Goal: Task Accomplishment & Management: Use online tool/utility

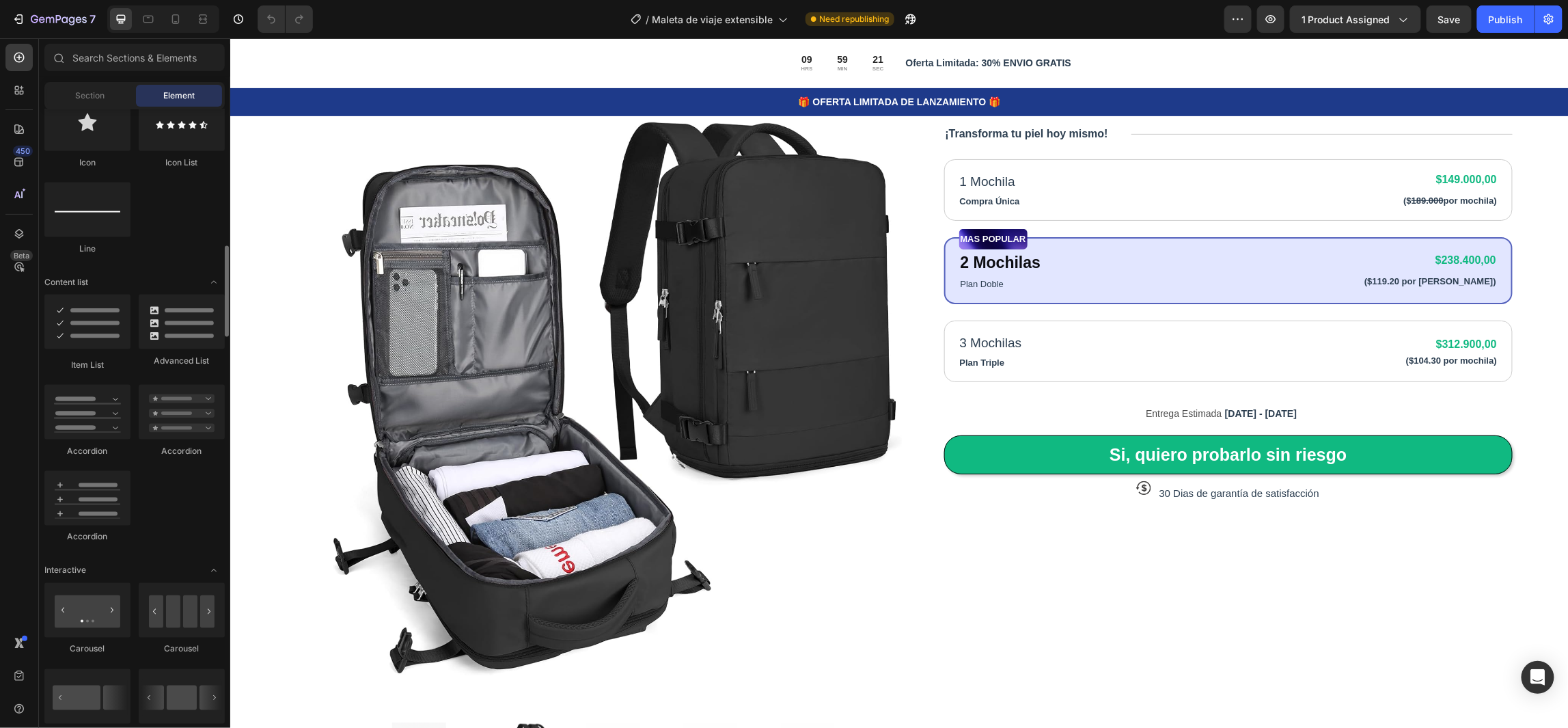
scroll to position [1025, 0]
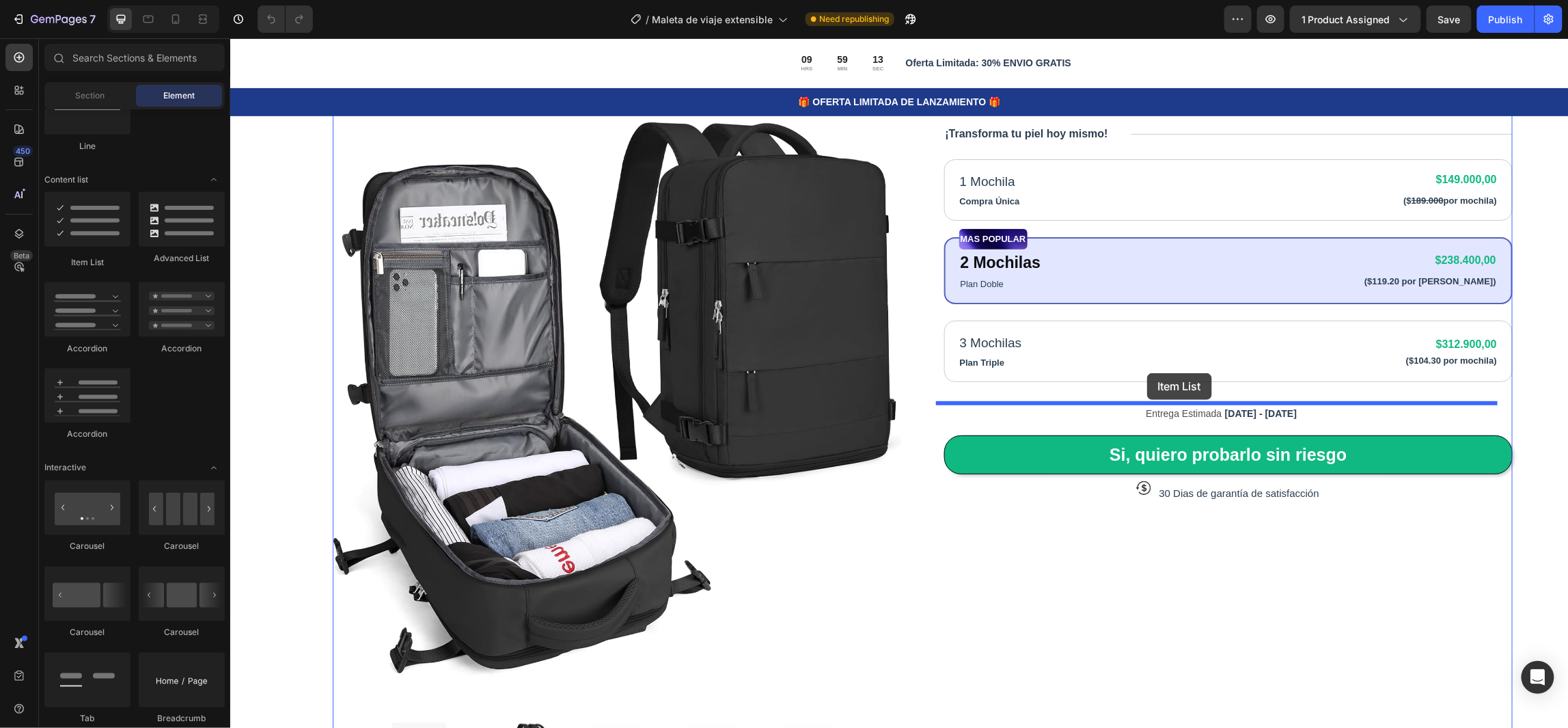
drag, startPoint x: 319, startPoint y: 266, endPoint x: 1147, endPoint y: 372, distance: 834.8
drag, startPoint x: 404, startPoint y: 258, endPoint x: 1146, endPoint y: 394, distance: 754.4
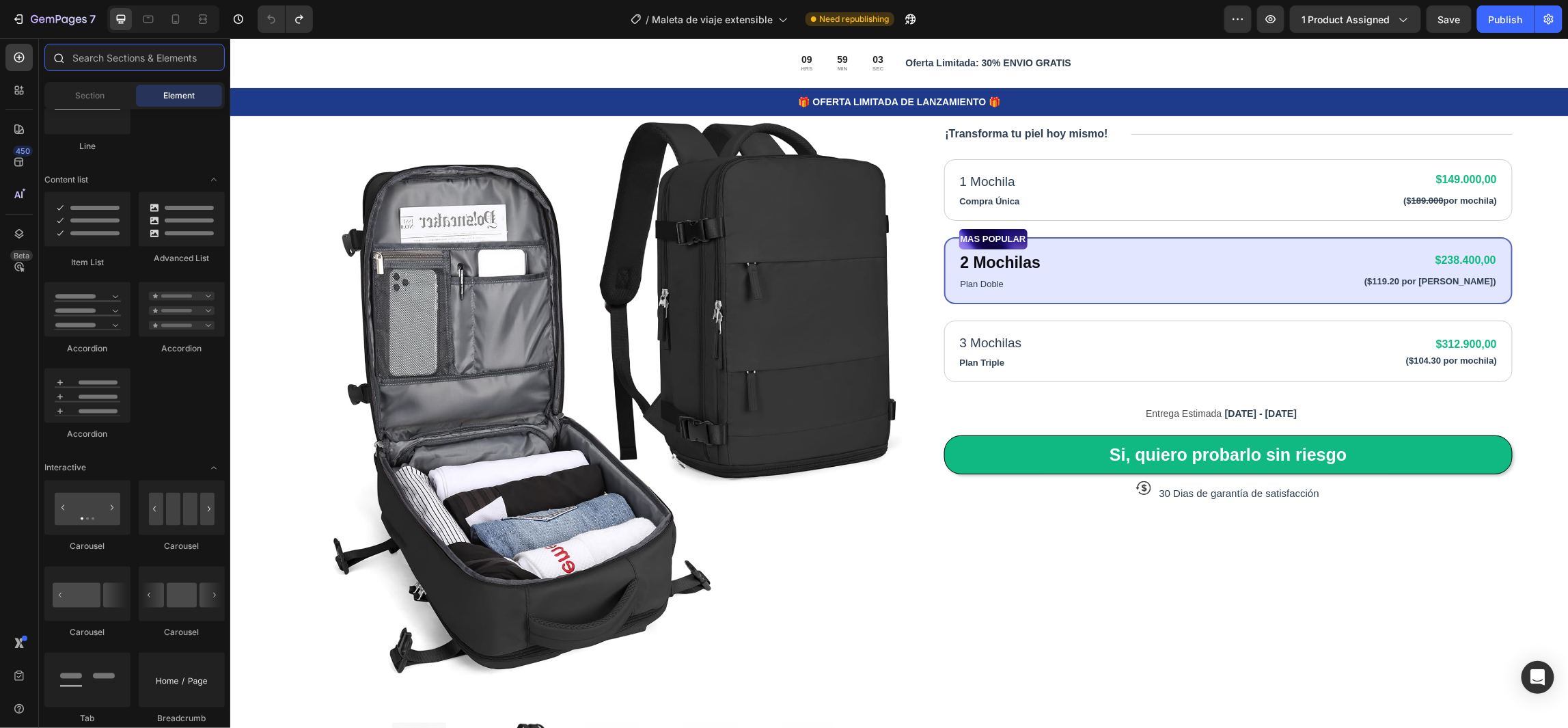
click at [126, 59] on input "text" at bounding box center [134, 57] width 181 height 27
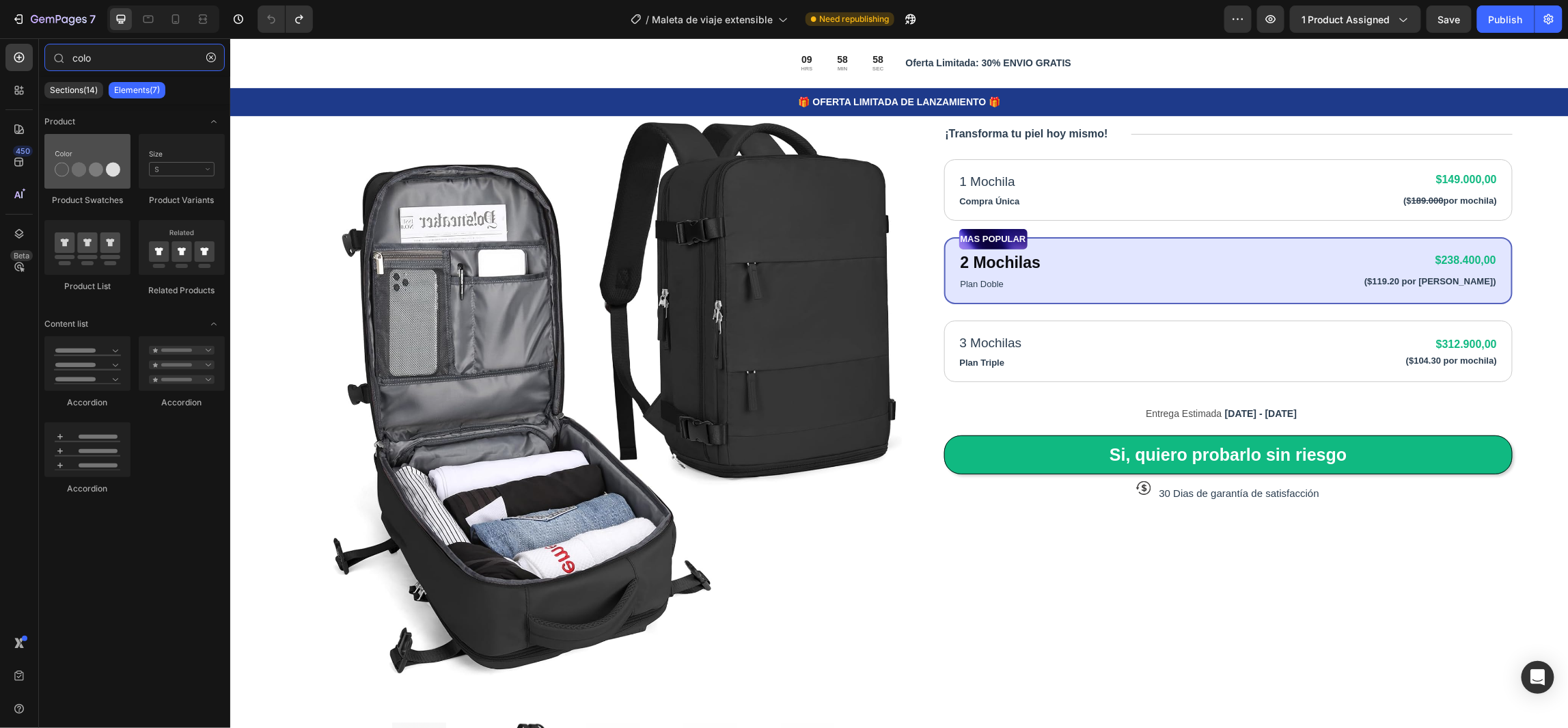
type input "colo"
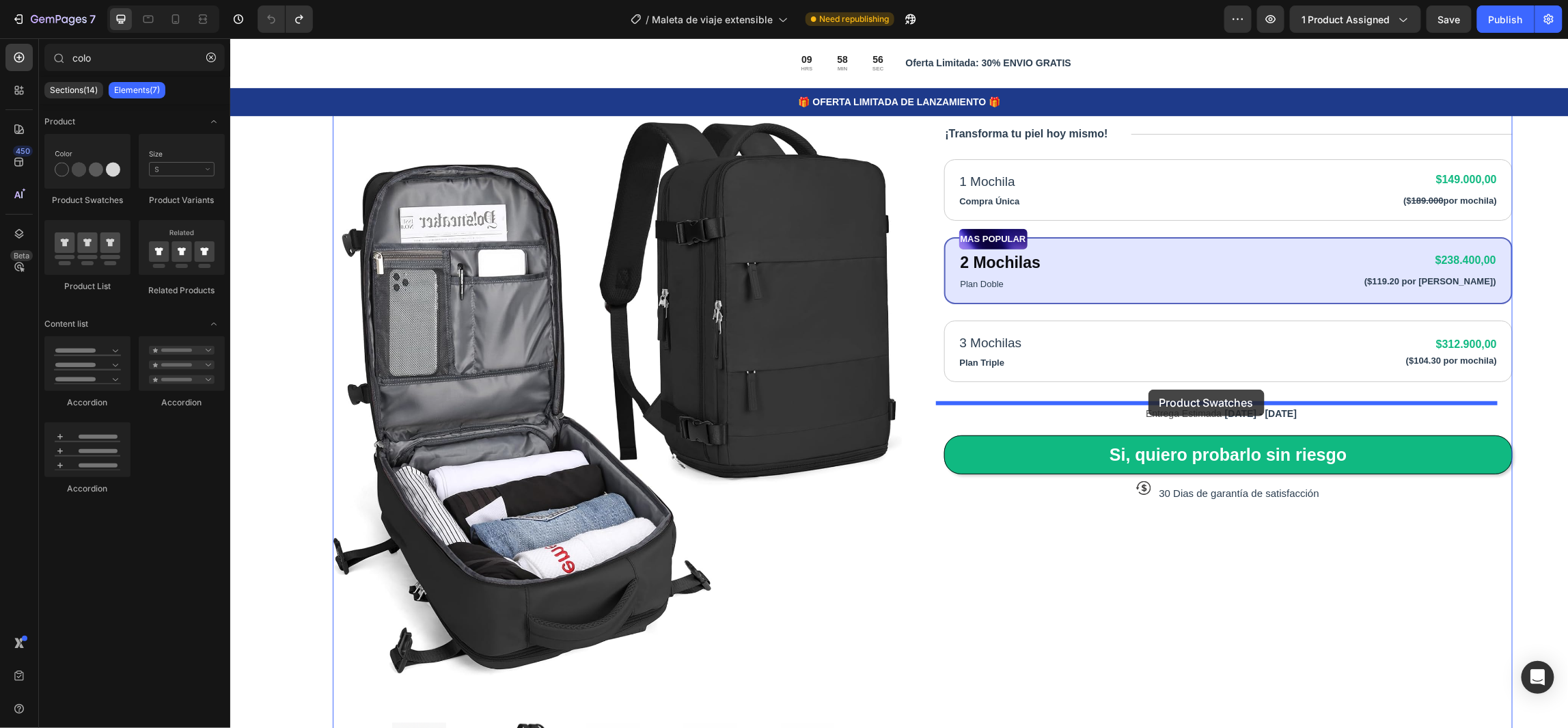
drag, startPoint x: 326, startPoint y: 210, endPoint x: 1148, endPoint y: 389, distance: 841.3
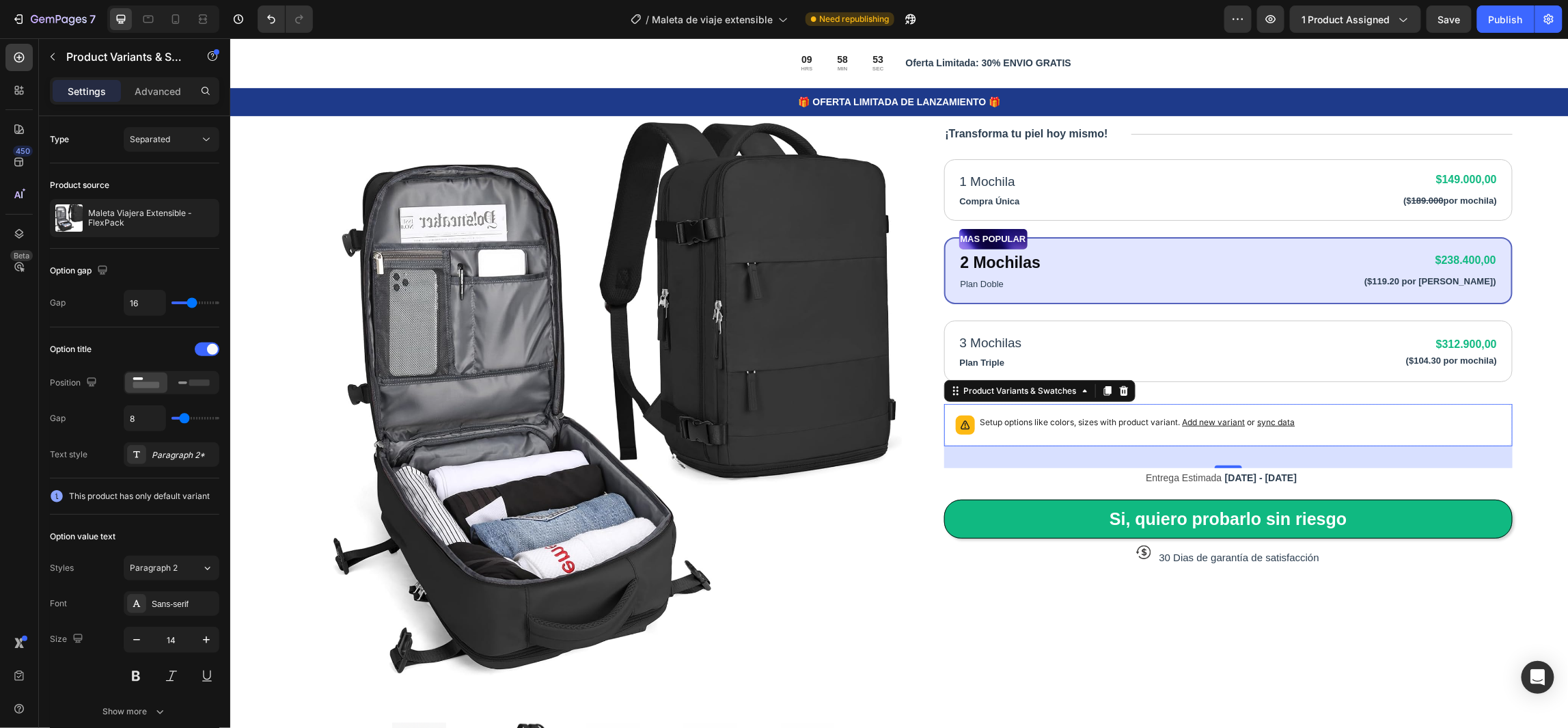
click at [1260, 419] on span "sync data" at bounding box center [1275, 421] width 37 height 10
click at [1271, 419] on span "sync data" at bounding box center [1275, 421] width 37 height 10
click at [1214, 422] on span "Add new variant" at bounding box center [1214, 421] width 63 height 10
click at [1269, 419] on span "sync data" at bounding box center [1275, 421] width 37 height 10
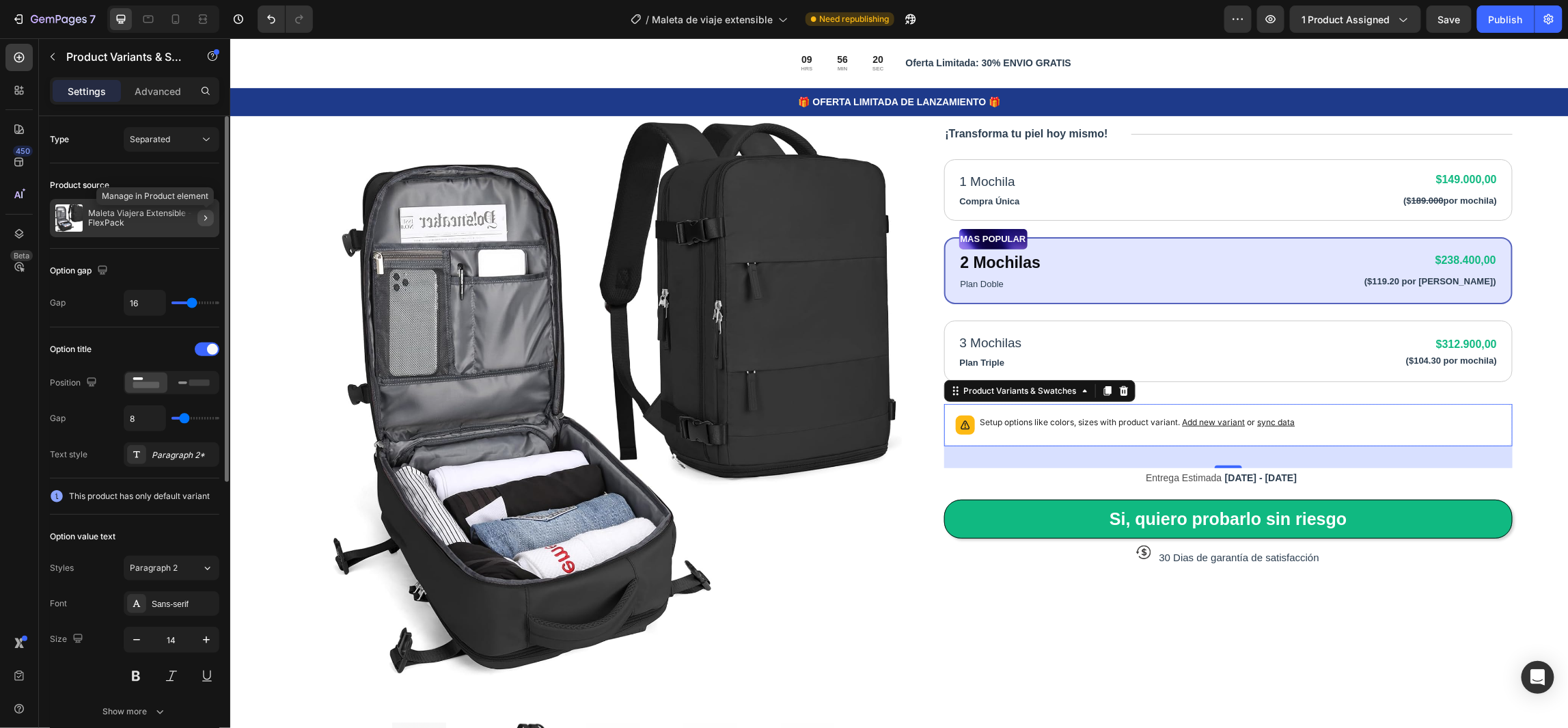
click at [200, 211] on button "button" at bounding box center [206, 218] width 17 height 17
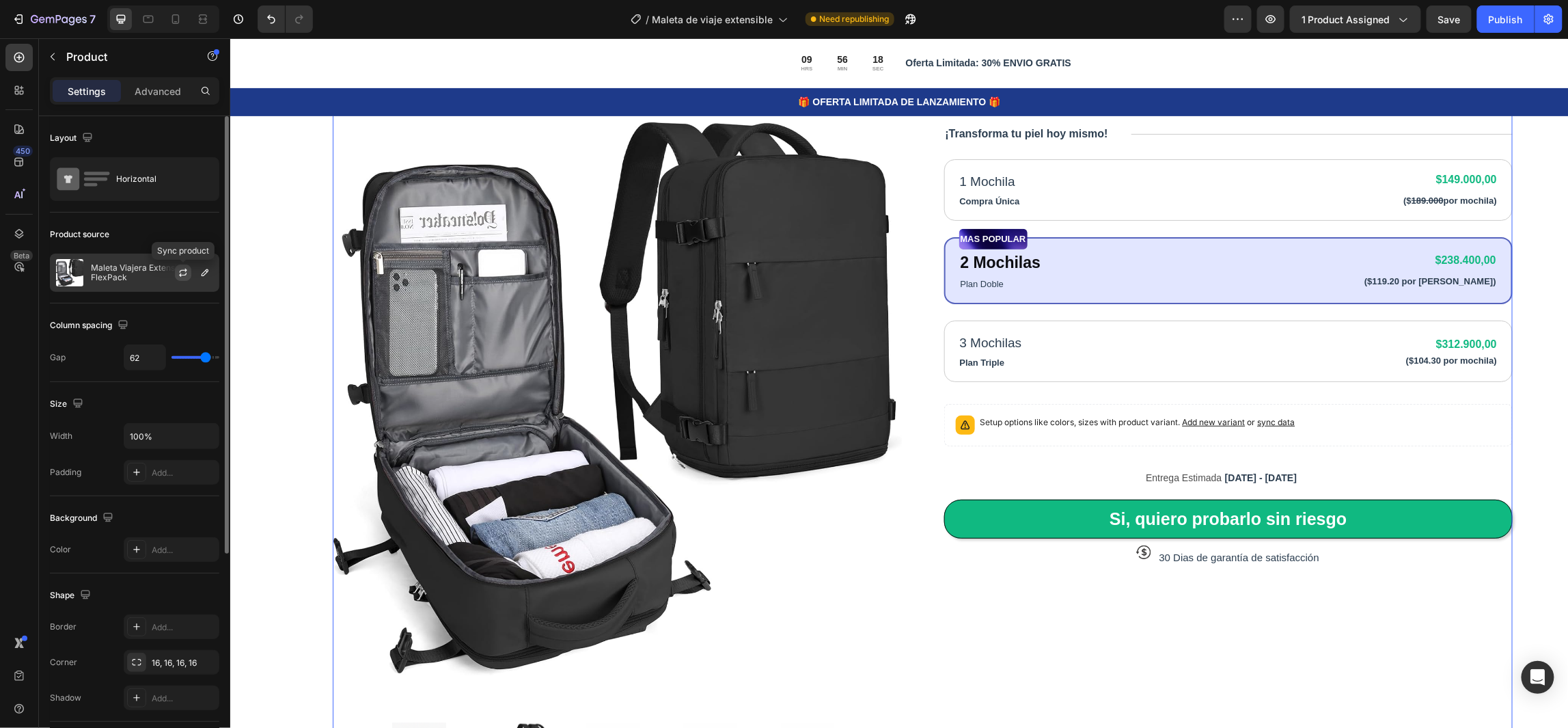
click at [185, 272] on icon "button" at bounding box center [183, 272] width 11 height 11
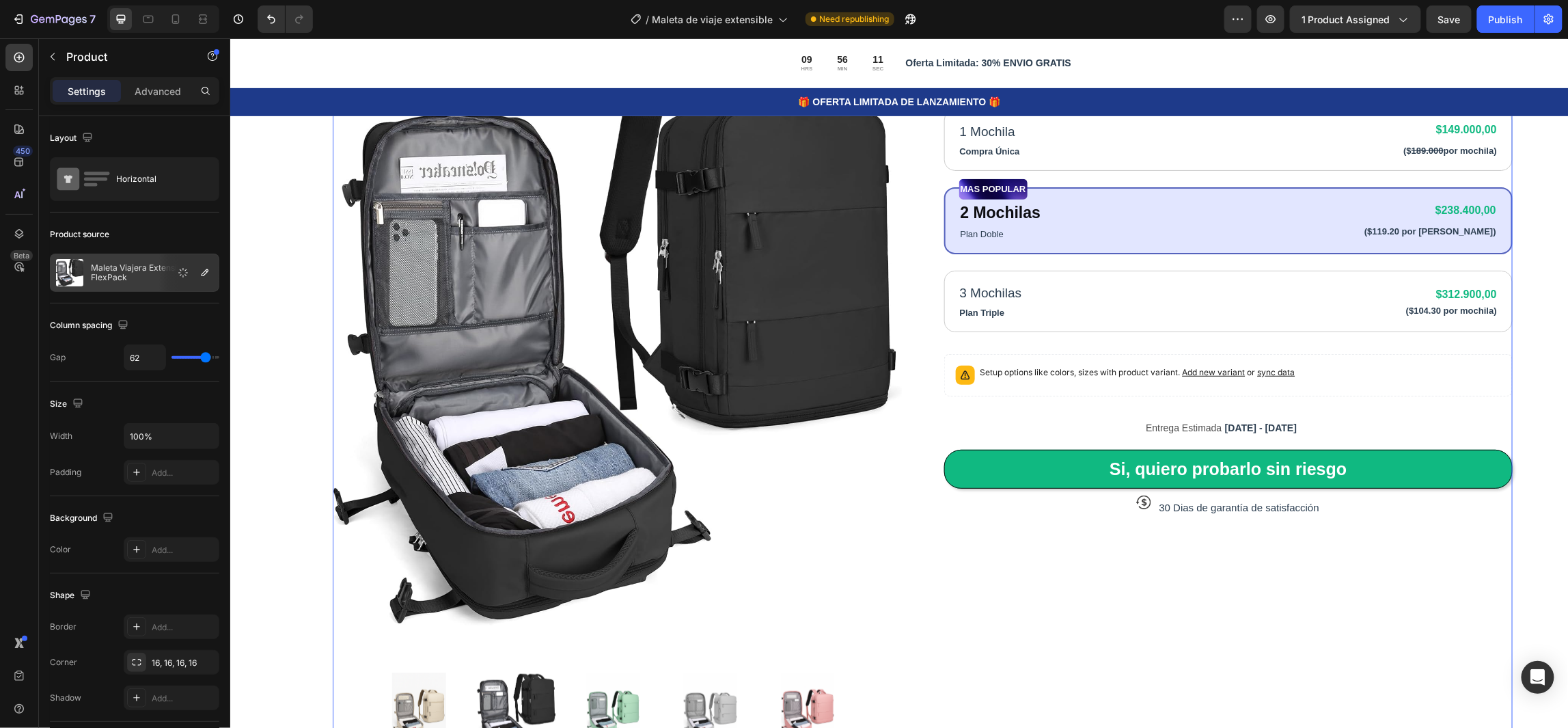
scroll to position [205, 0]
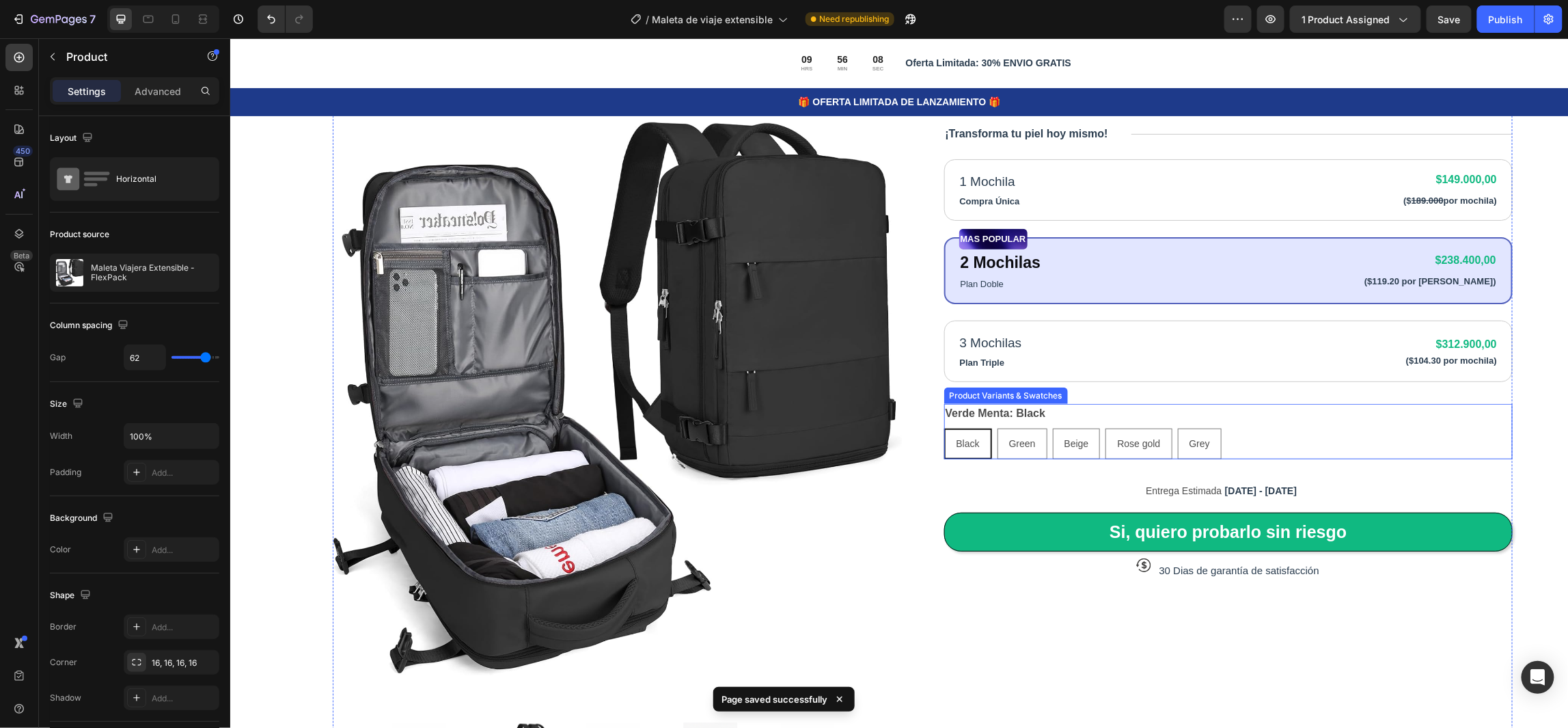
click at [1295, 428] on div "Black Black Black Green Green Green Beige Beige Beige Rose gold Rose gold Rose …" at bounding box center [1228, 443] width 569 height 30
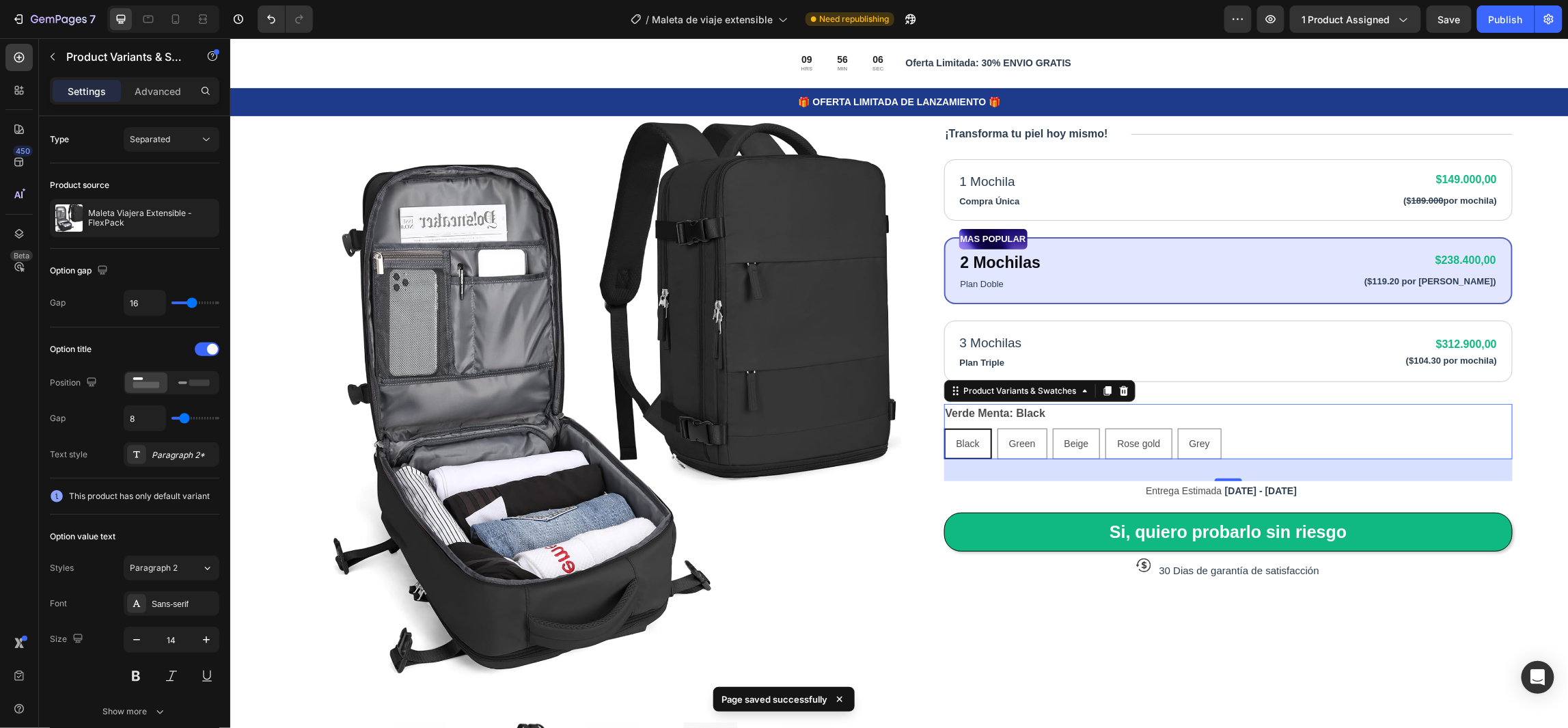
click at [967, 438] on span "Black" at bounding box center [967, 443] width 23 height 11
click at [944, 428] on input "Black Black Black" at bounding box center [943, 427] width 1 height 1
click at [1008, 438] on span "Green" at bounding box center [1021, 443] width 27 height 11
click at [997, 428] on input "Green Green Green" at bounding box center [996, 427] width 1 height 1
radio input "true"
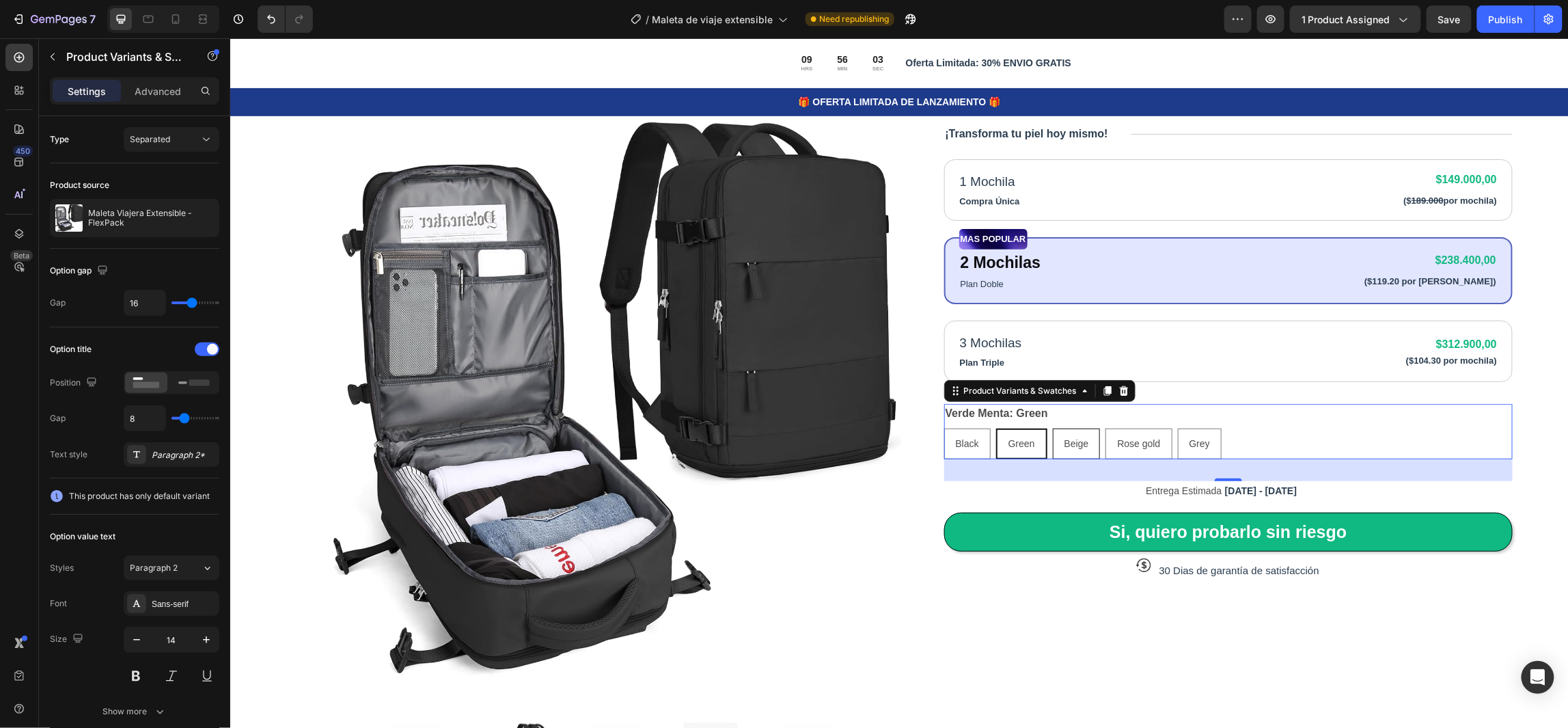
click at [1073, 439] on span "Beige" at bounding box center [1076, 443] width 24 height 11
click at [1052, 428] on input "Beige Beige Beige" at bounding box center [1051, 427] width 1 height 1
radio input "true"
click at [967, 442] on span "Black" at bounding box center [967, 443] width 23 height 11
click at [944, 428] on input "Black Black Black" at bounding box center [943, 427] width 1 height 1
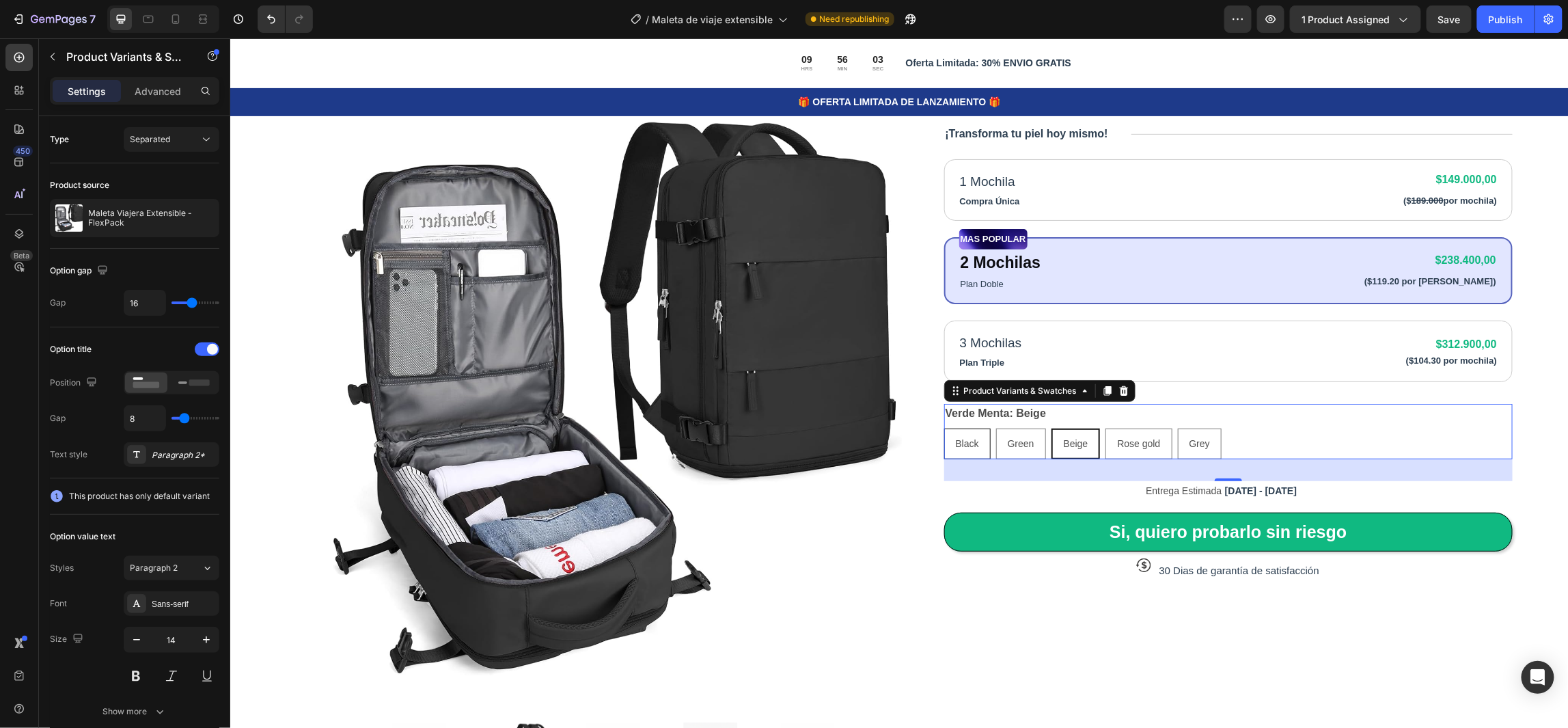
radio input "true"
click at [972, 392] on div "Product Variants & Swatches" at bounding box center [1019, 390] width 118 height 12
click at [960, 441] on span "Black" at bounding box center [967, 443] width 23 height 11
click at [944, 428] on input "Black Black Black" at bounding box center [943, 427] width 1 height 1
click at [1525, 444] on div "Product Images Icon Icon Icon Icon Icon Icon List 80,000+ Viajeros Felices Text…" at bounding box center [897, 406] width 1339 height 982
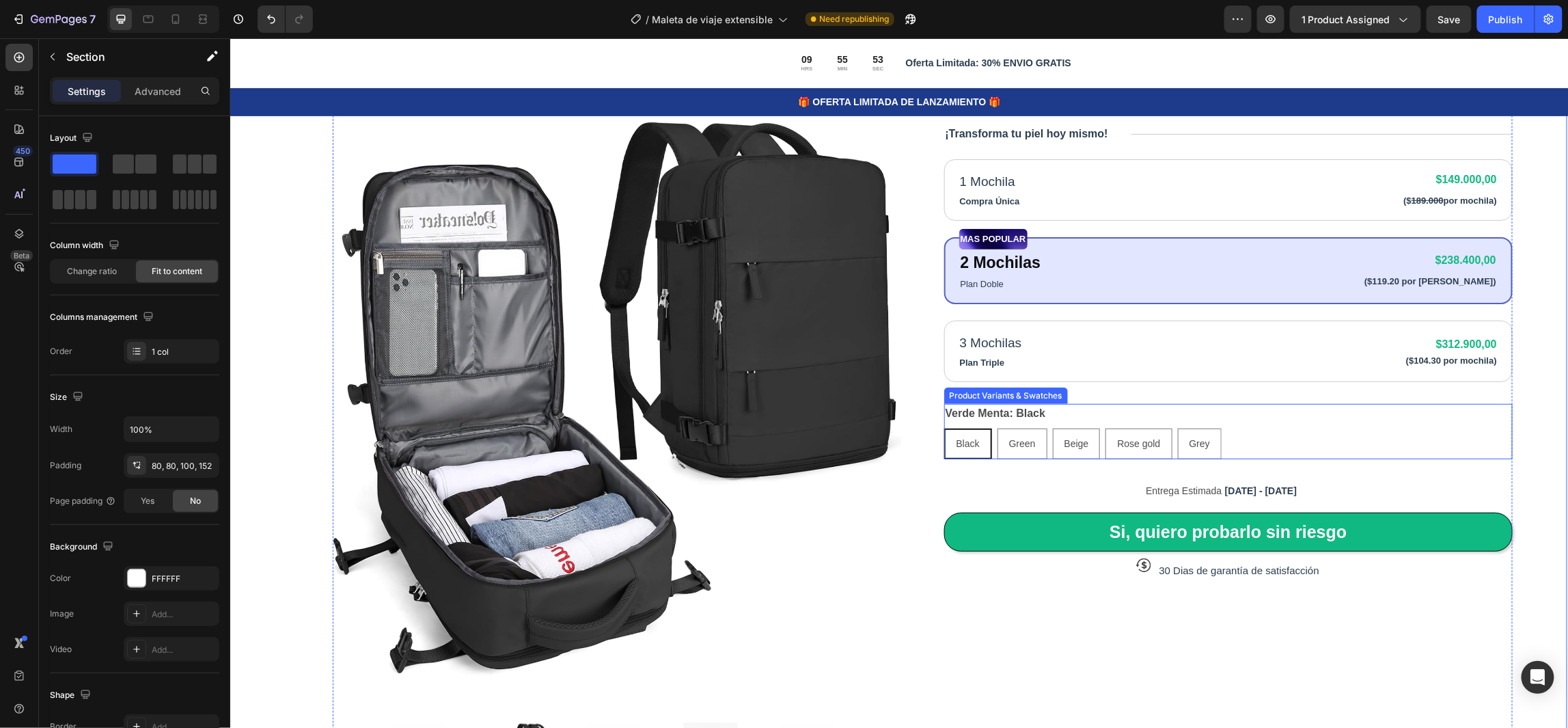
click at [1301, 425] on div "Verde Menta: Black Black Black Black Green Green Green Beige Beige Beige Rose g…" at bounding box center [1228, 431] width 569 height 56
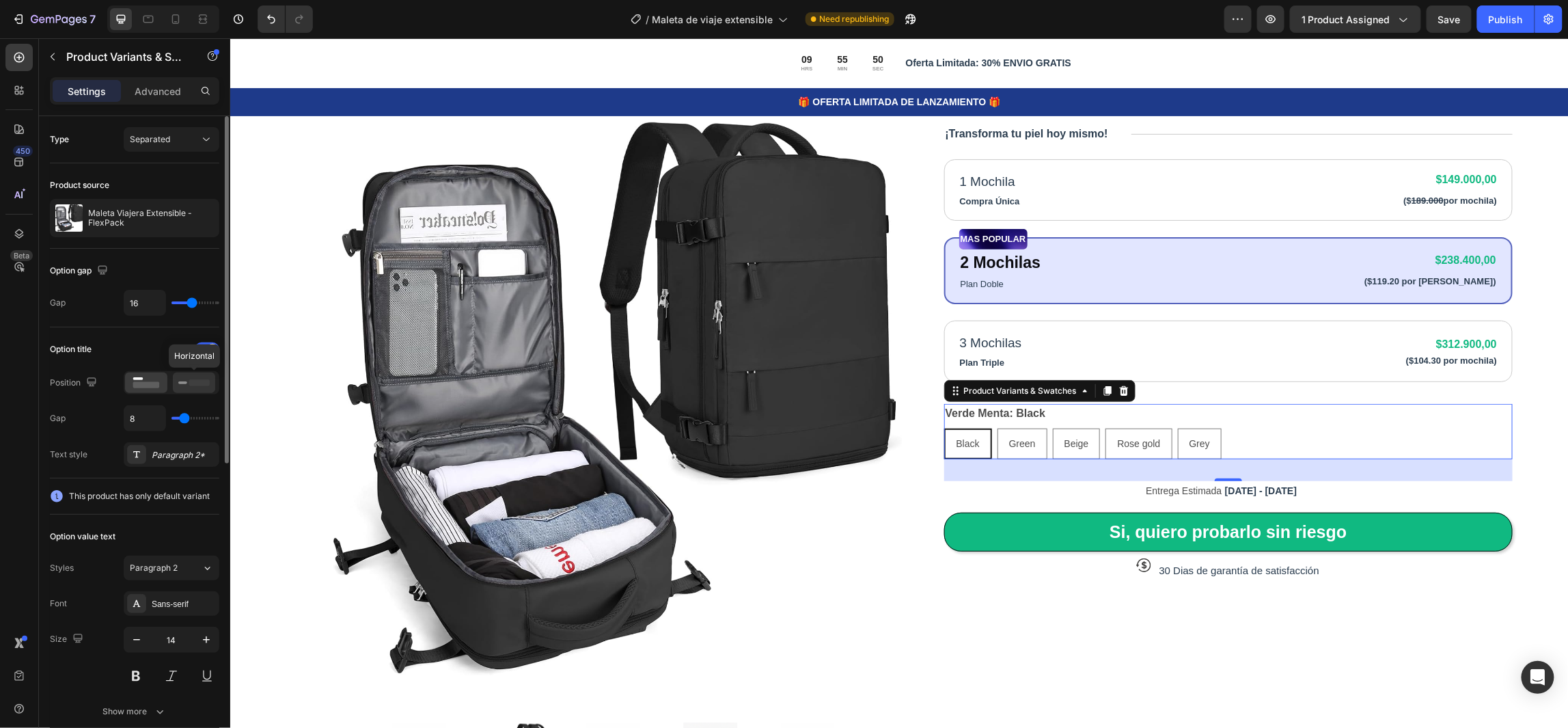
click at [185, 383] on rect at bounding box center [183, 383] width 9 height 3
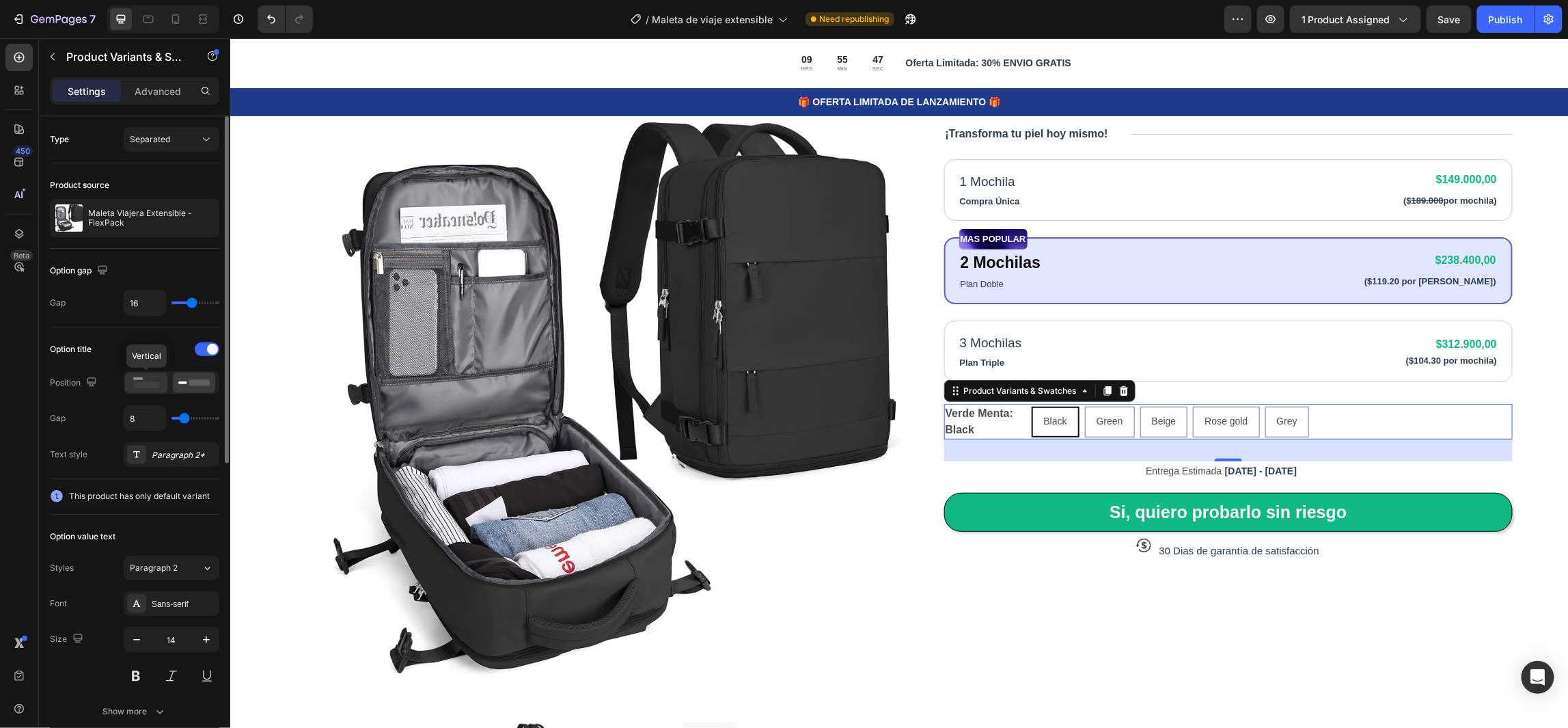
click at [146, 377] on icon at bounding box center [146, 383] width 31 height 15
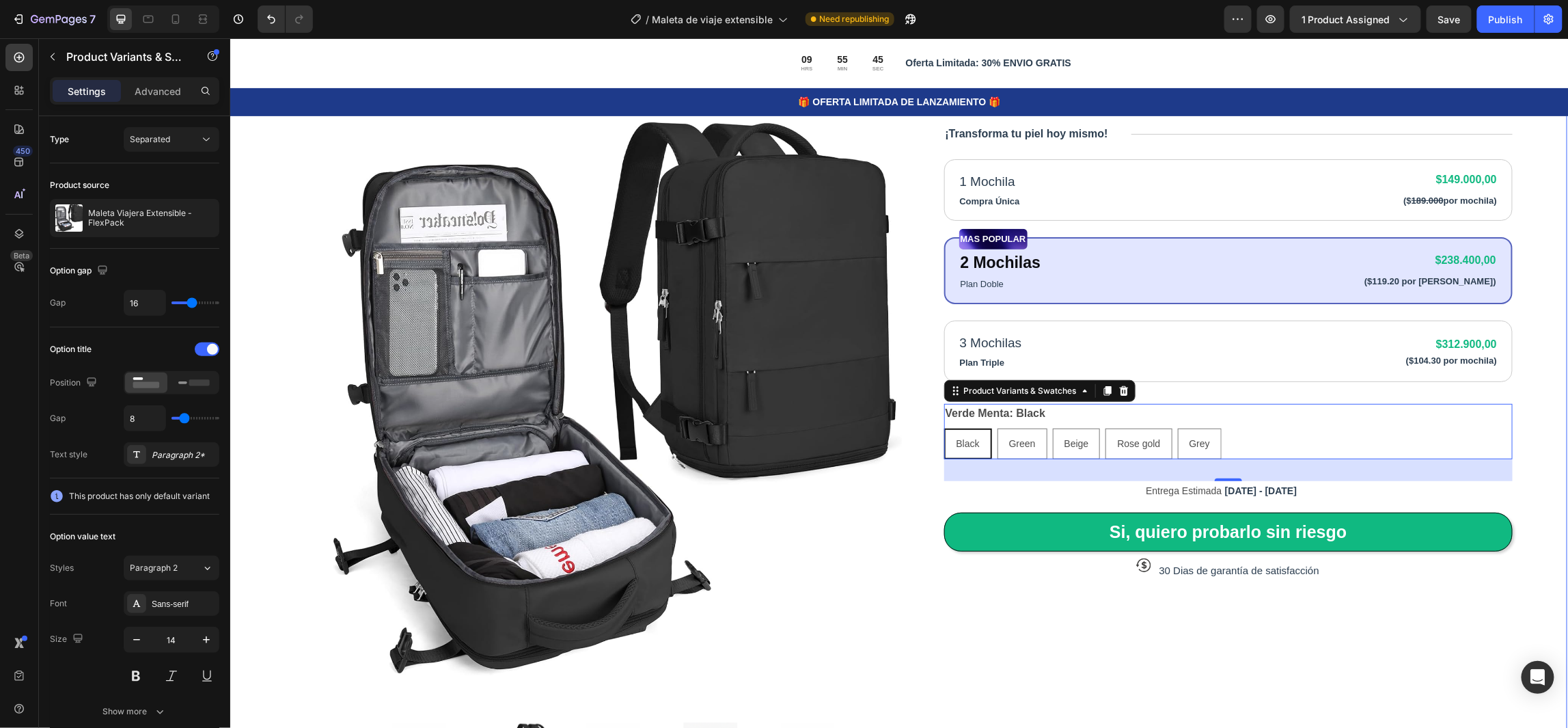
click at [1525, 427] on div "Product Images Icon Icon Icon Icon Icon Icon List 80,000+ Viajeros Felices Text…" at bounding box center [897, 406] width 1339 height 982
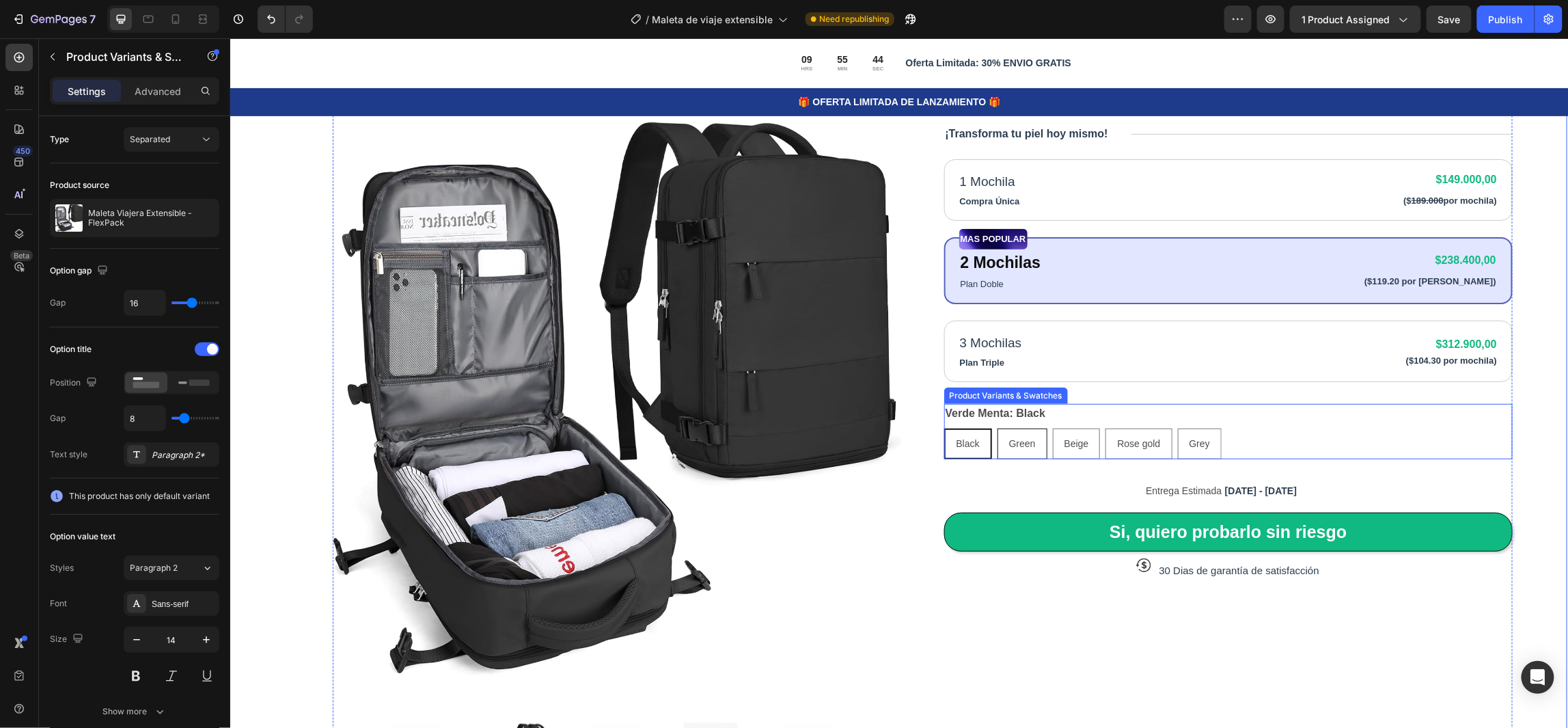
click at [1032, 444] on div "Green" at bounding box center [1022, 443] width 49 height 28
click at [997, 428] on input "Green Green Green" at bounding box center [996, 427] width 1 height 1
radio input "true"
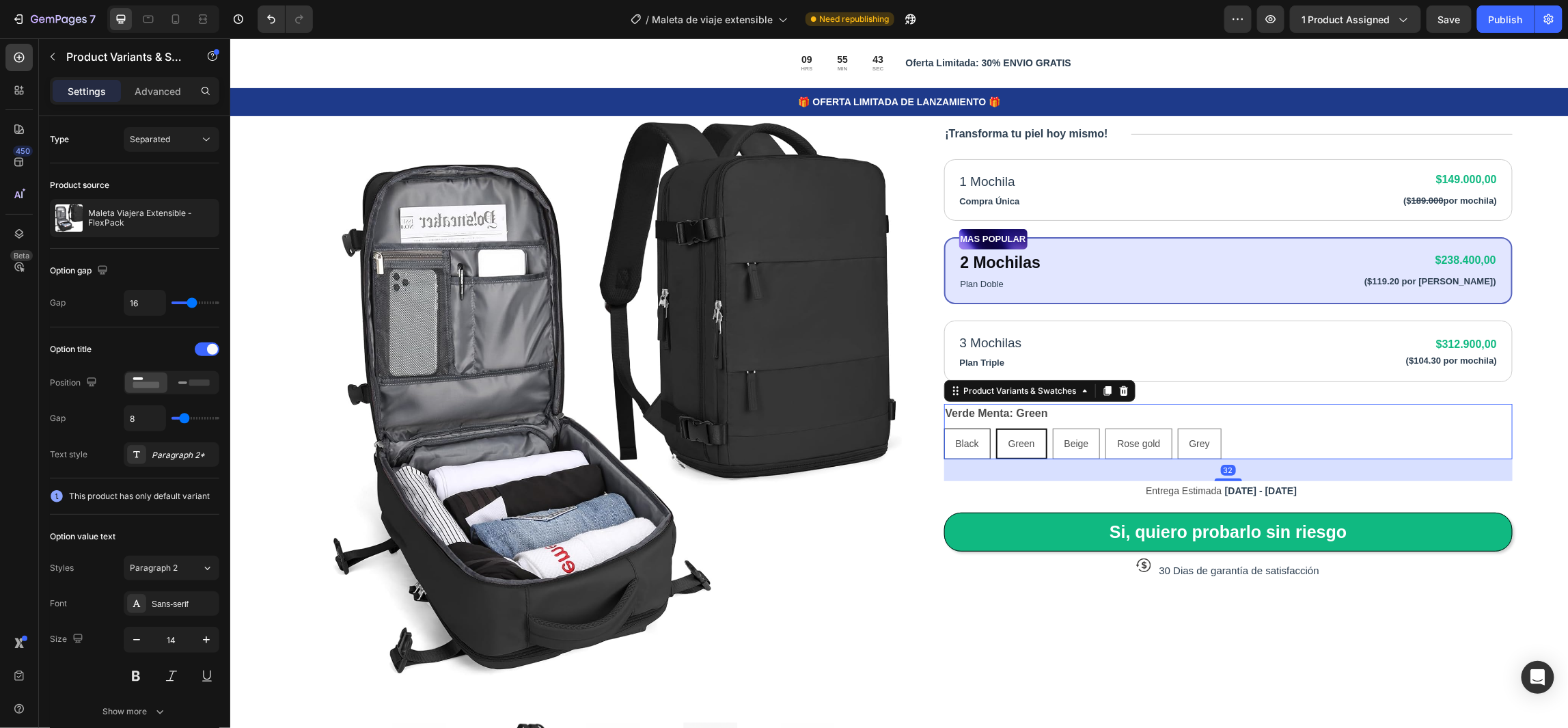
click at [963, 441] on span "Black" at bounding box center [967, 443] width 23 height 11
click at [944, 428] on input "Black Black Black" at bounding box center [943, 427] width 1 height 1
radio input "true"
click at [1251, 435] on div "Black Black Black Green Green Green Beige Beige Beige Rose gold Rose gold Rose …" at bounding box center [1228, 443] width 569 height 30
click at [962, 444] on span "Black" at bounding box center [967, 443] width 23 height 11
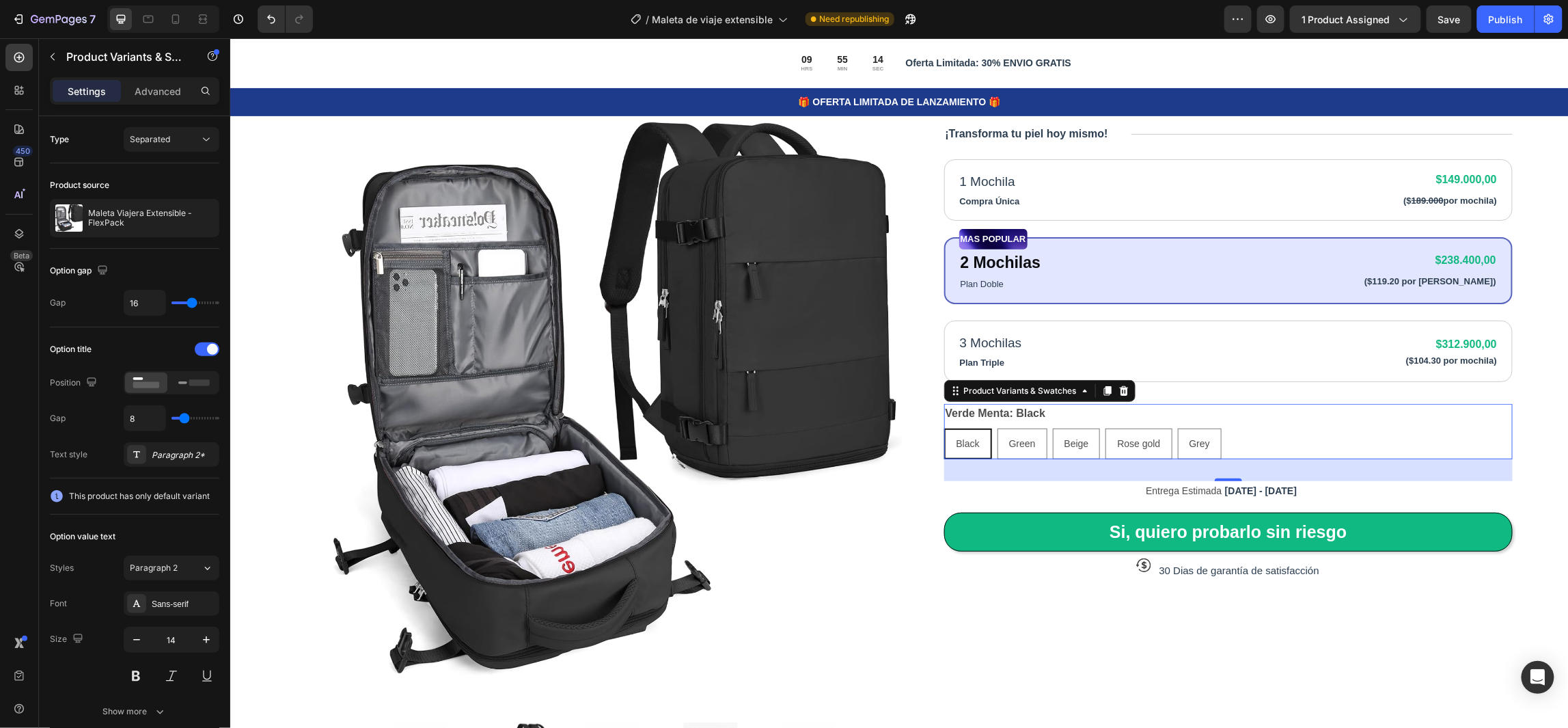
click at [944, 428] on input "Black Black Black" at bounding box center [943, 427] width 1 height 1
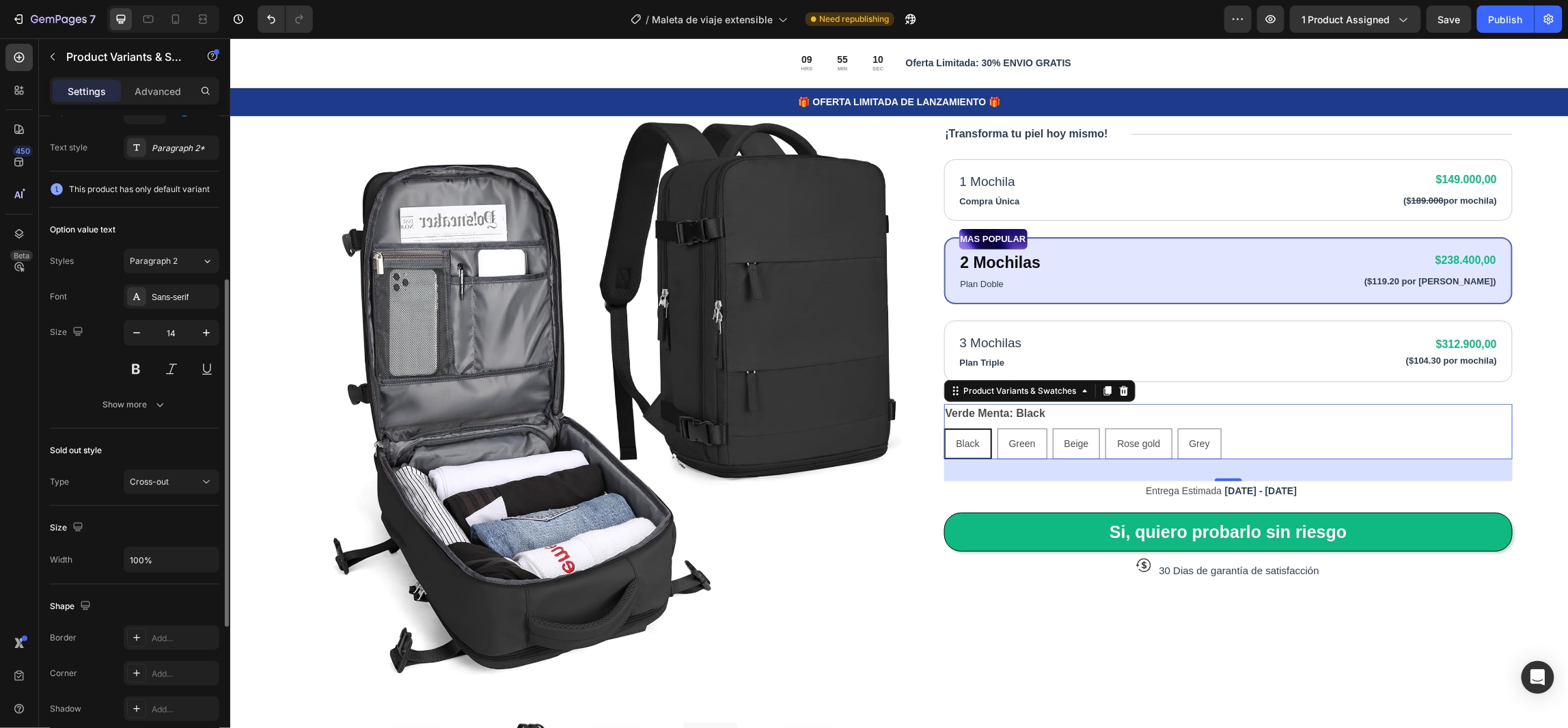
scroll to position [410, 0]
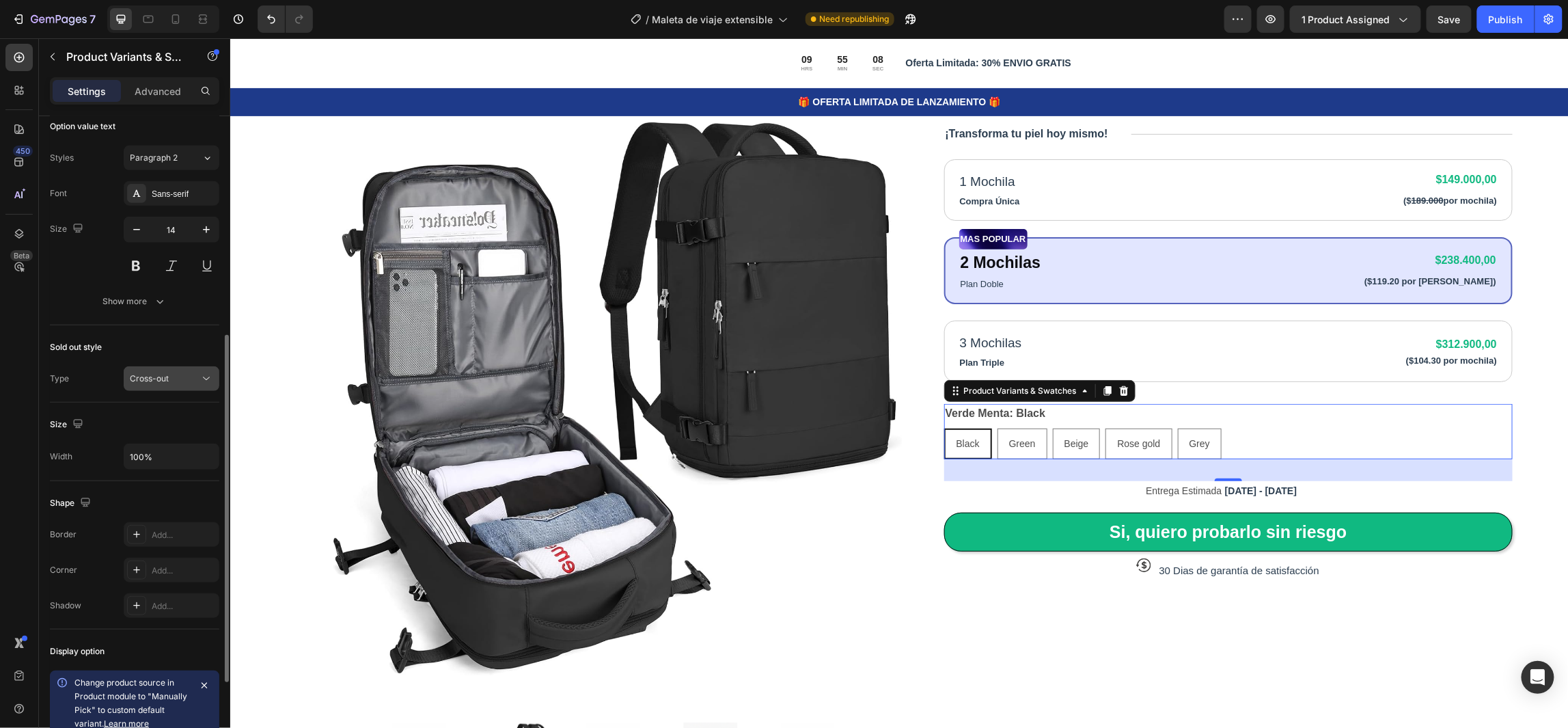
click at [188, 379] on div "Cross-out" at bounding box center [164, 378] width 69 height 12
click at [181, 346] on div "Sold out style" at bounding box center [134, 347] width 169 height 22
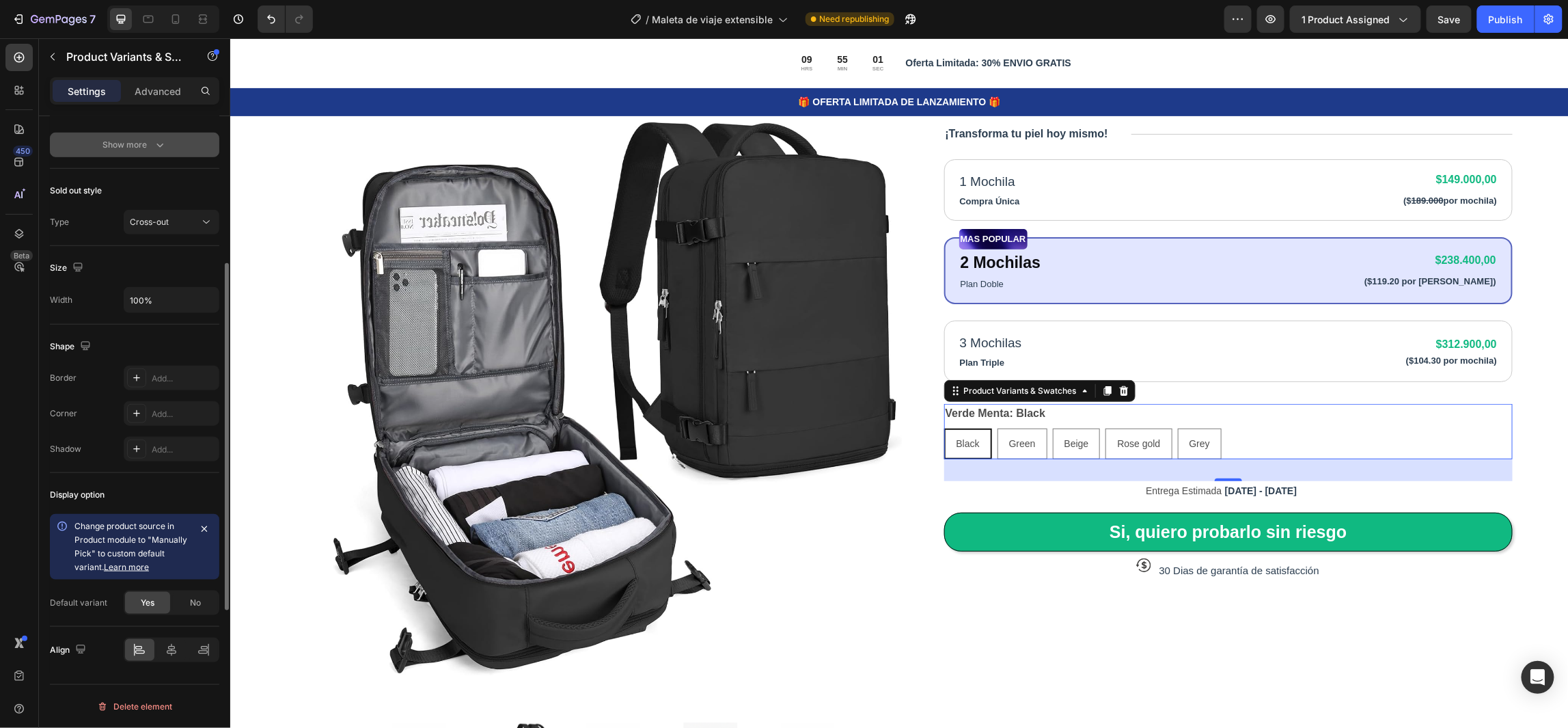
scroll to position [0, 0]
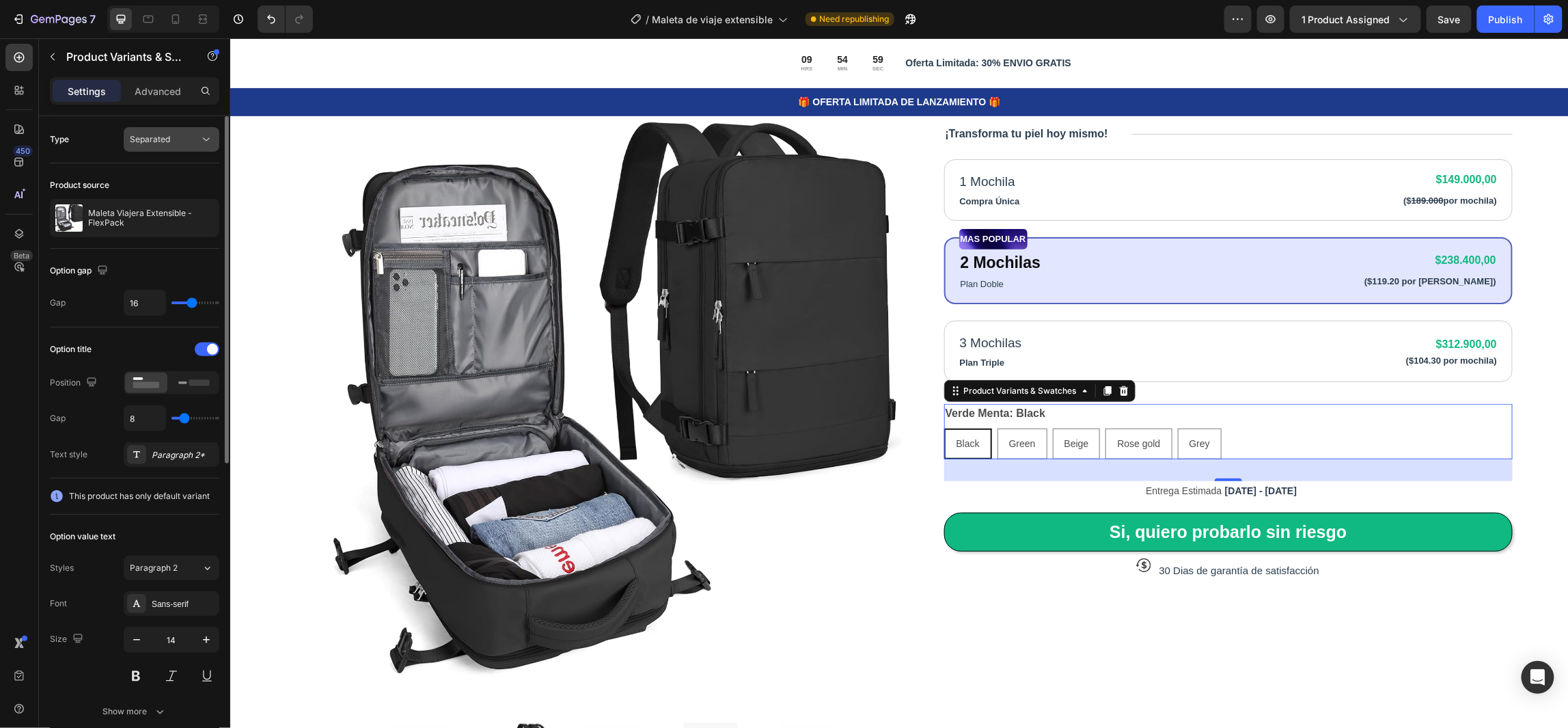
click at [187, 135] on div "Separated" at bounding box center [164, 140] width 69 height 12
click at [104, 249] on div "Type Separated" at bounding box center [134, 287] width 169 height 79
click at [203, 214] on icon "button" at bounding box center [206, 218] width 11 height 11
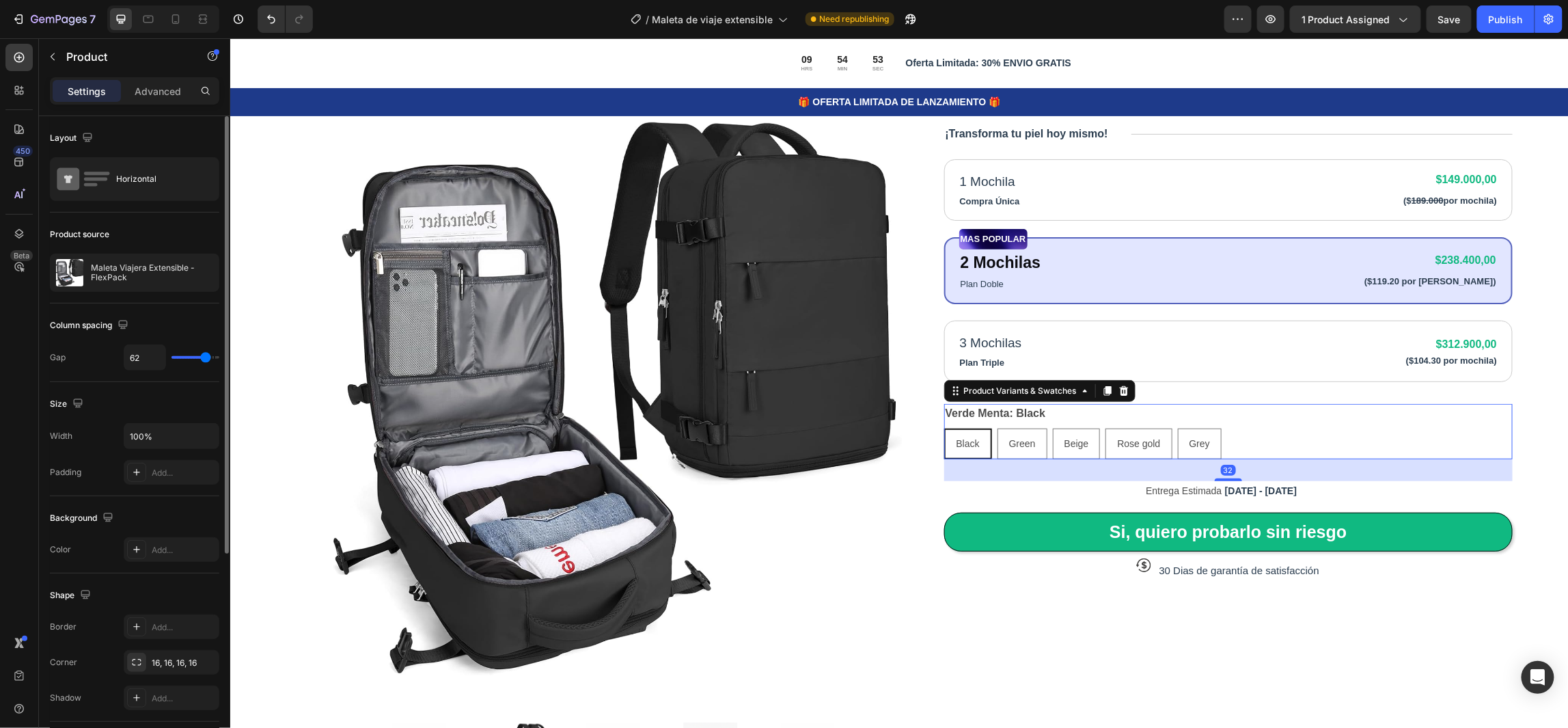
click at [1216, 412] on div "Verde Menta: Black Black Black Black Green Green Green Beige Beige Beige Rose g…" at bounding box center [1228, 431] width 569 height 56
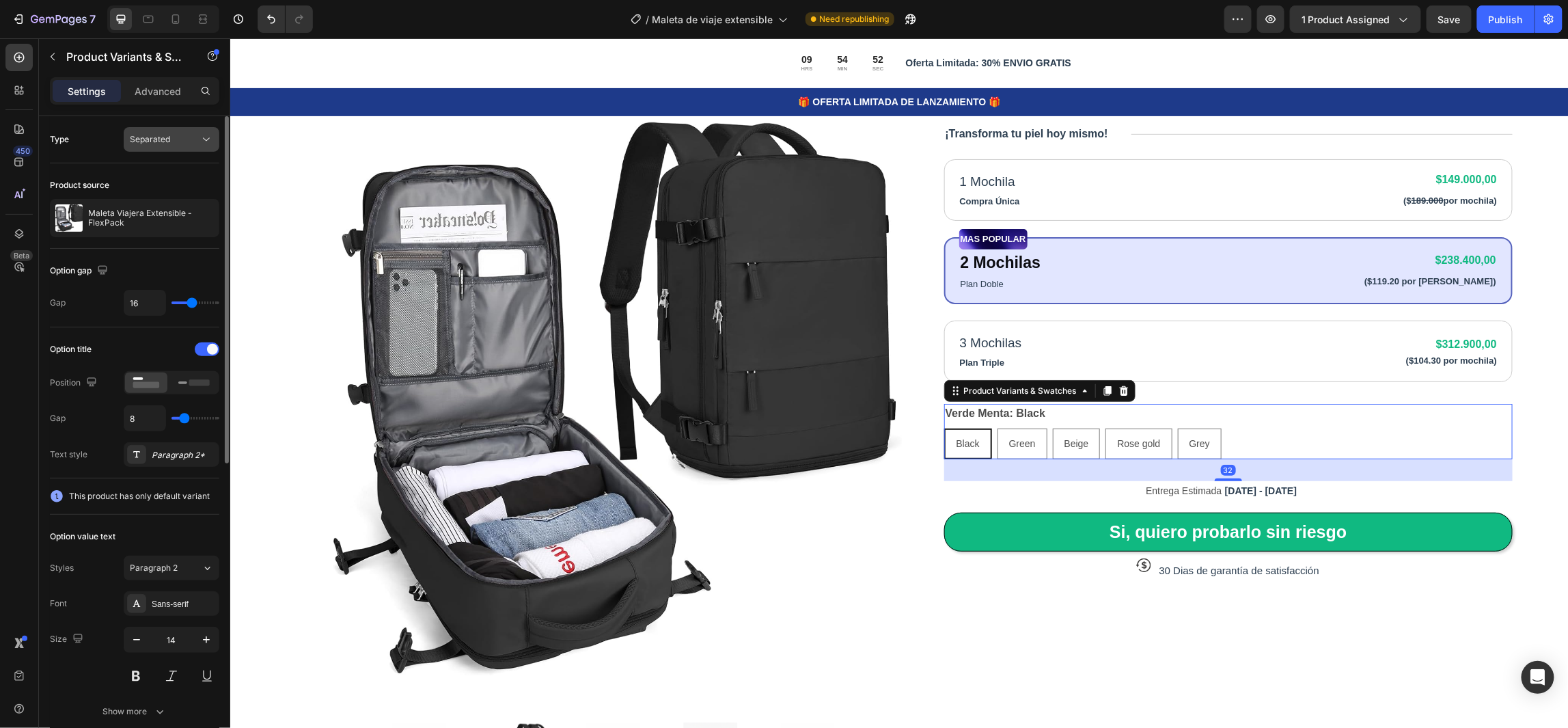
click at [180, 143] on div "Separated" at bounding box center [164, 140] width 69 height 12
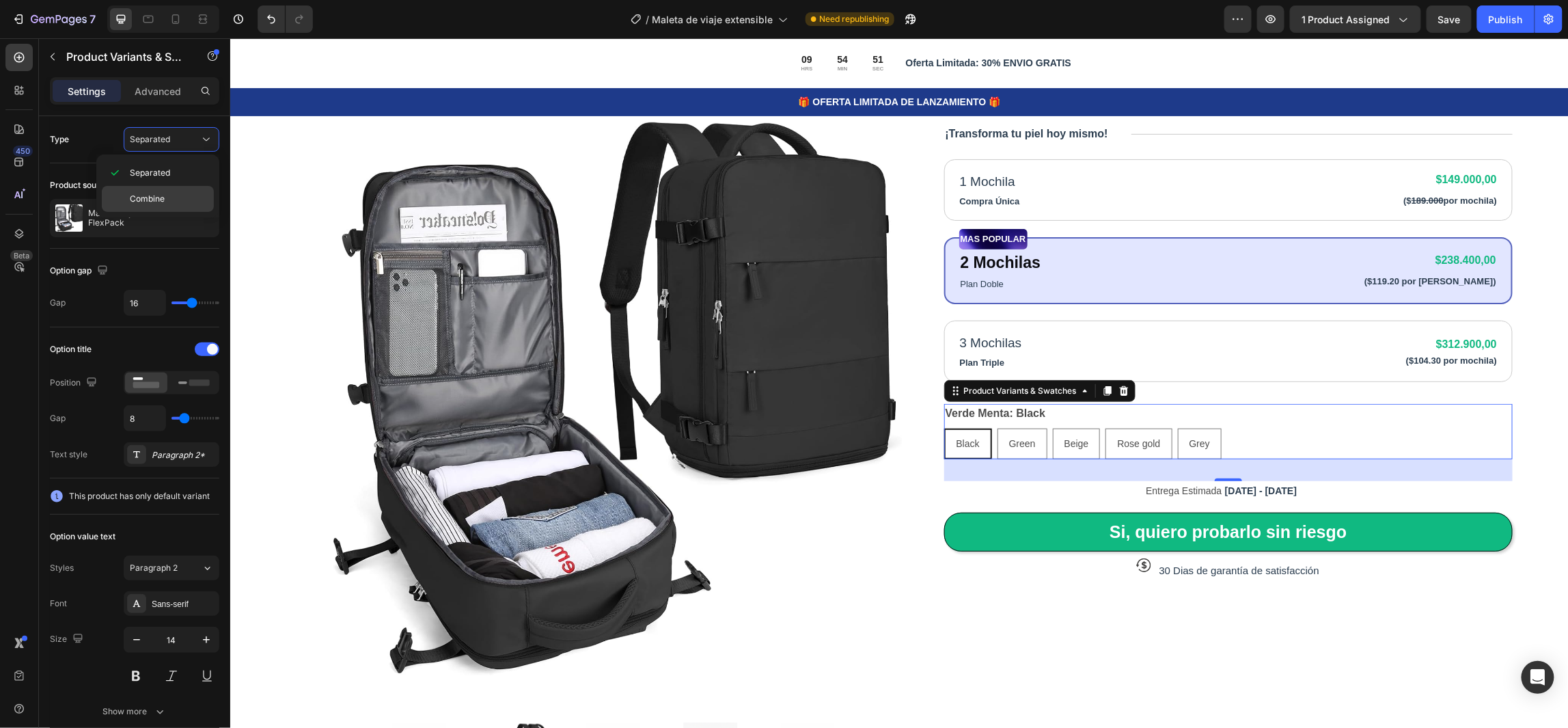
click at [170, 194] on p "Combine" at bounding box center [168, 199] width 78 height 12
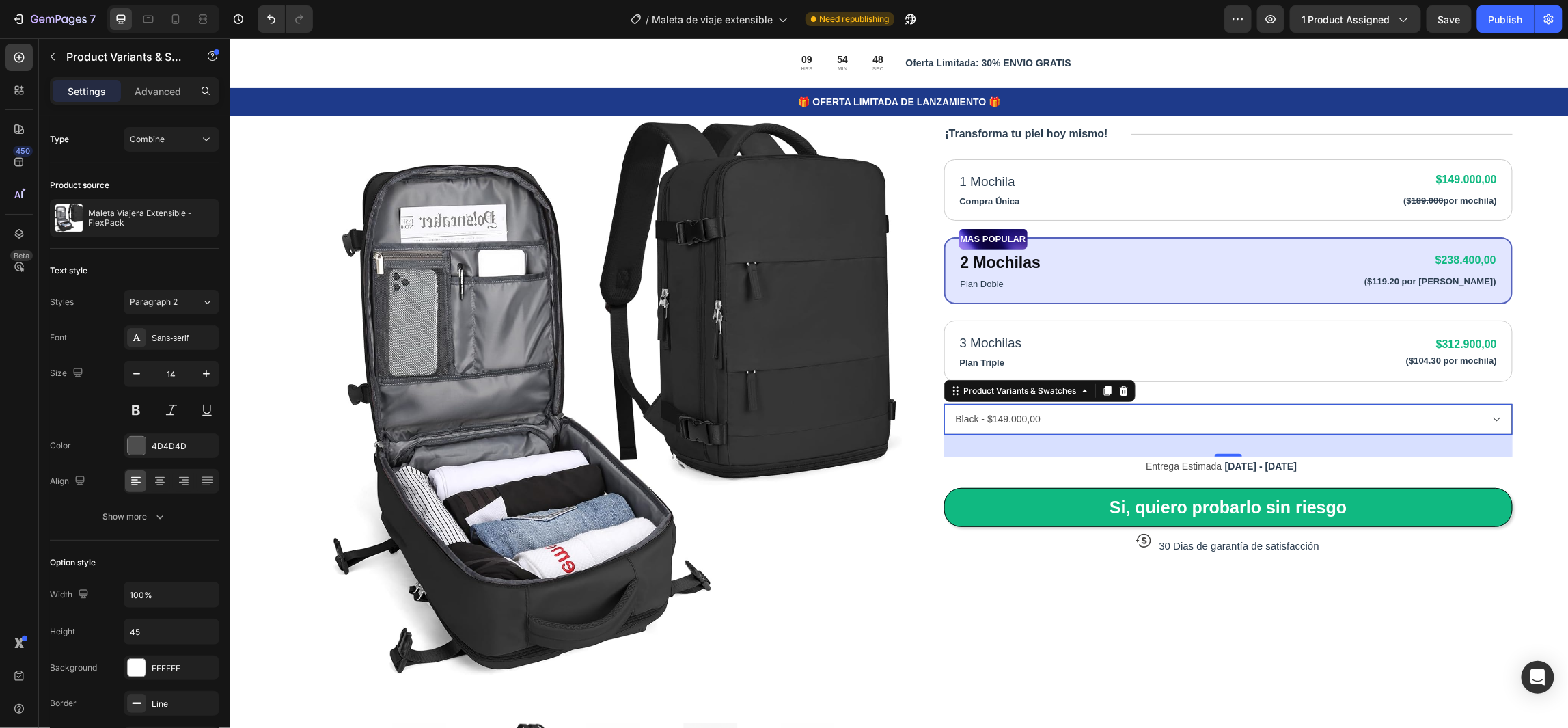
click at [1480, 419] on select "Black - $149.000,00 Green - $149.000,00 Beige - $149.000,00 Rose gold - $149.00…" at bounding box center [1228, 419] width 569 height 30
click at [944, 403] on select "Black - $149.000,00 Green - $149.000,00 Beige - $149.000,00 Rose gold - $149.00…" at bounding box center [1228, 419] width 569 height 30
click at [1227, 413] on select "Black - $149.000,00 Green - $149.000,00 Beige - $149.000,00 Rose gold - $149.00…" at bounding box center [1228, 419] width 569 height 30
select select "581587692781962220"
click at [944, 403] on select "Black - $149.000,00 Green - $149.000,00 Beige - $149.000,00 Rose gold - $149.00…" at bounding box center [1228, 419] width 569 height 30
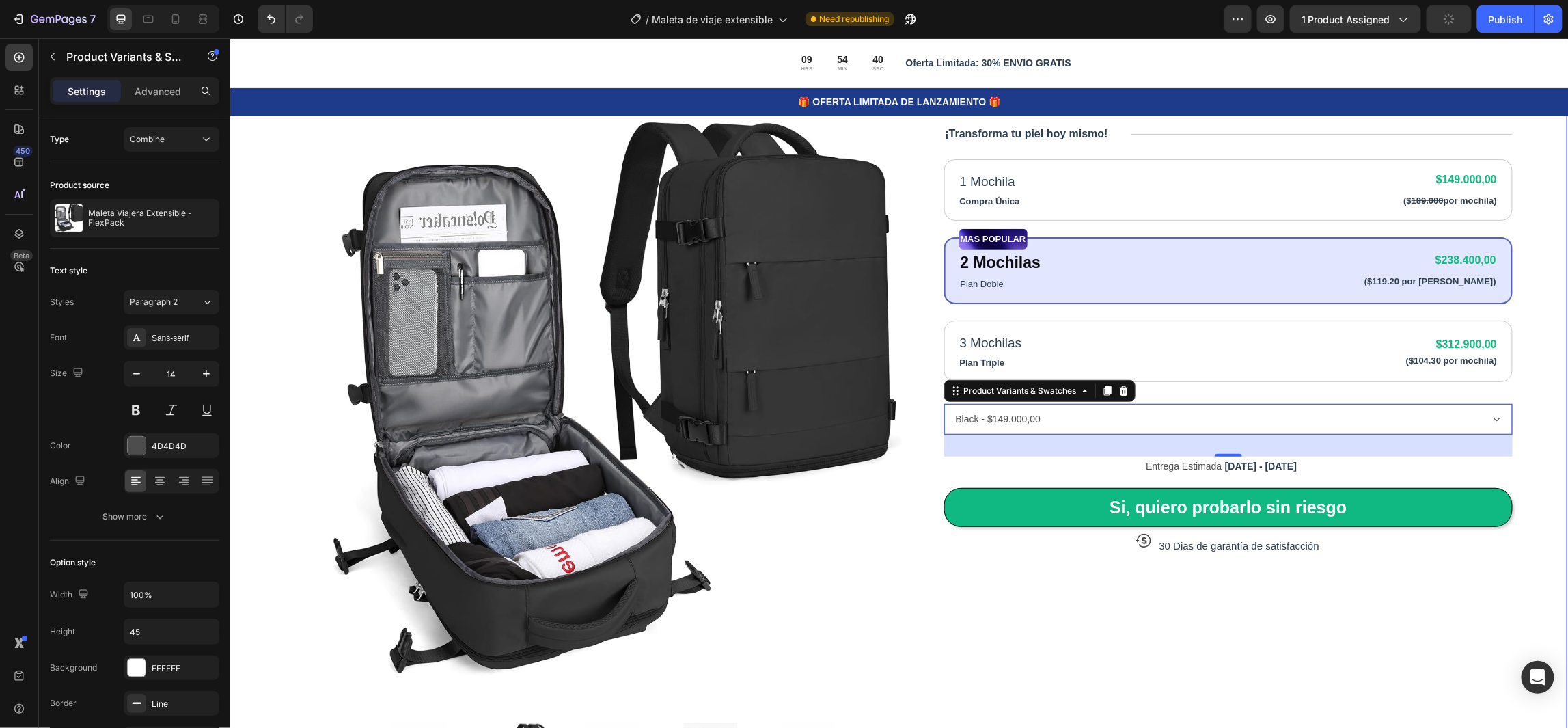
click at [1518, 434] on div "Product Images Icon Icon Icon Icon Icon Icon List 80,000+ Viajeros Felices Text…" at bounding box center [897, 406] width 1339 height 982
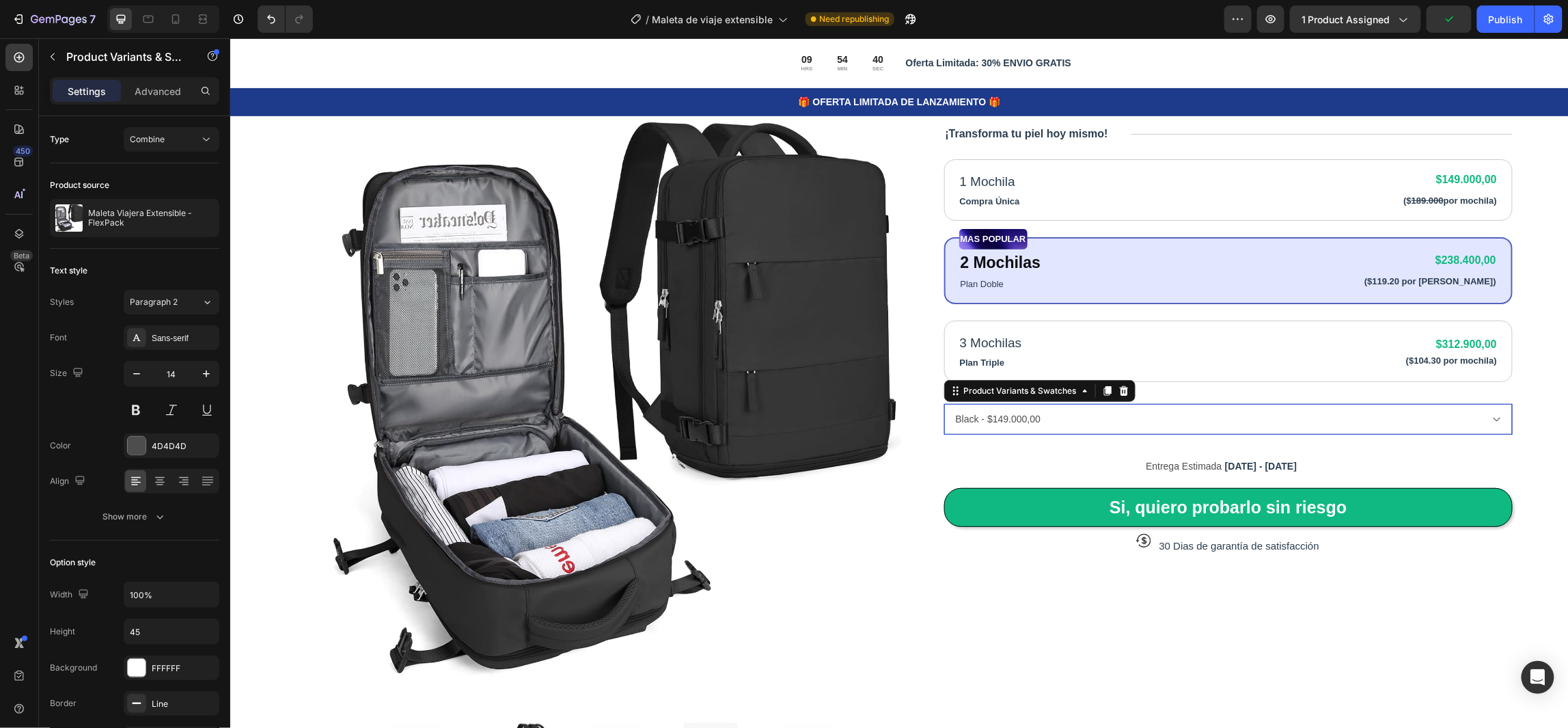
click at [1463, 415] on select "Black - $149.000,00 Green - $149.000,00 Beige - $149.000,00 Rose gold - $149.00…" at bounding box center [1228, 419] width 569 height 30
click at [1512, 406] on div "Product Images Icon Icon Icon Icon Icon Icon List 80,000+ Viajeros Felices Text…" at bounding box center [897, 406] width 1339 height 982
click at [1156, 414] on select "Black - $149.000,00 Green - $149.000,00 Beige - $149.000,00 Rose gold - $149.00…" at bounding box center [1228, 419] width 569 height 30
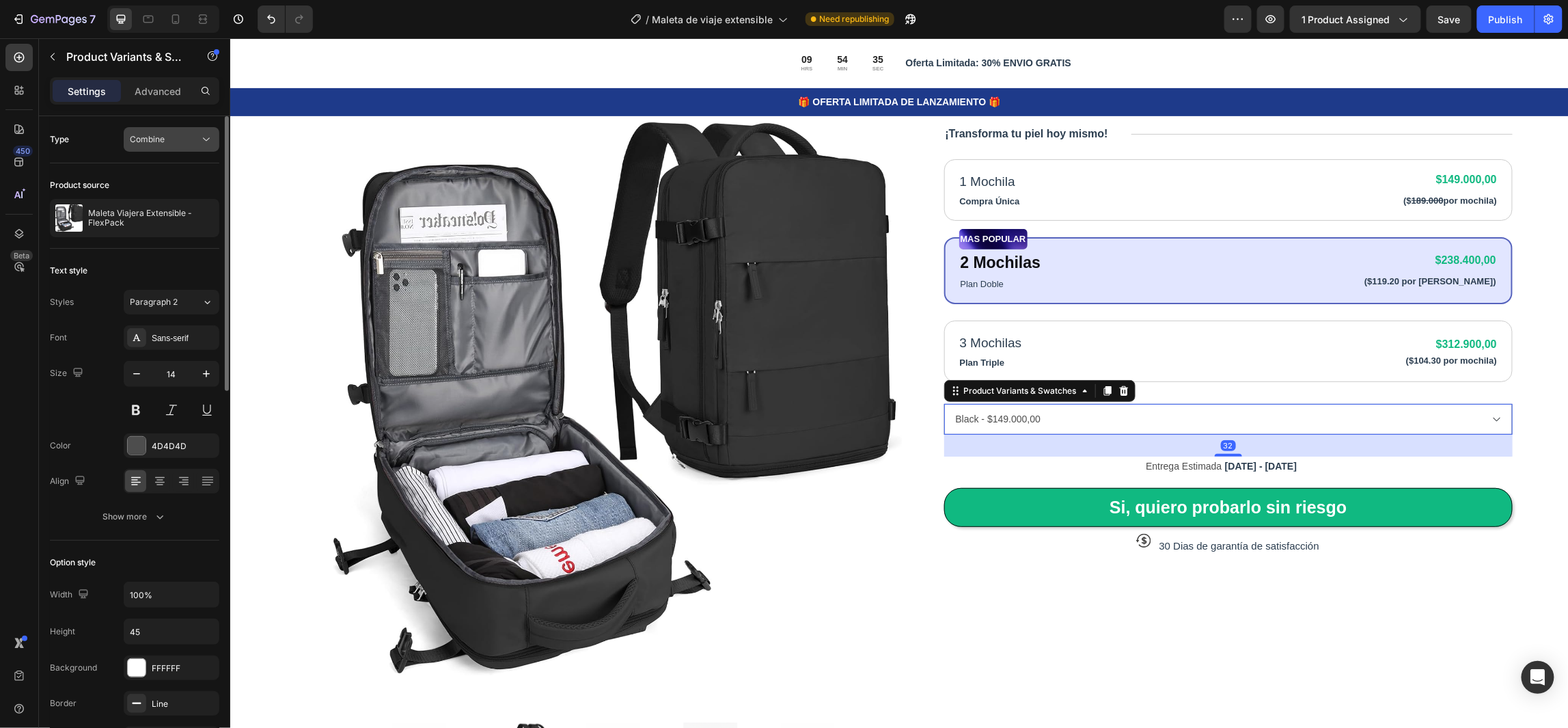
click at [183, 142] on div "Combine" at bounding box center [164, 140] width 69 height 12
click at [162, 180] on div "Separated" at bounding box center [158, 173] width 112 height 26
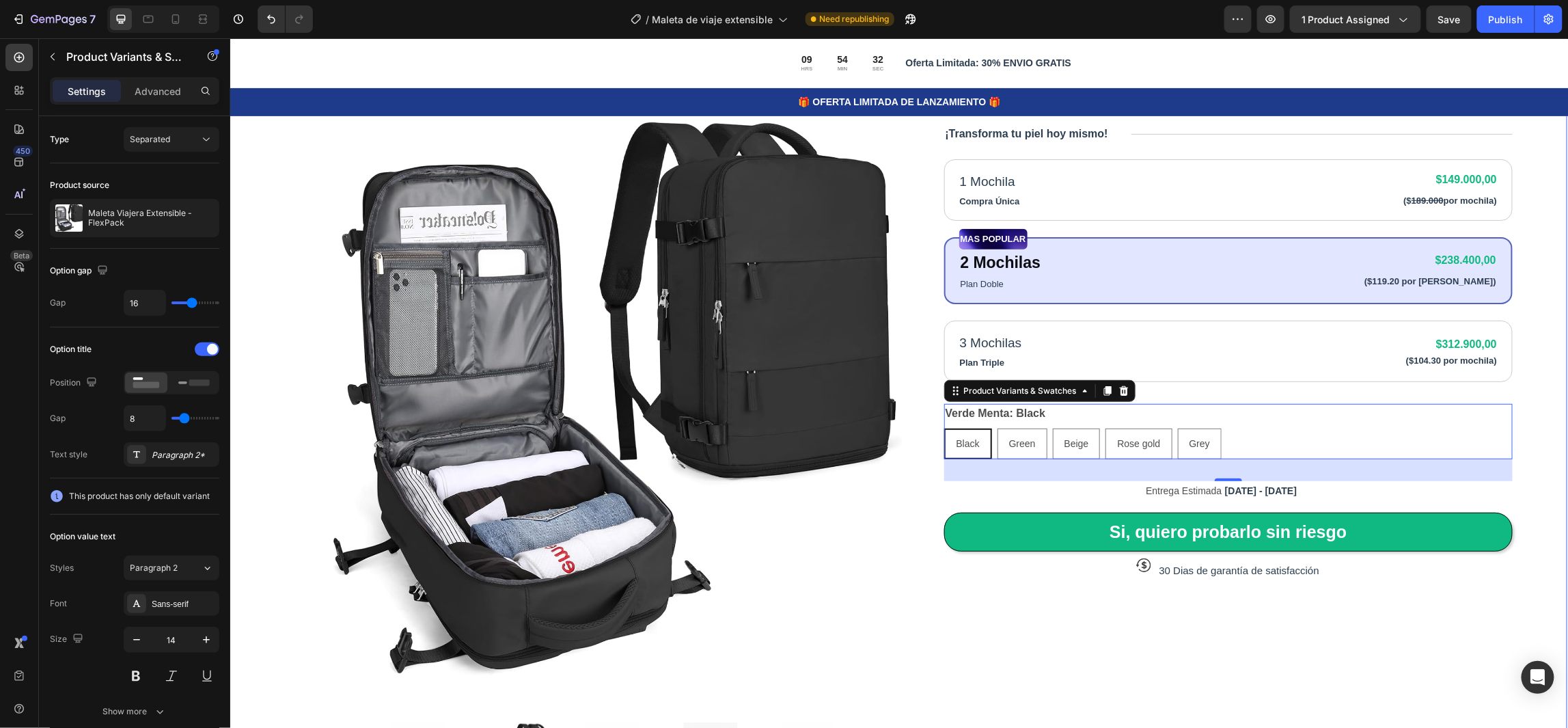
click at [1524, 428] on div "Product Images Icon Icon Icon Icon Icon Icon List 80,000+ Viajeros Felices Text…" at bounding box center [897, 406] width 1339 height 982
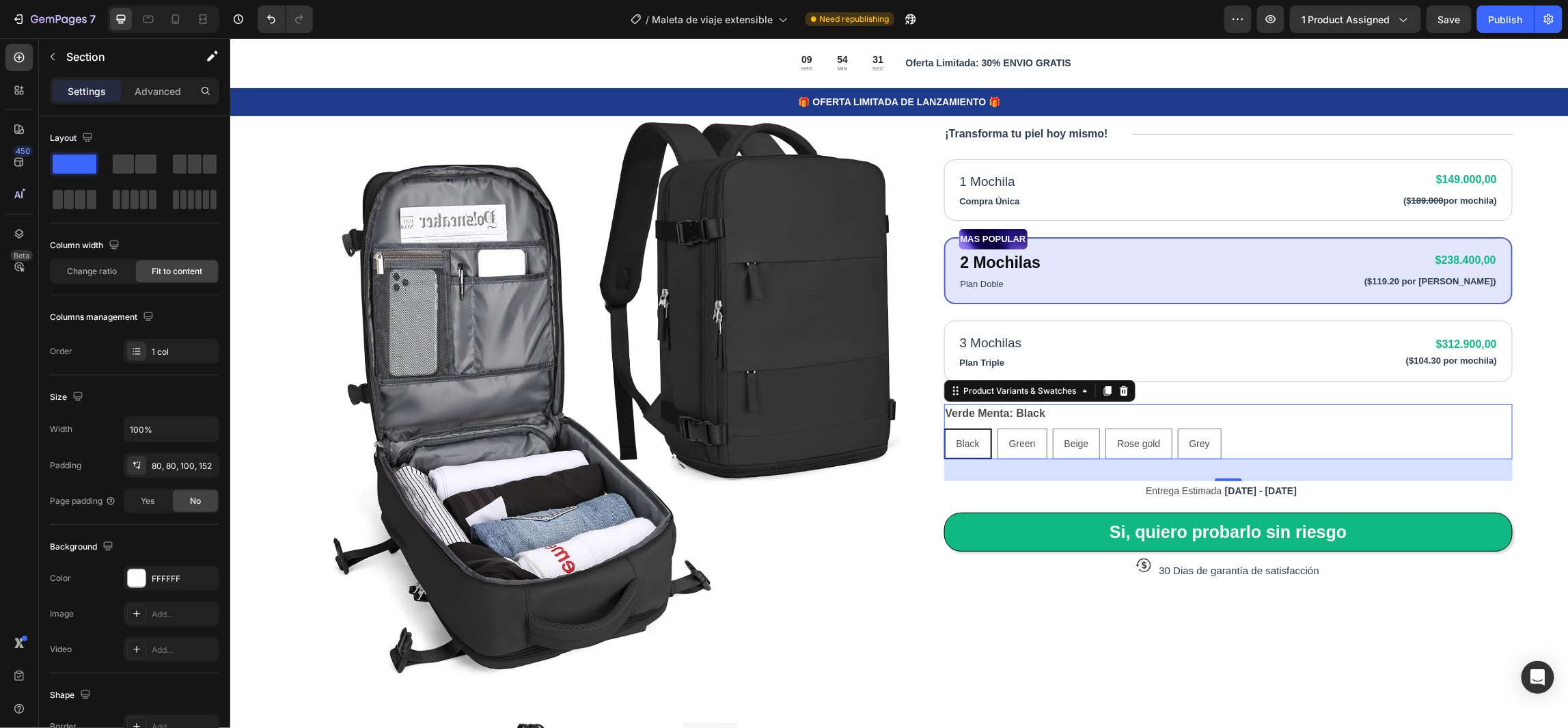
click at [1298, 438] on div "Black Black Black Green Green Green Beige Beige Beige Rose gold Rose gold Rose …" at bounding box center [1228, 443] width 569 height 30
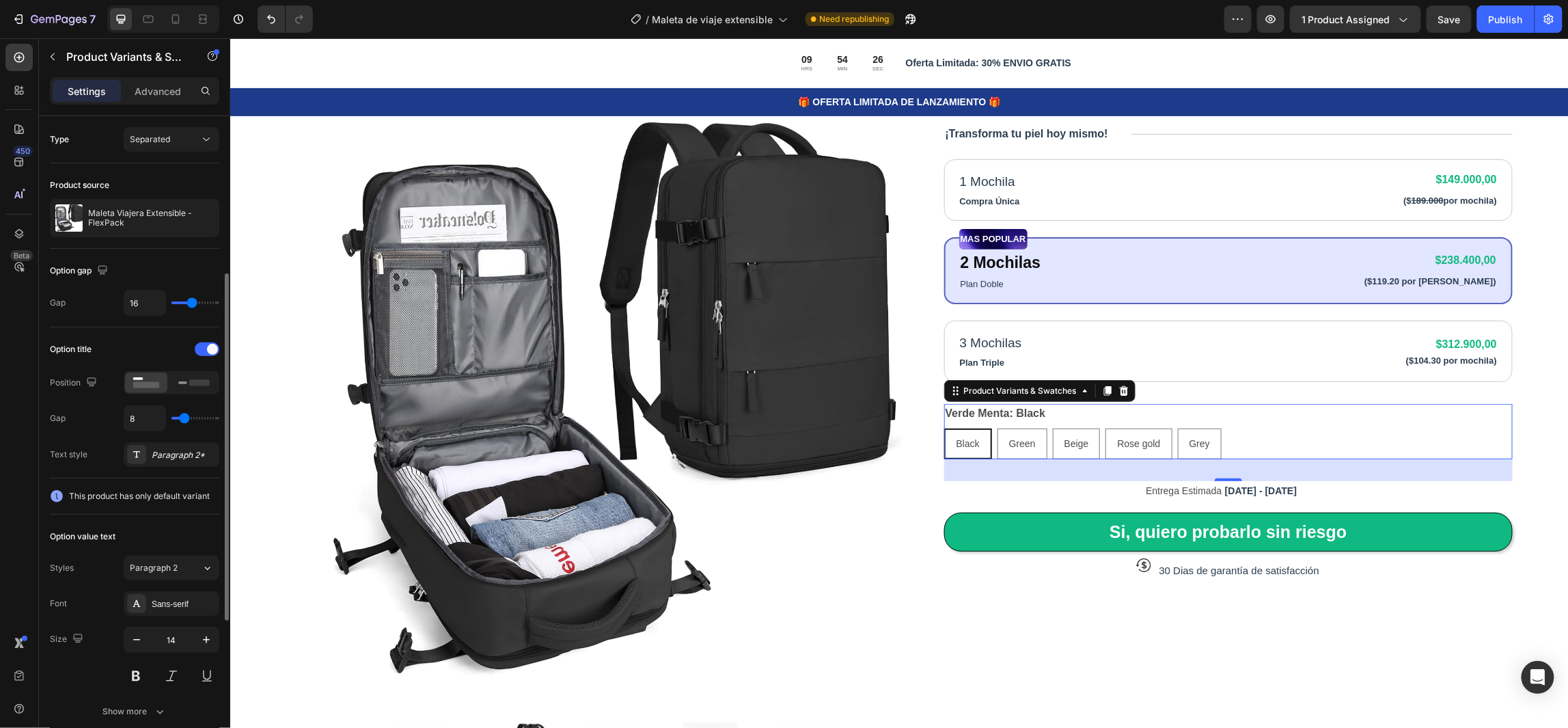
scroll to position [102, 0]
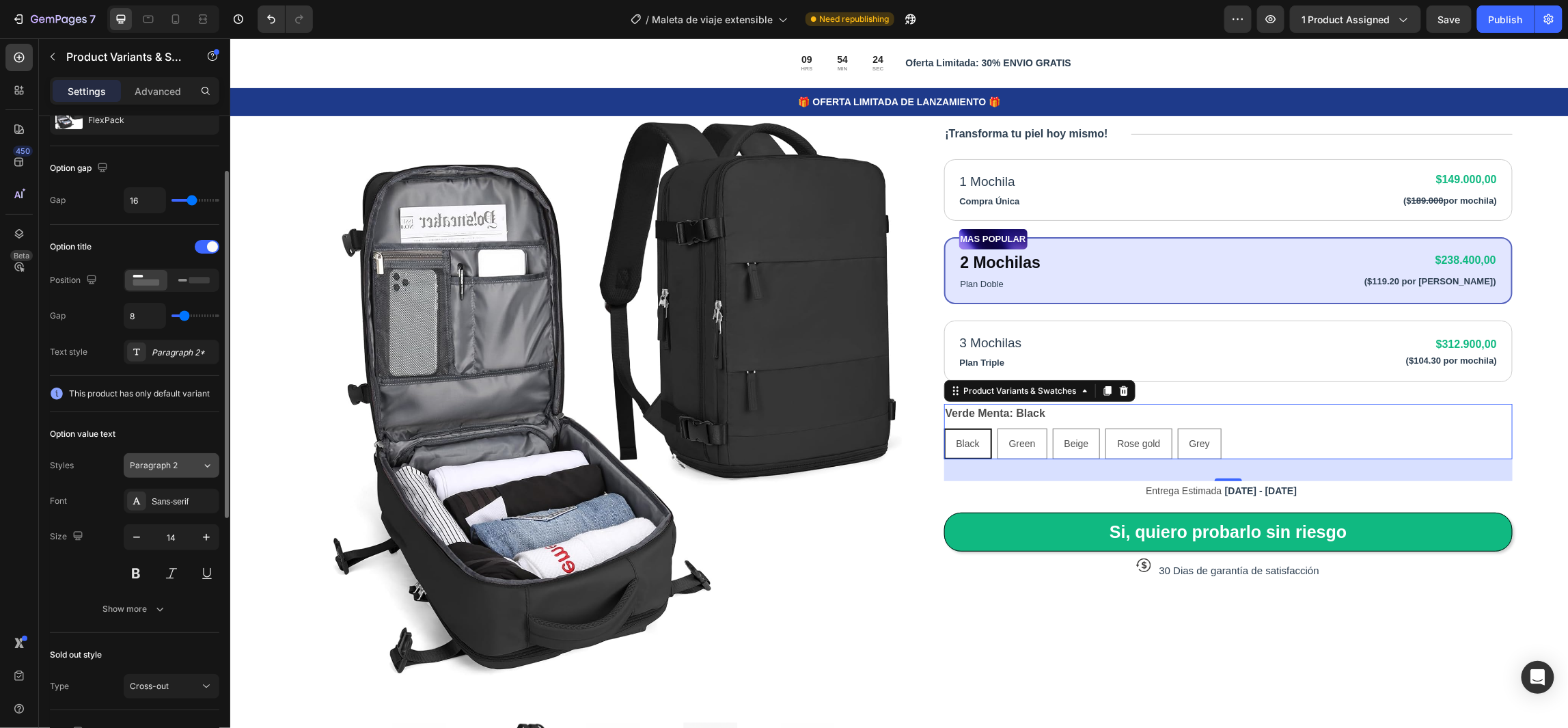
click at [192, 469] on div "Paragraph 2" at bounding box center [165, 465] width 72 height 12
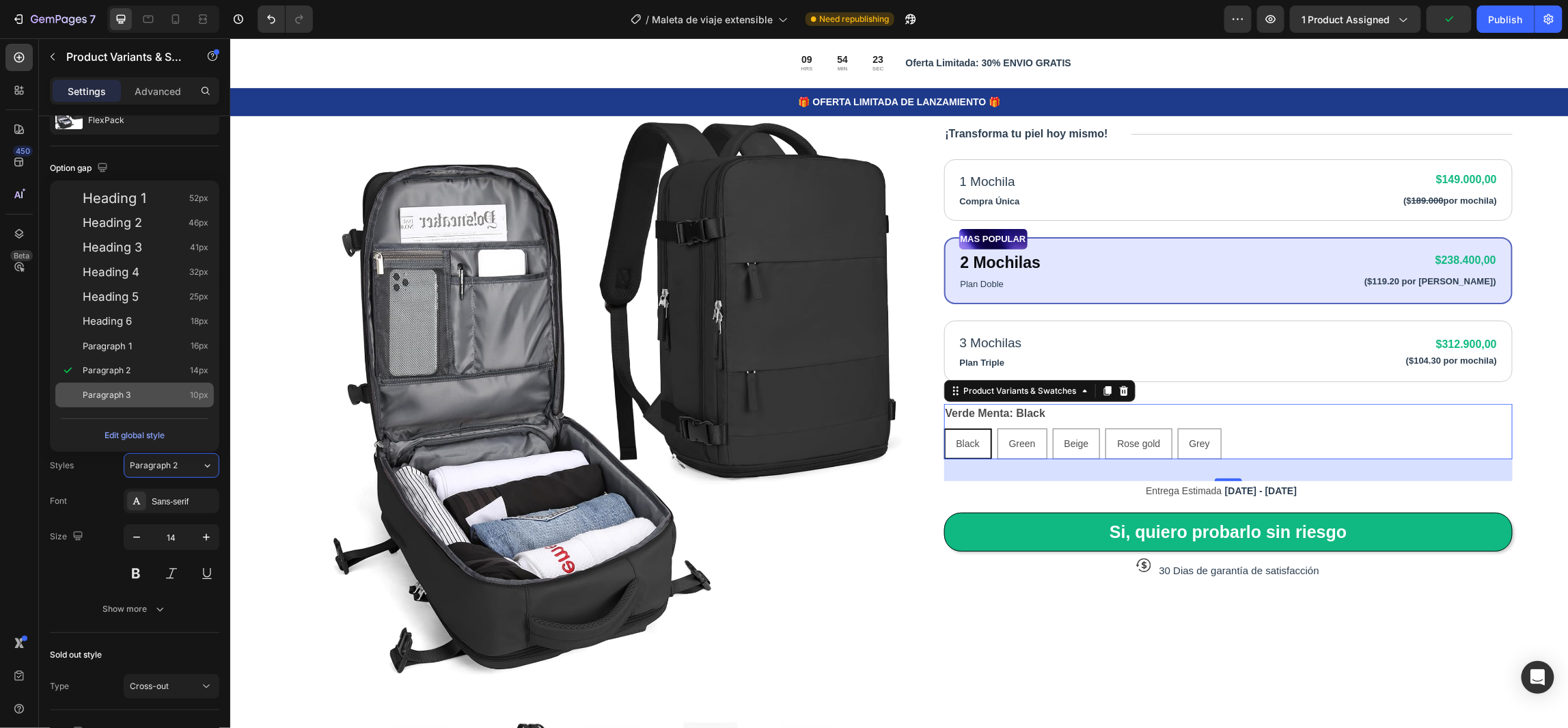
click at [141, 396] on div "Paragraph 3 10px" at bounding box center [145, 395] width 126 height 14
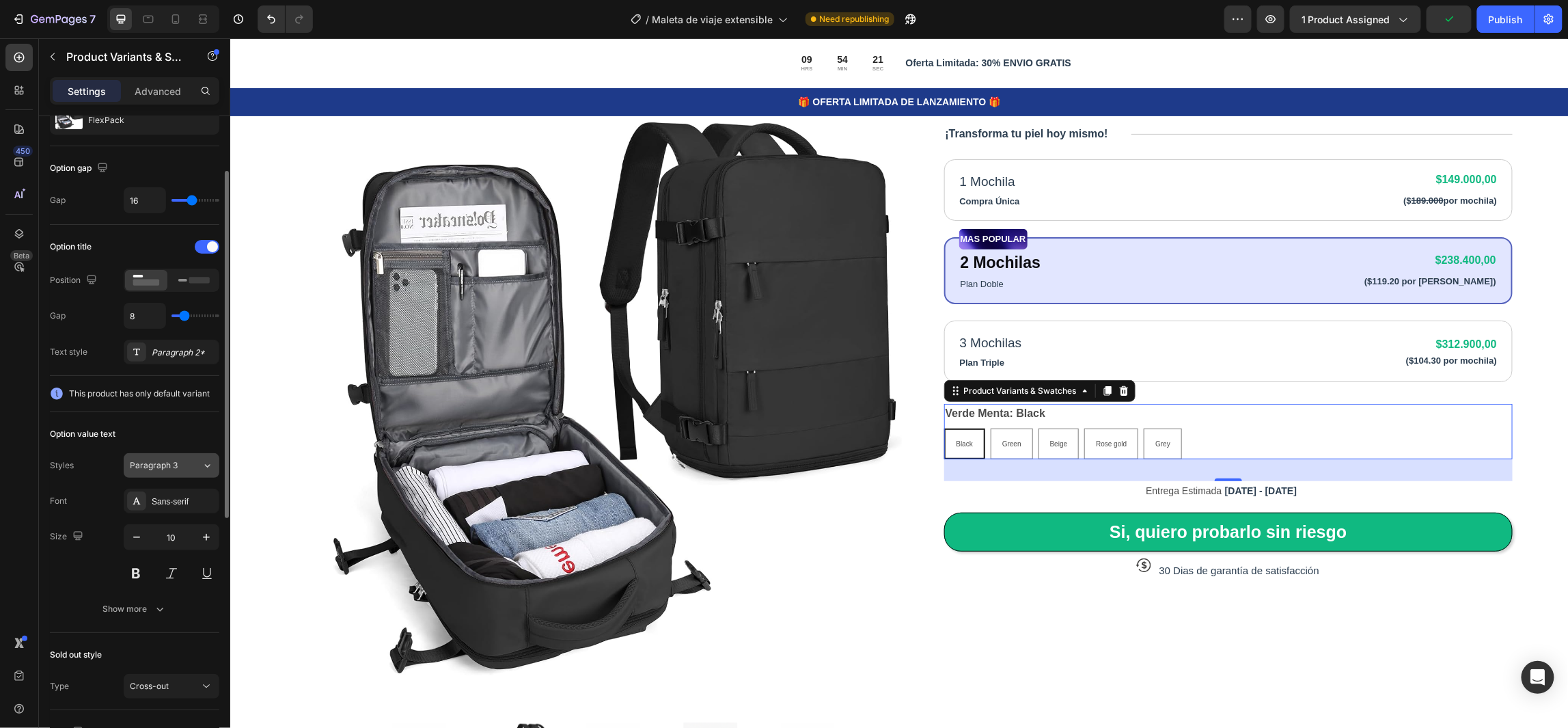
click at [191, 461] on div "Paragraph 3" at bounding box center [165, 465] width 72 height 12
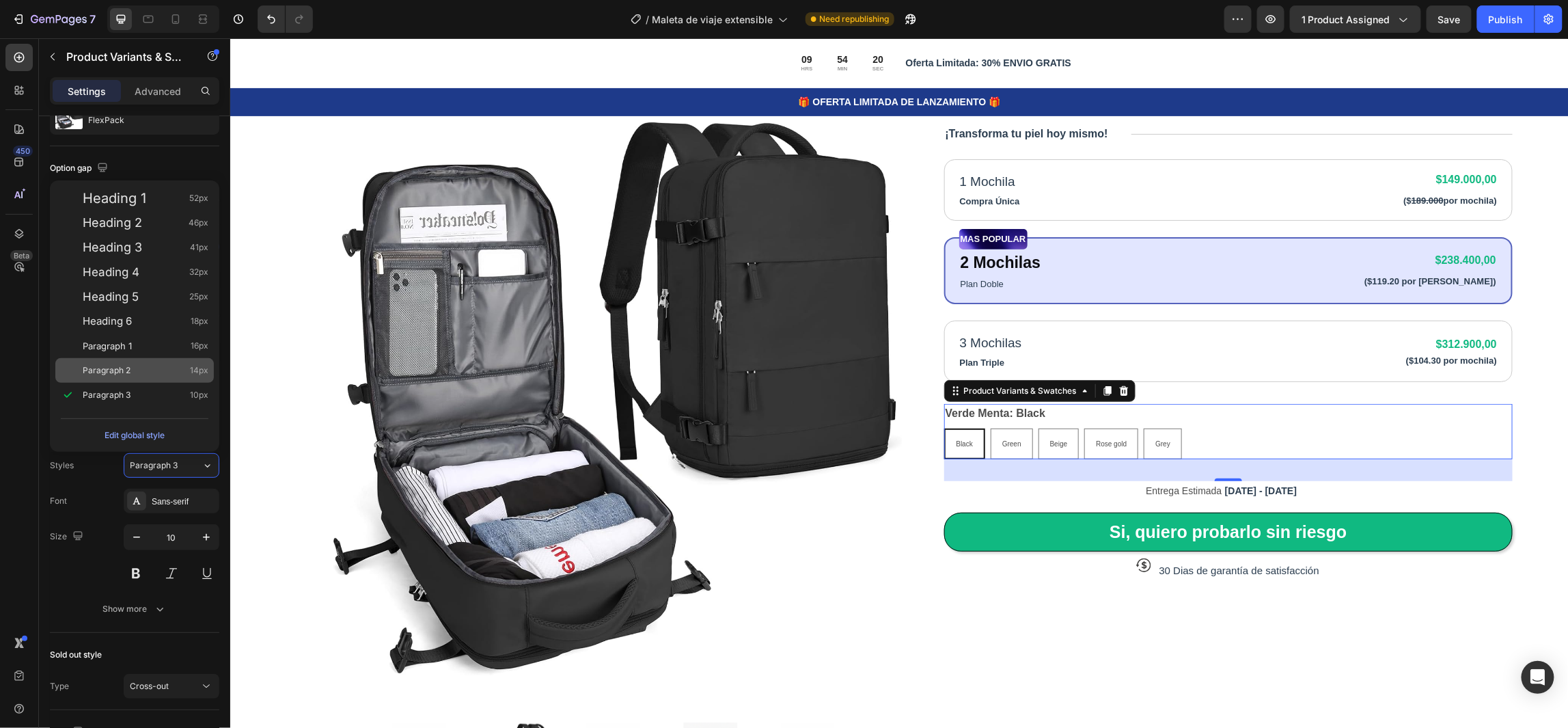
click at [127, 364] on span "Paragraph 2" at bounding box center [106, 370] width 48 height 14
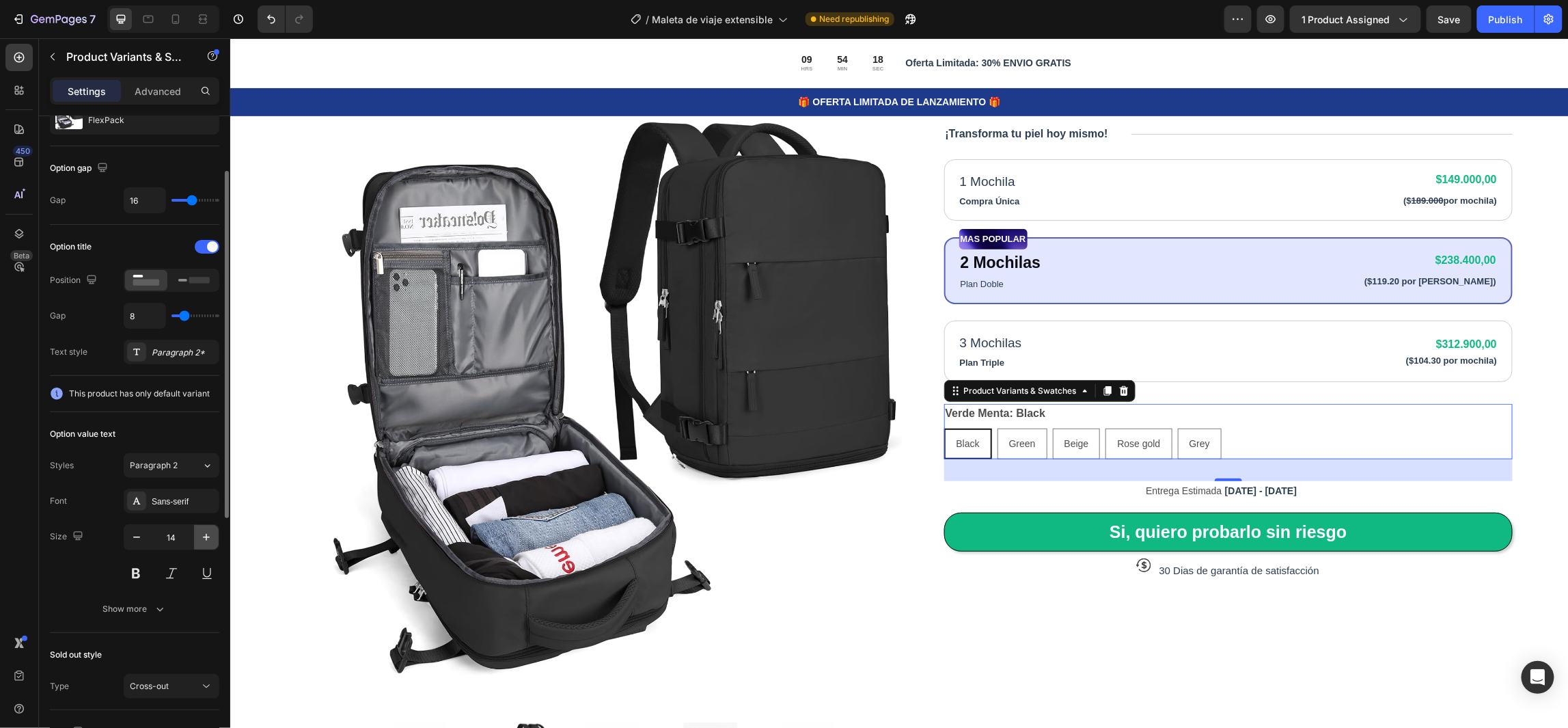
click at [203, 540] on icon "button" at bounding box center [207, 537] width 14 height 14
click at [139, 537] on icon "button" at bounding box center [136, 537] width 14 height 14
type input "16"
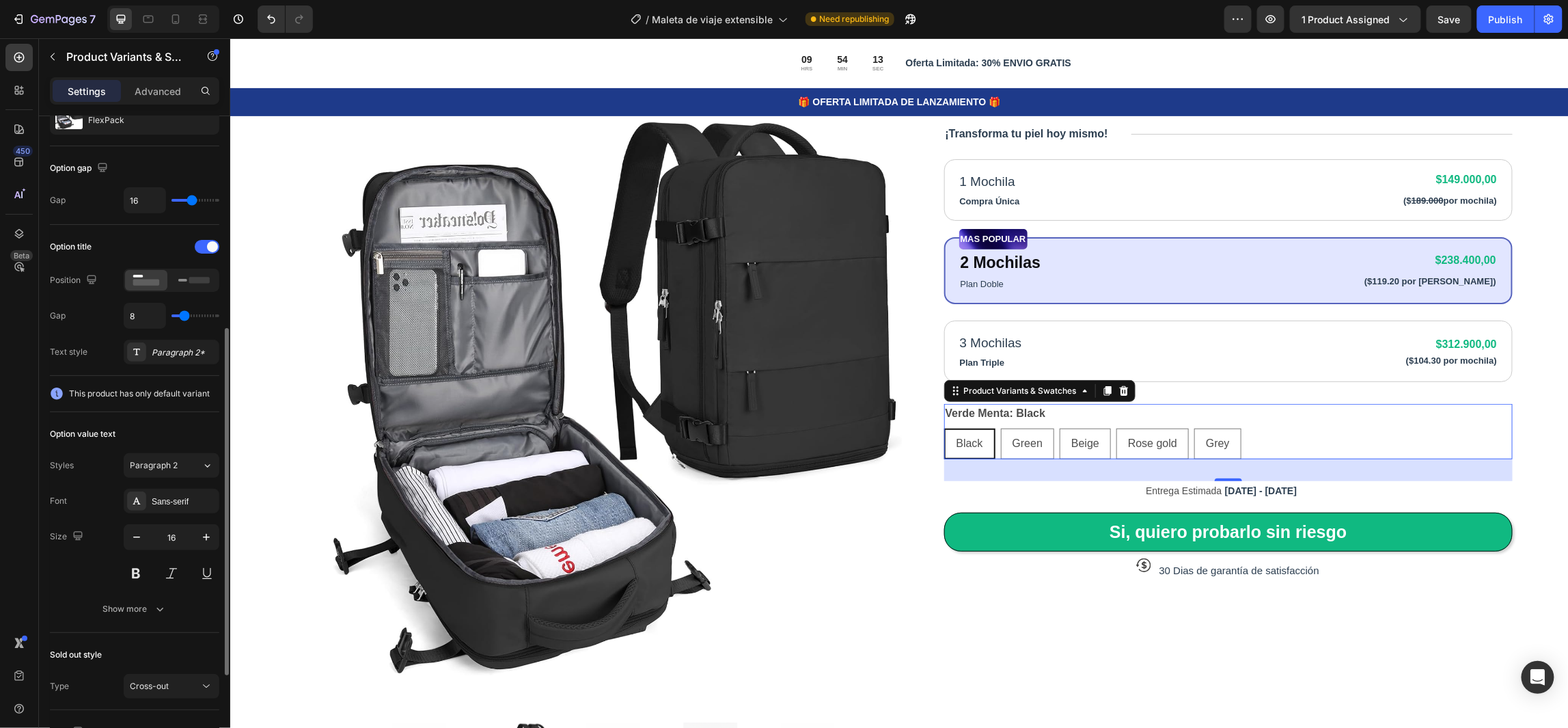
scroll to position [205, 0]
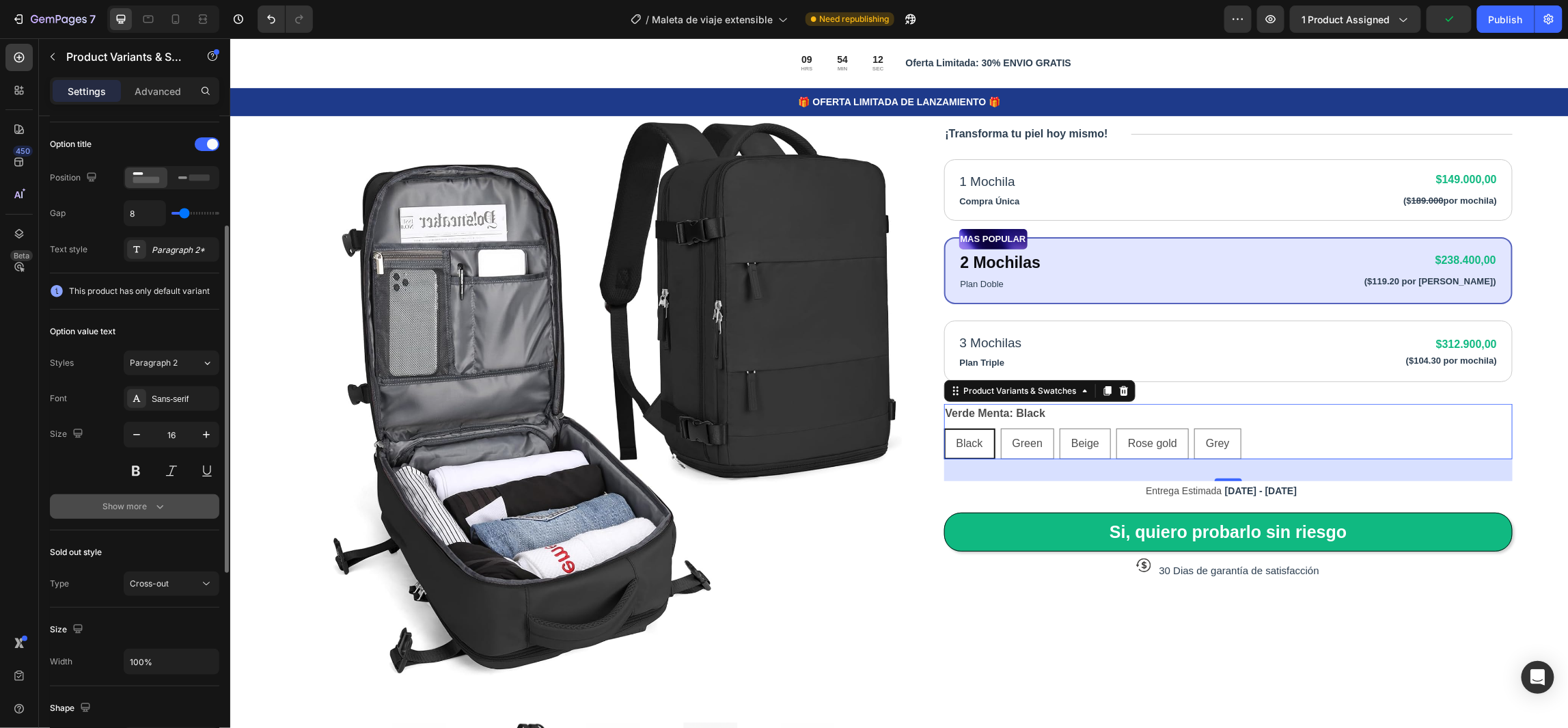
click at [138, 508] on div "Show more" at bounding box center [134, 506] width 63 height 14
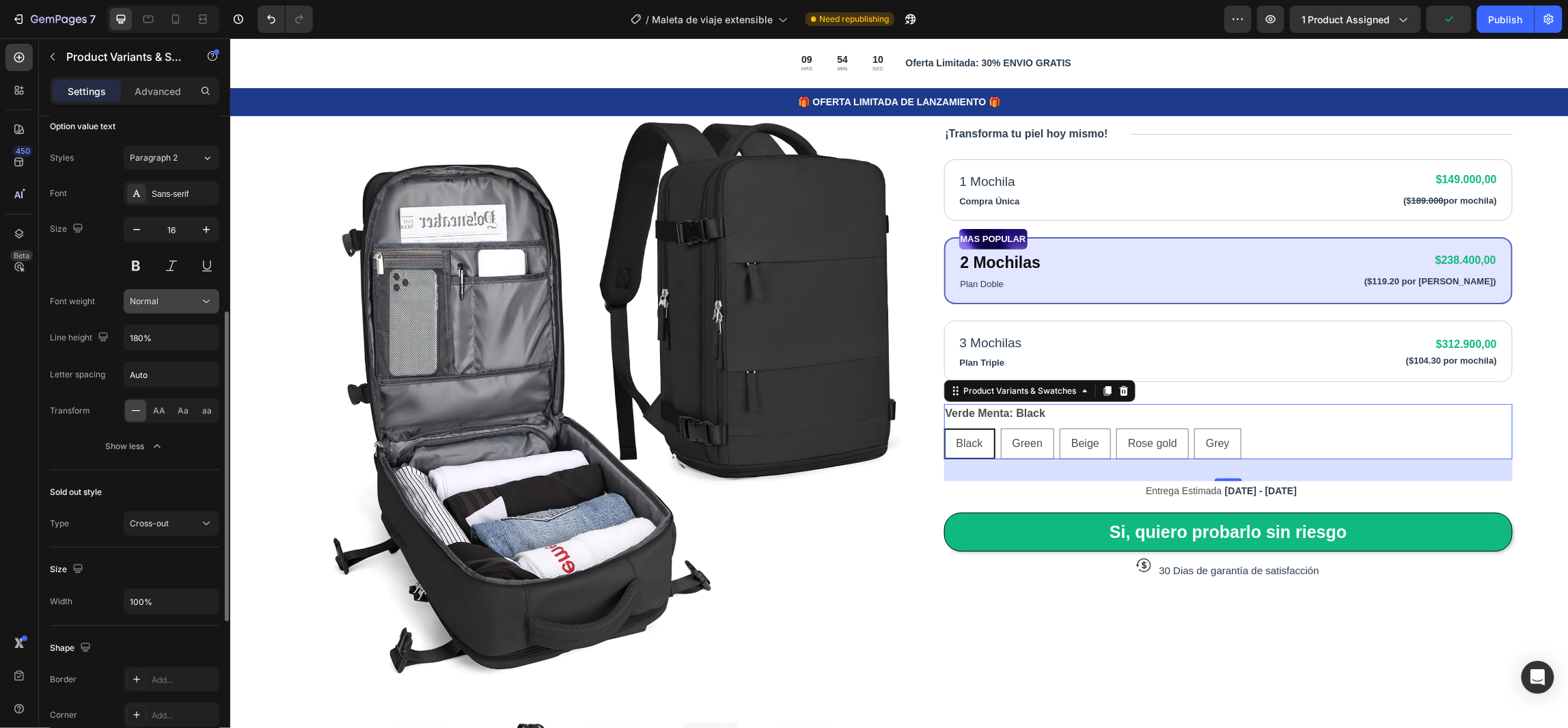
scroll to position [512, 0]
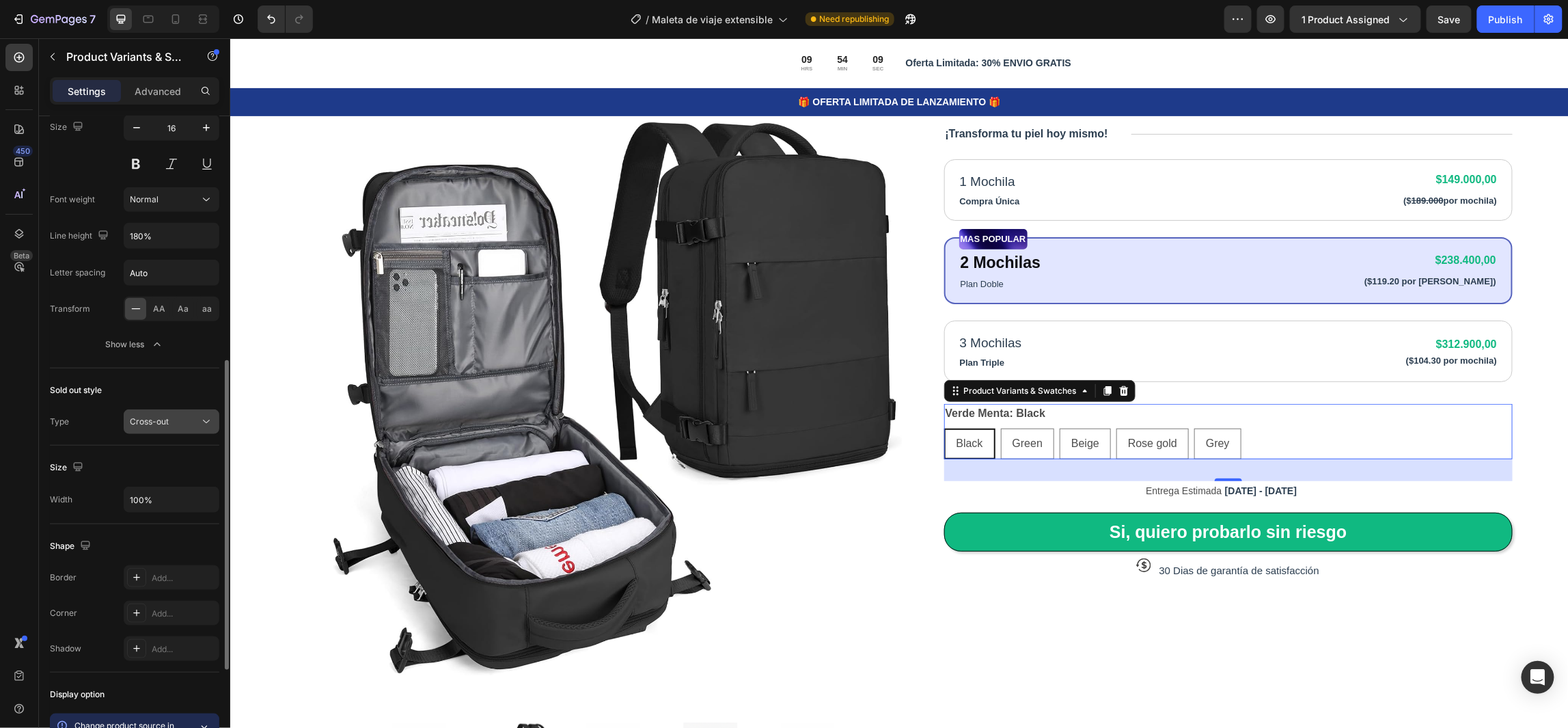
click at [191, 425] on div "Cross-out" at bounding box center [164, 422] width 69 height 12
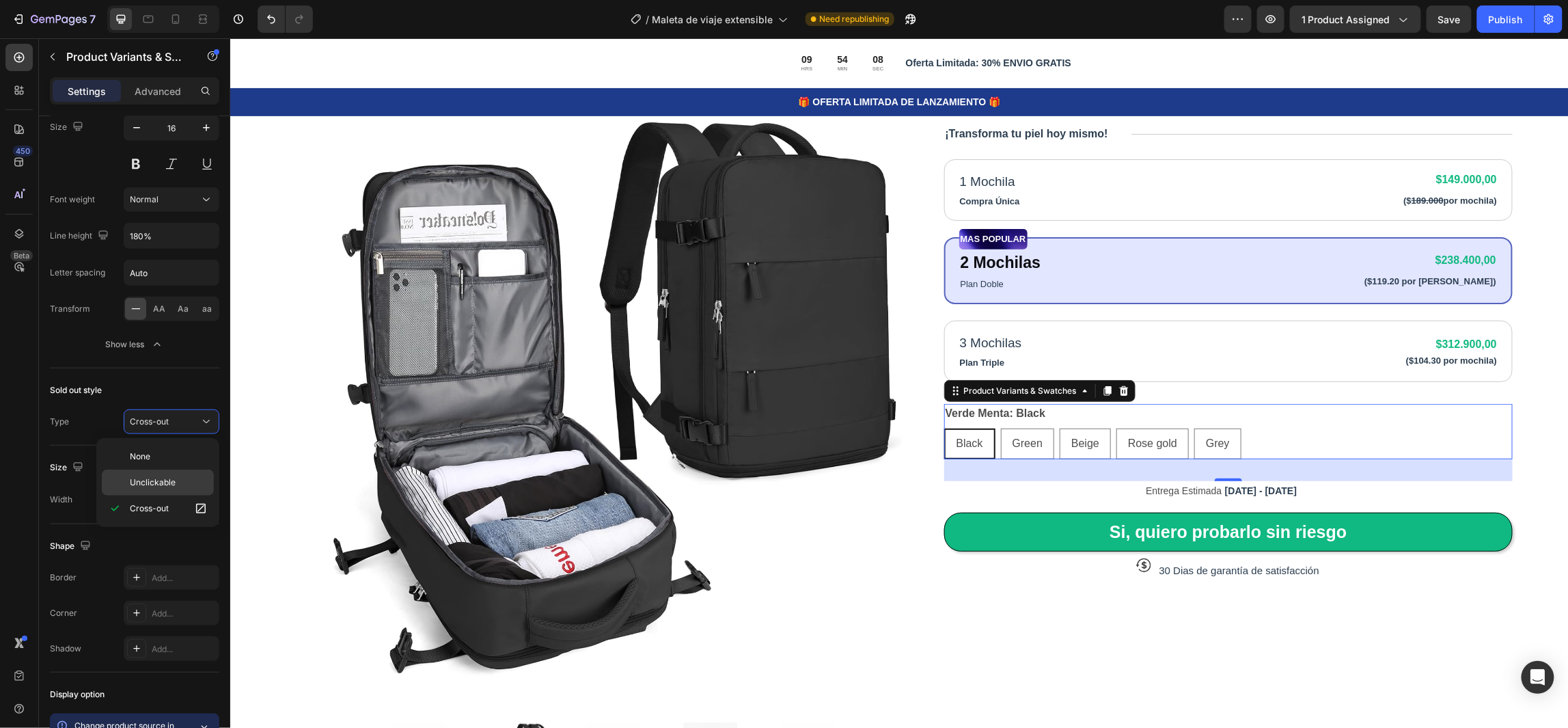
click at [166, 486] on span "Unclickable" at bounding box center [152, 483] width 46 height 12
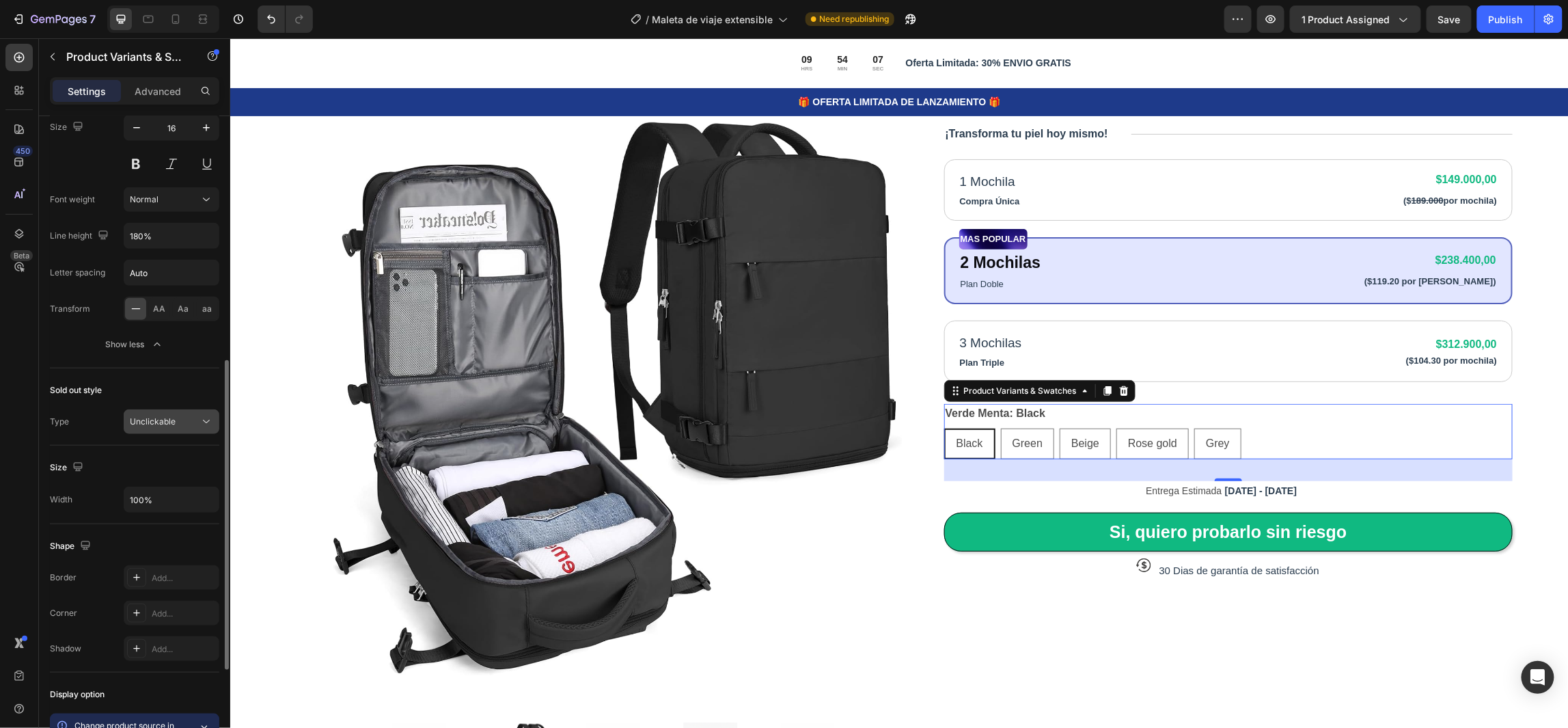
click at [181, 424] on div "Unclickable" at bounding box center [164, 422] width 69 height 12
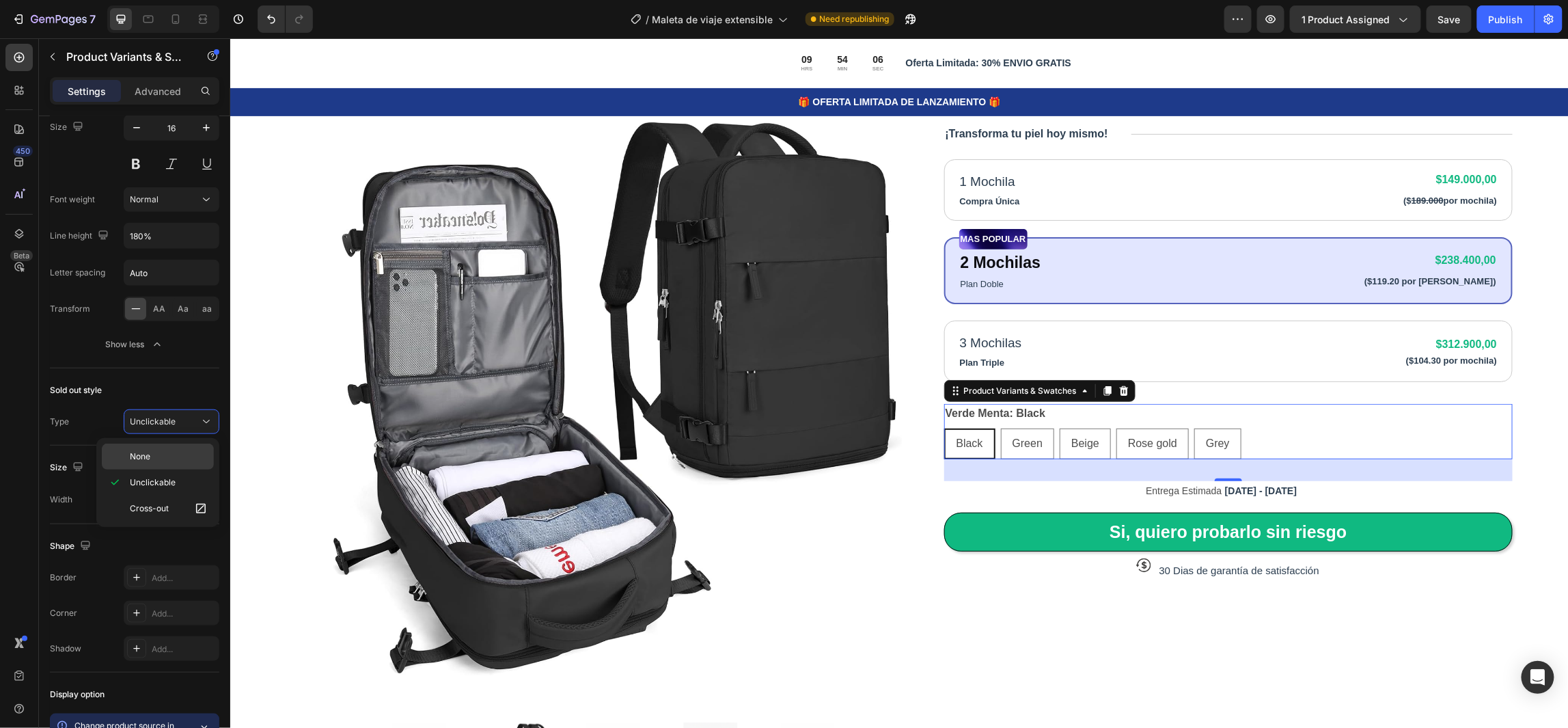
click at [177, 451] on p "None" at bounding box center [168, 457] width 78 height 12
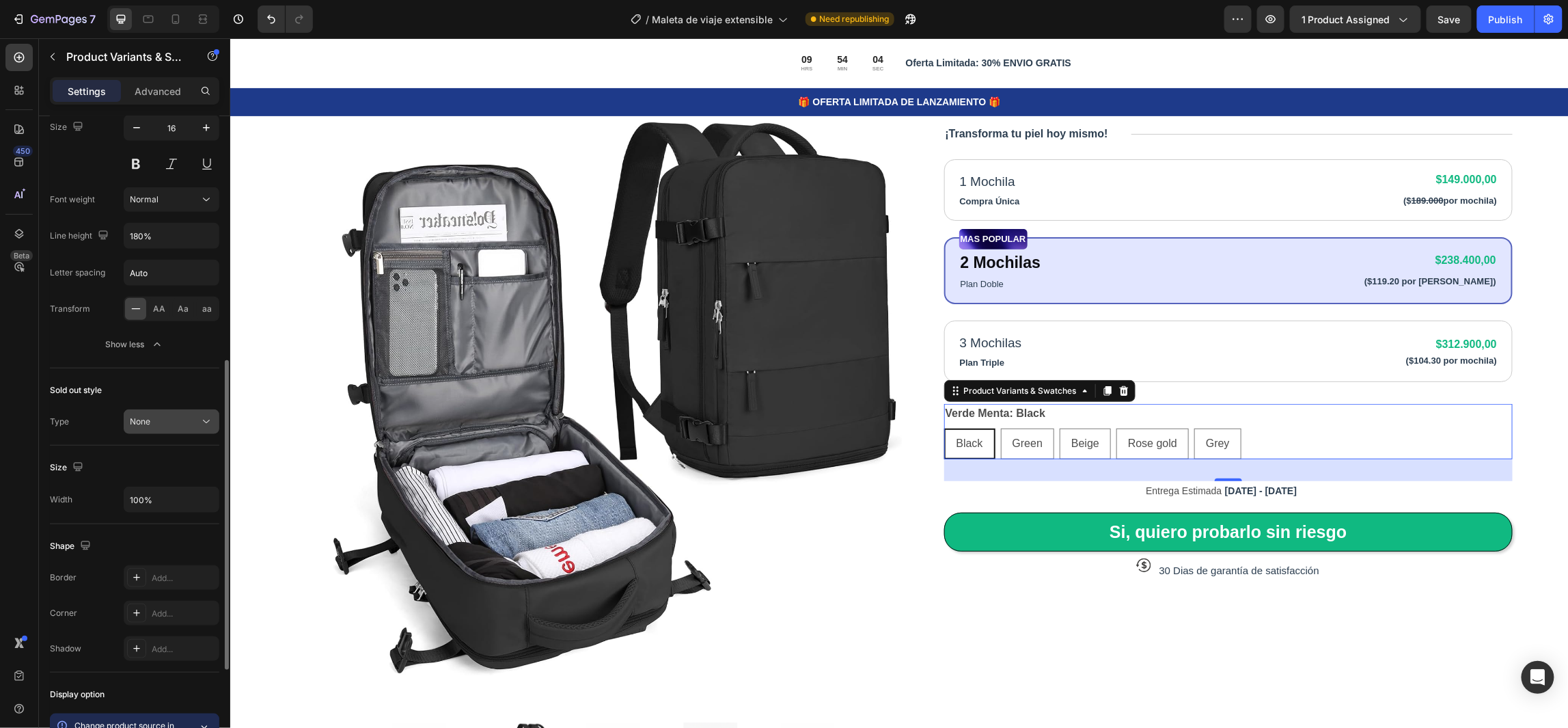
click at [200, 417] on icon at bounding box center [207, 422] width 14 height 14
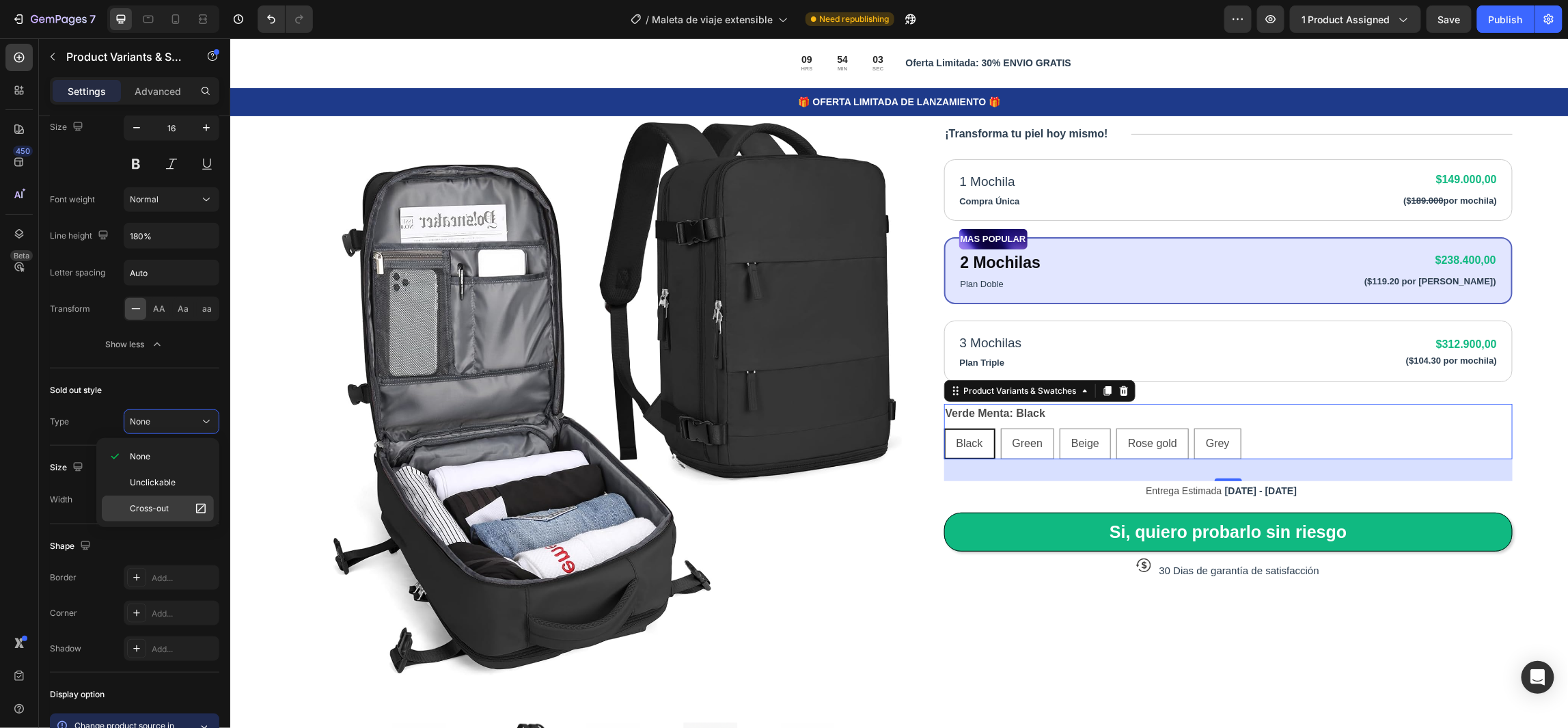
click at [158, 511] on span "Cross-out" at bounding box center [149, 508] width 39 height 12
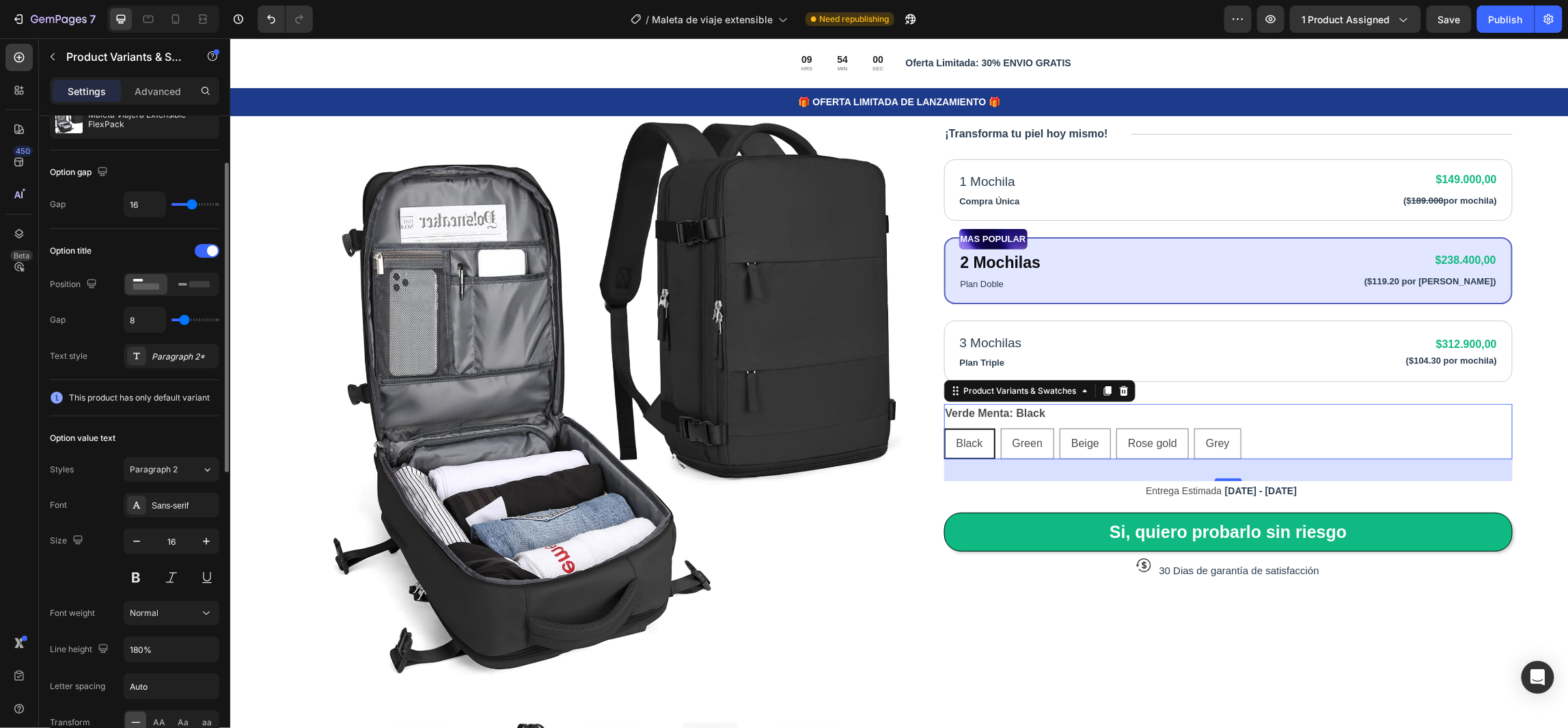
scroll to position [0, 0]
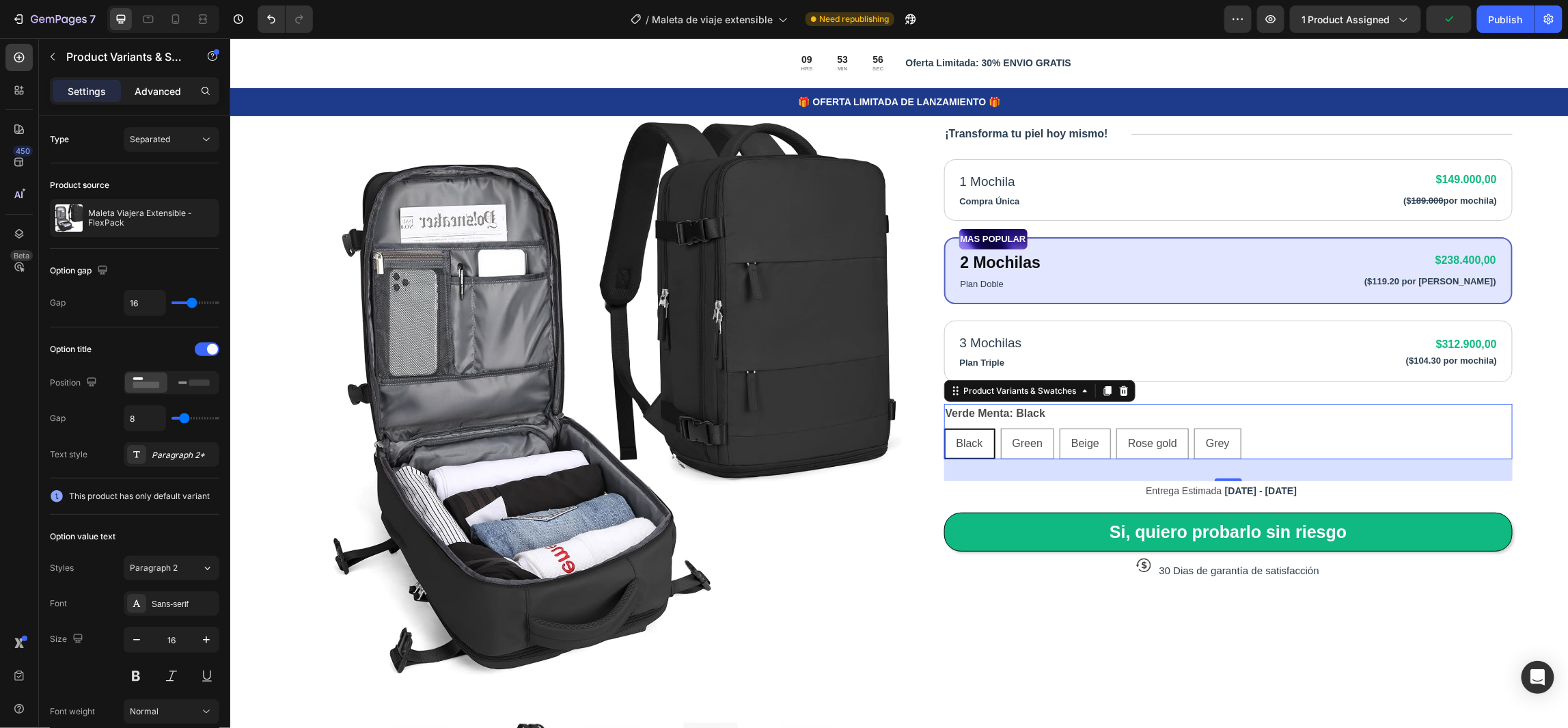
click at [162, 93] on p "Advanced" at bounding box center [158, 91] width 46 height 14
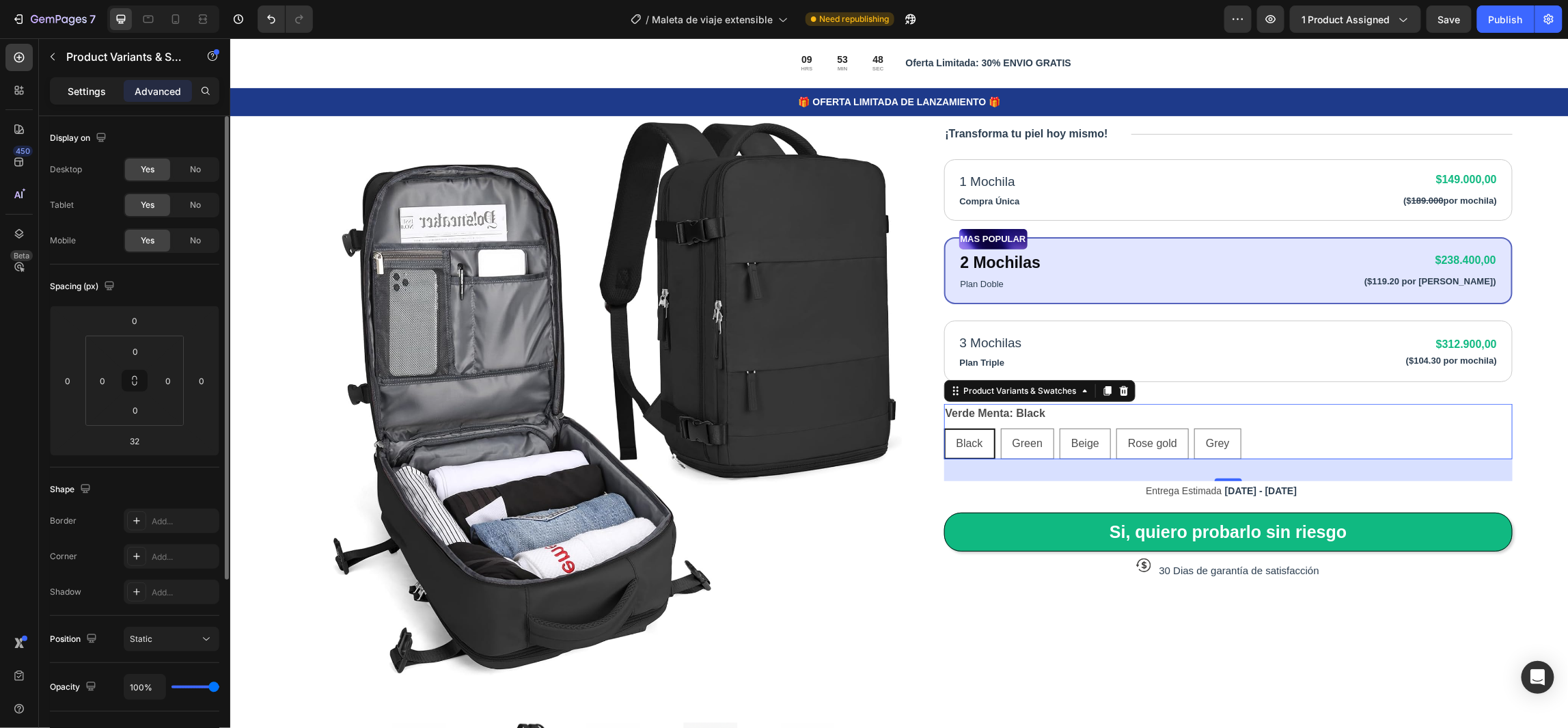
click at [79, 91] on p "Settings" at bounding box center [87, 91] width 38 height 14
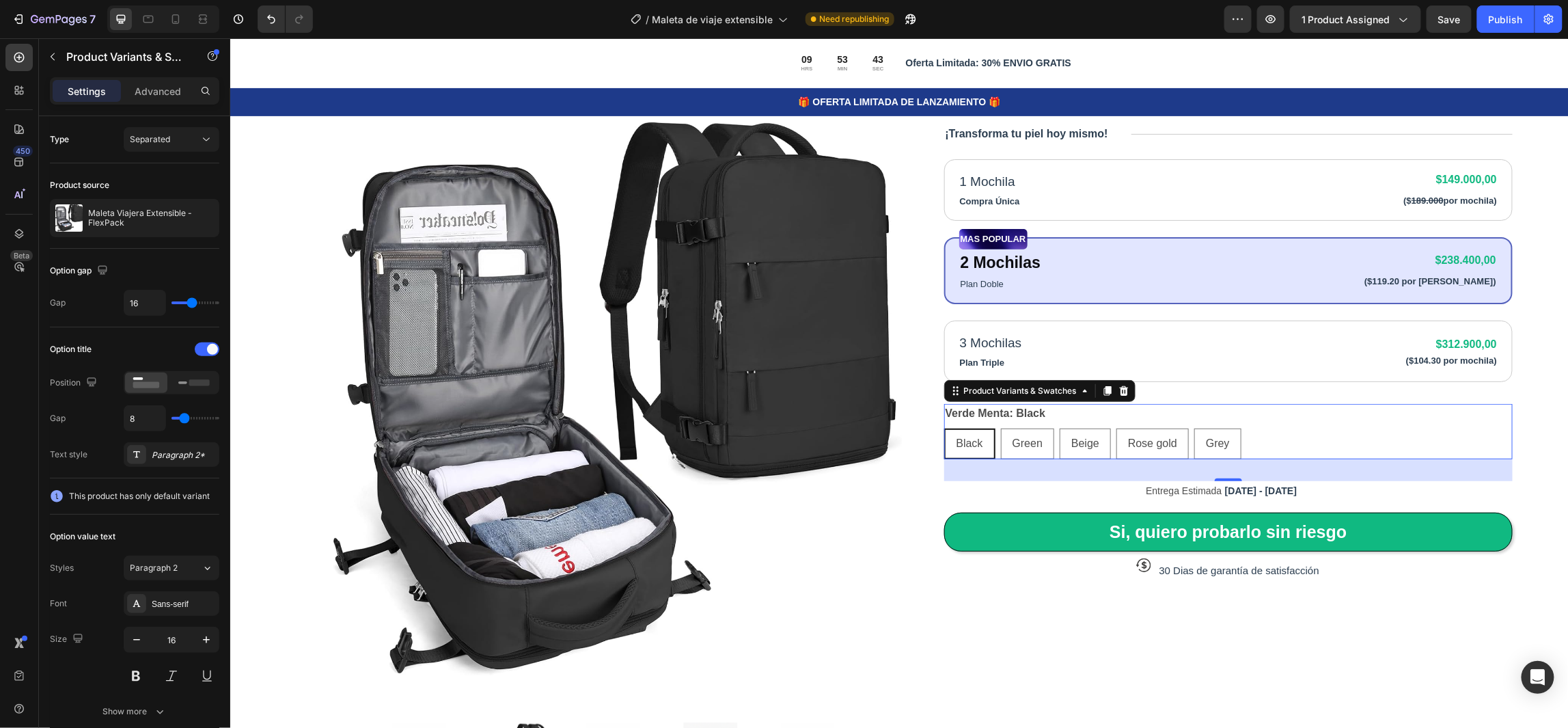
click at [1361, 424] on div "Verde Menta: Black Black Black Black Green Green Green Beige Beige Beige Rose g…" at bounding box center [1228, 431] width 569 height 56
click at [169, 137] on span "Separated" at bounding box center [149, 139] width 40 height 10
click at [163, 194] on span "Combine" at bounding box center [147, 199] width 35 height 12
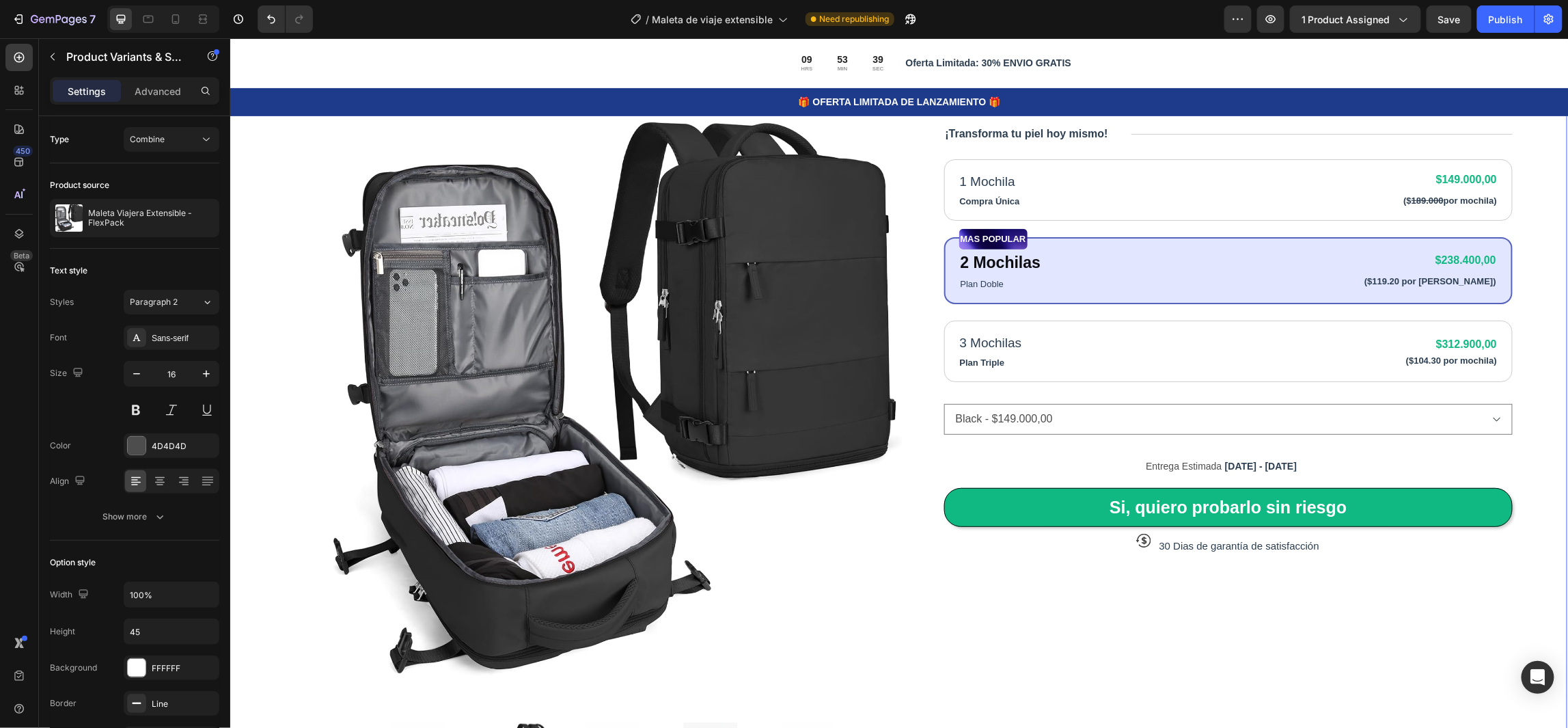
click at [1528, 448] on div "Product Images Icon Icon Icon Icon Icon Icon List 80,000+ Viajeros Felices Text…" at bounding box center [897, 406] width 1339 height 982
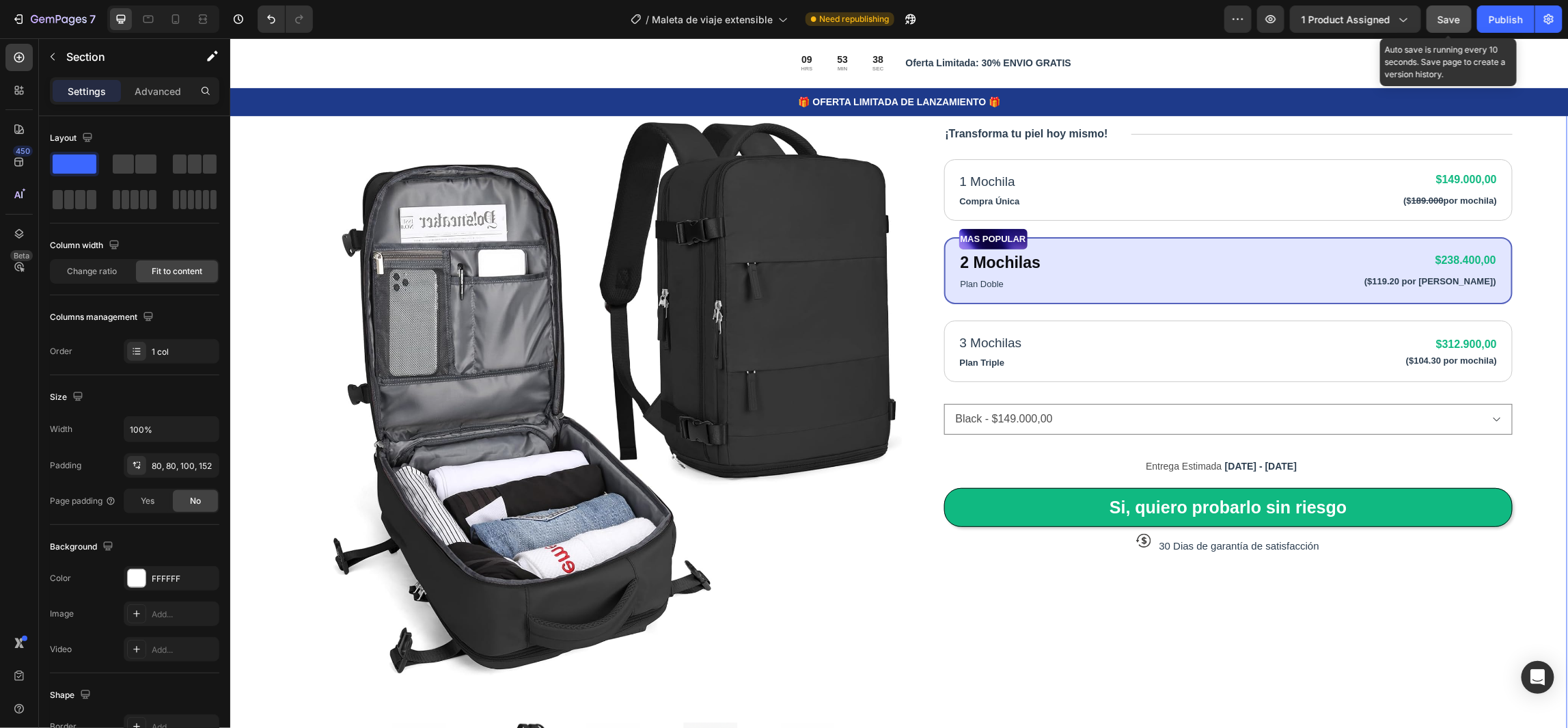
click at [1454, 18] on span "Save" at bounding box center [1450, 19] width 23 height 11
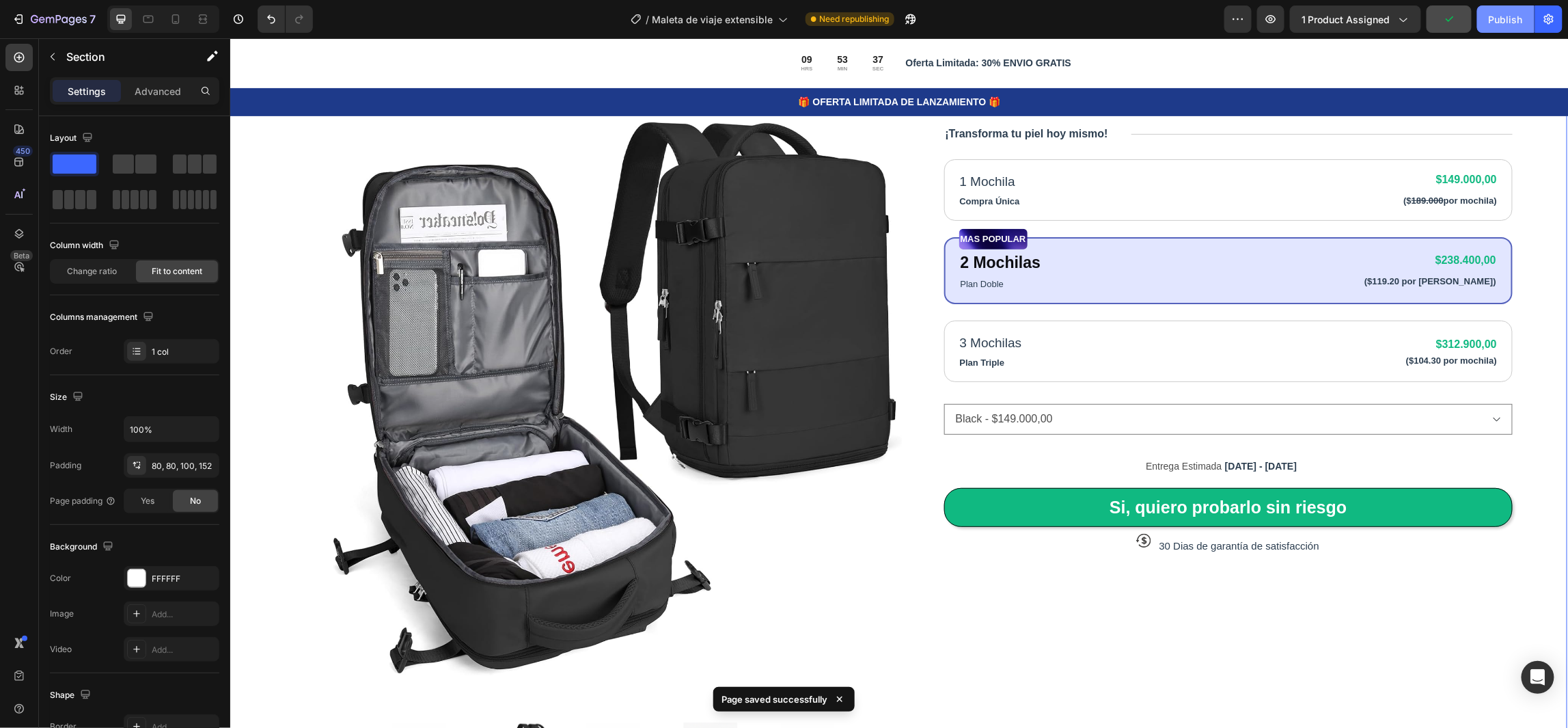
click at [1502, 21] on div "Publish" at bounding box center [1505, 19] width 34 height 14
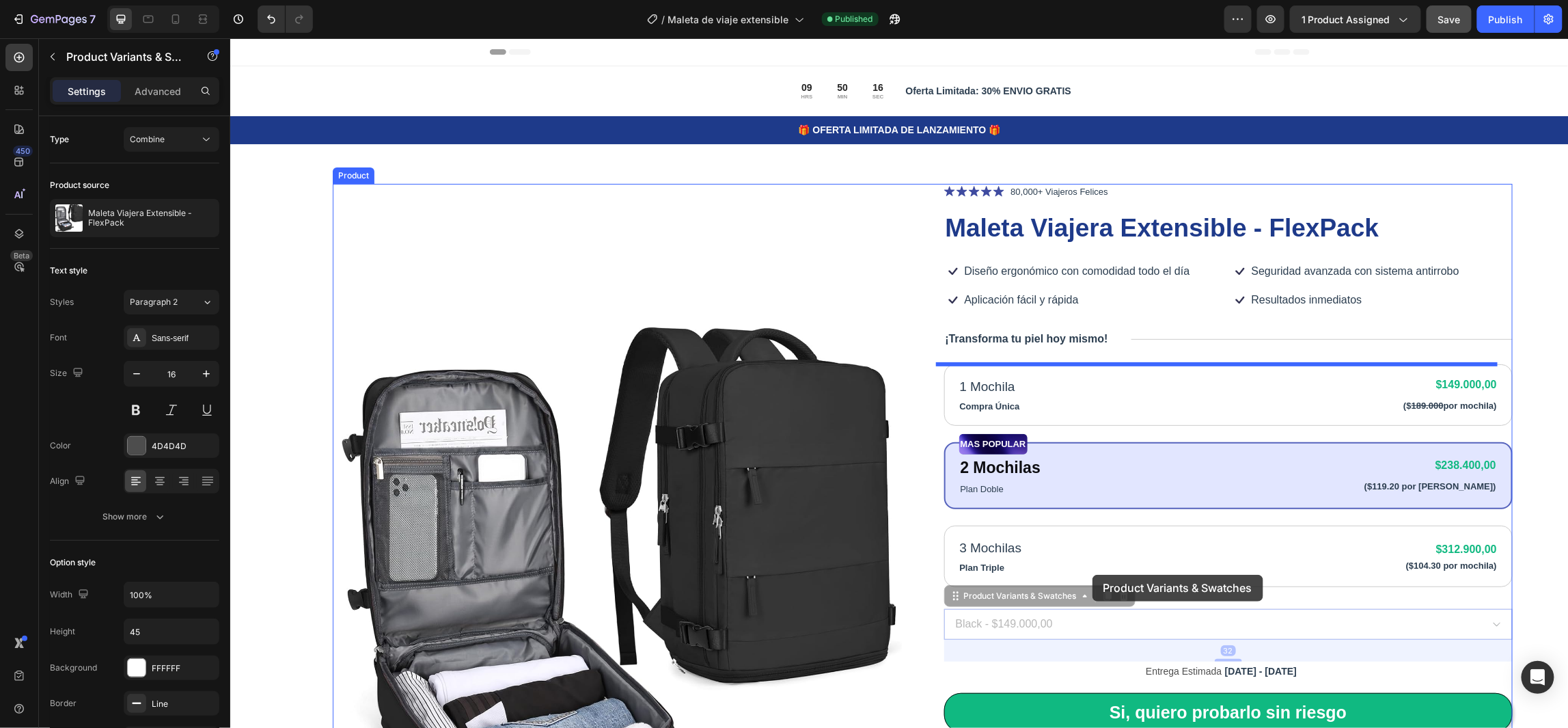
drag, startPoint x: 1088, startPoint y: 623, endPoint x: 1092, endPoint y: 574, distance: 49.2
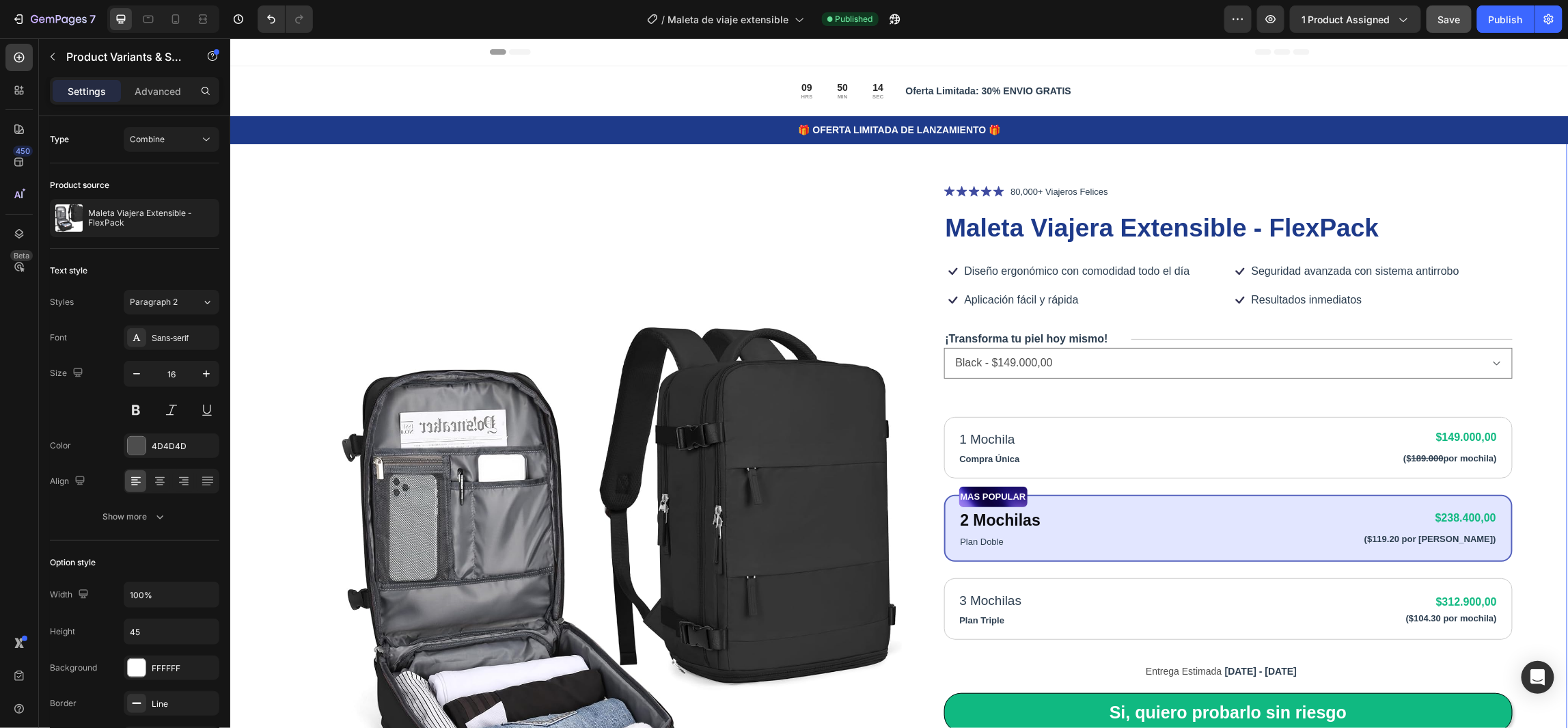
click at [1516, 371] on div "Product Images Icon Icon Icon Icon Icon Icon List 80,000+ Viajeros Felices Text…" at bounding box center [897, 611] width 1339 height 982
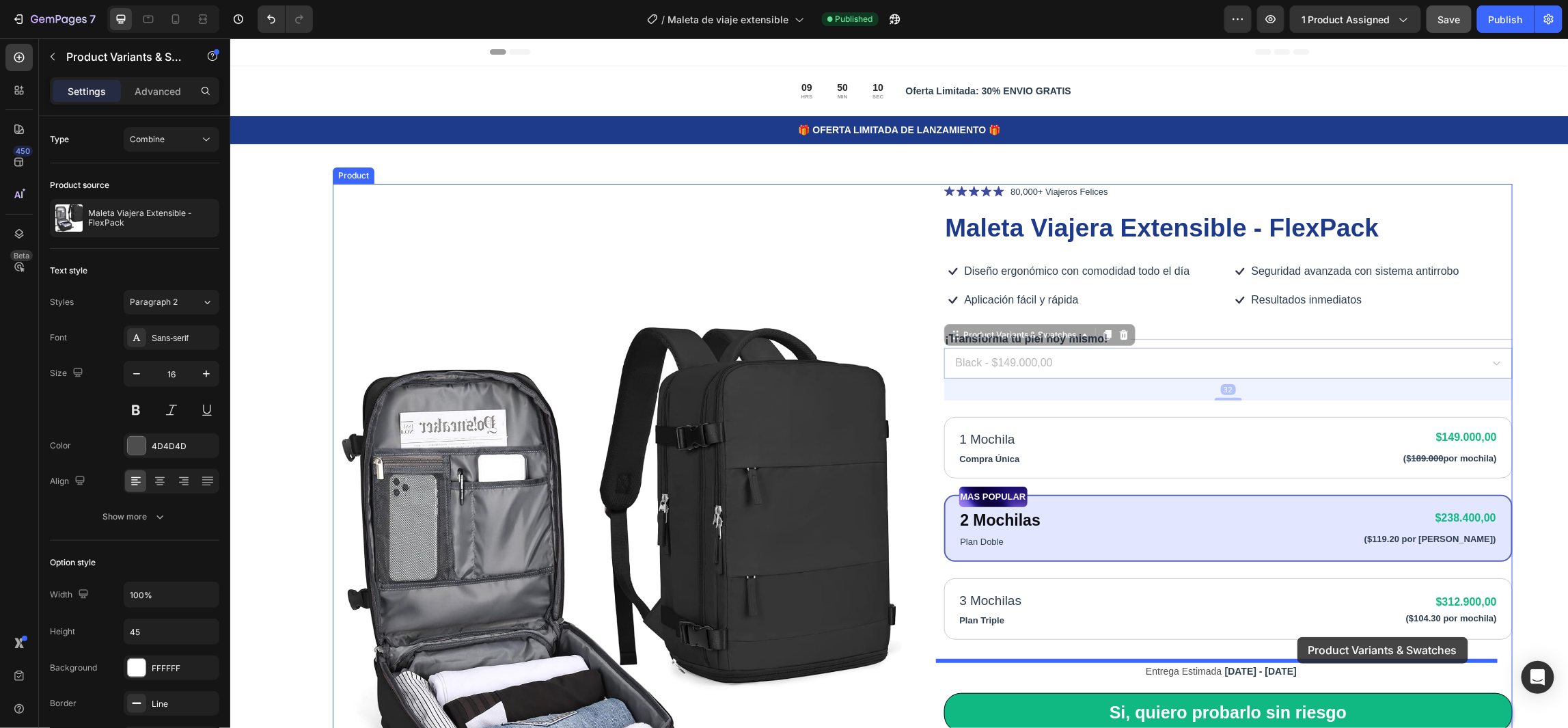
drag, startPoint x: 1343, startPoint y: 367, endPoint x: 1297, endPoint y: 636, distance: 272.9
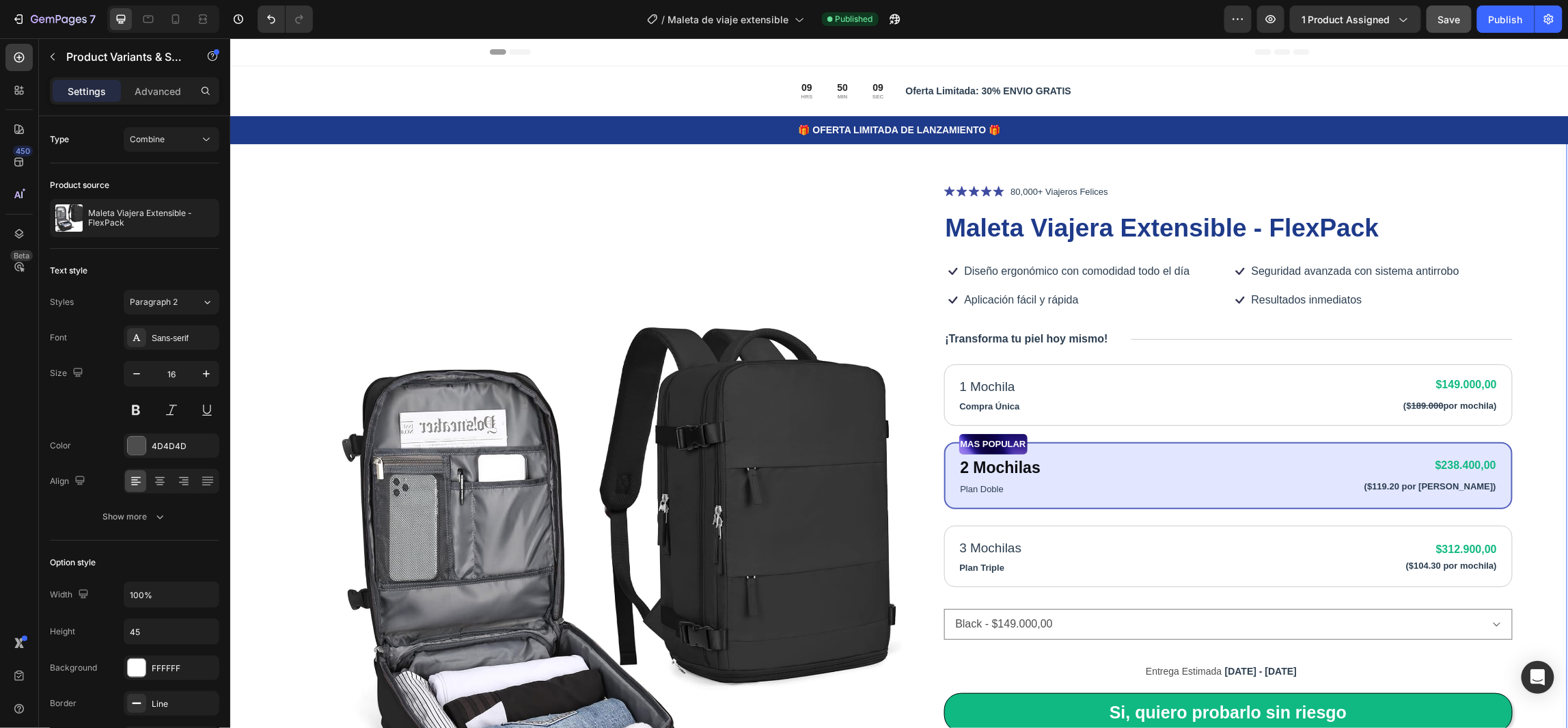
click at [1525, 452] on div "Product Images Icon Icon Icon Icon Icon Icon List 80,000+ Viajeros Felices Text…" at bounding box center [897, 611] width 1339 height 982
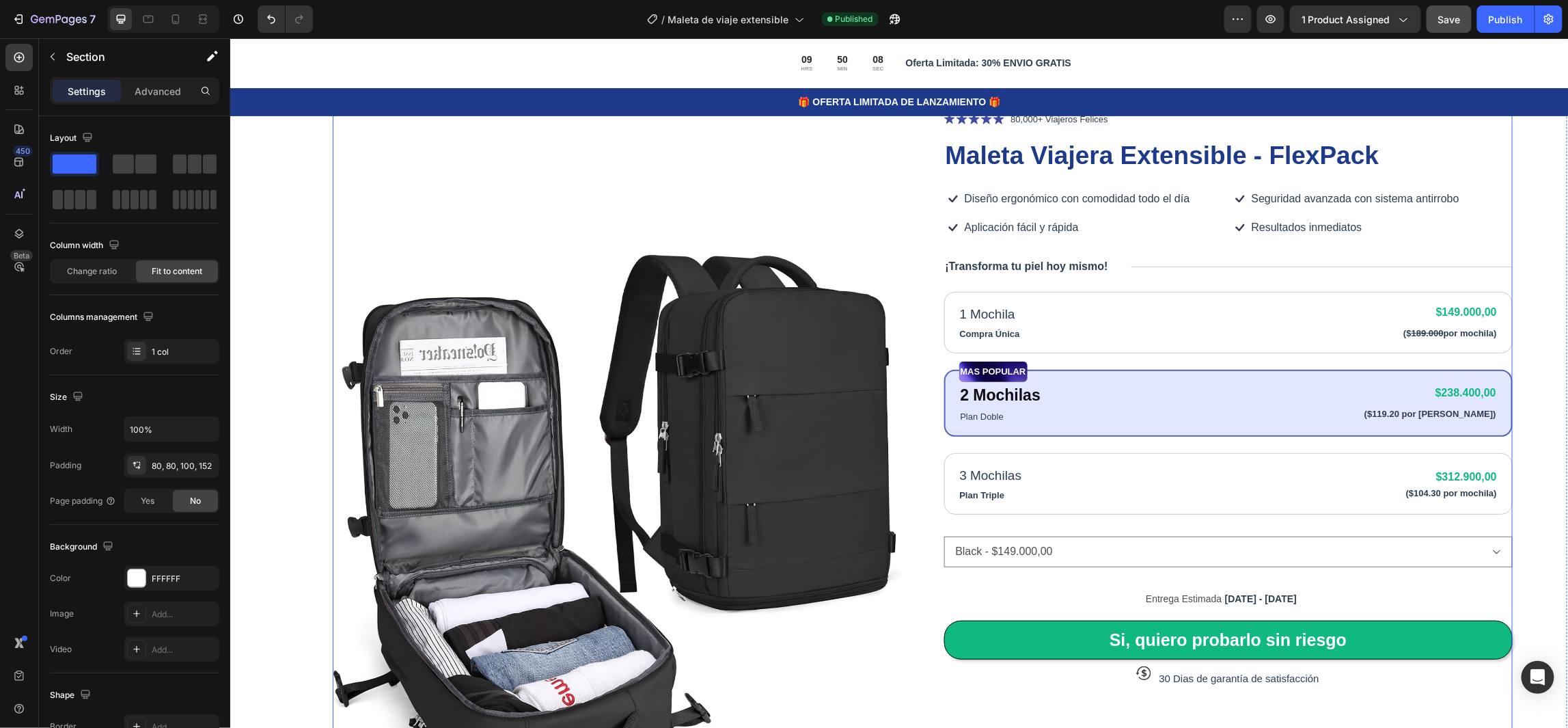
scroll to position [102, 0]
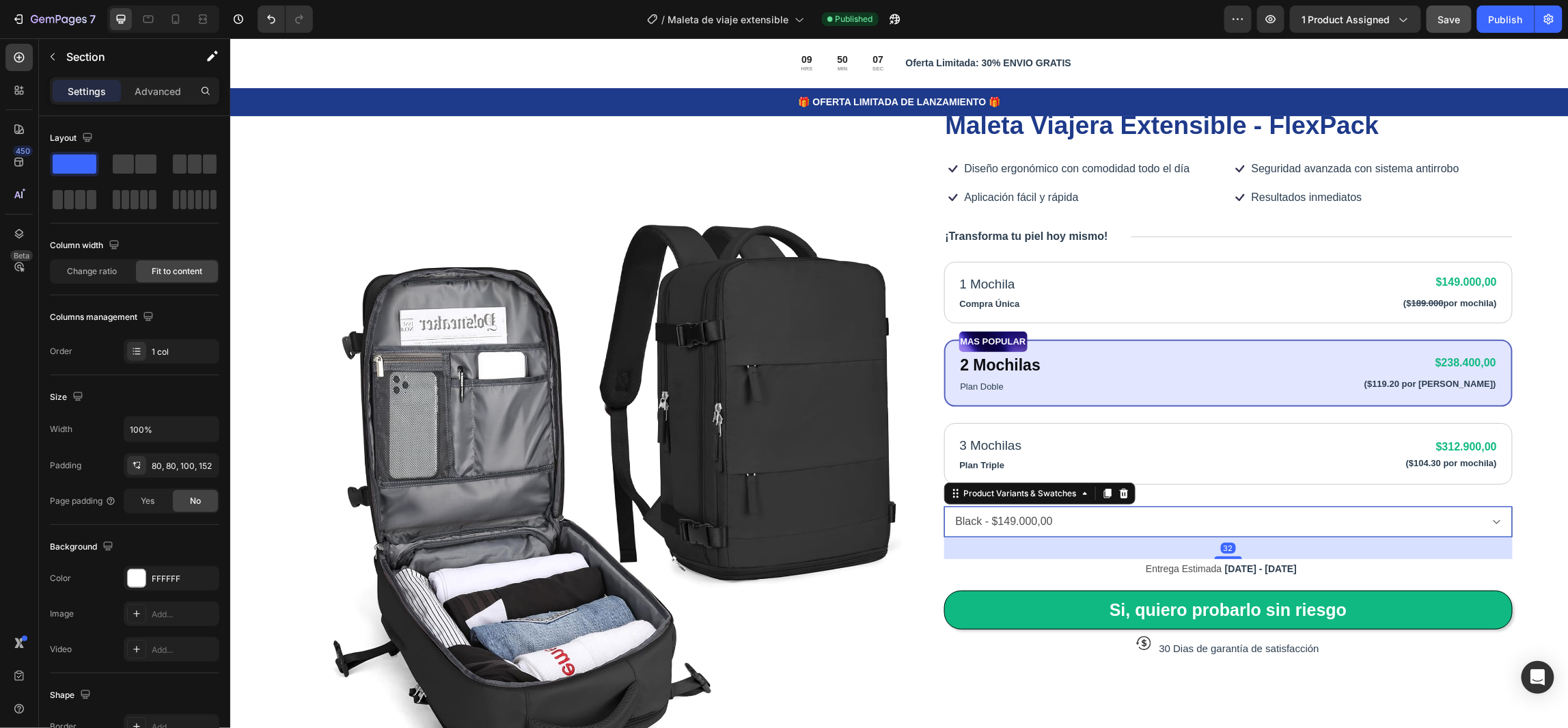
click at [1484, 523] on select "Black - $149.000,00 Green - $149.000,00 Beige - $149.000,00 Rose gold - $149.00…" at bounding box center [1228, 521] width 569 height 30
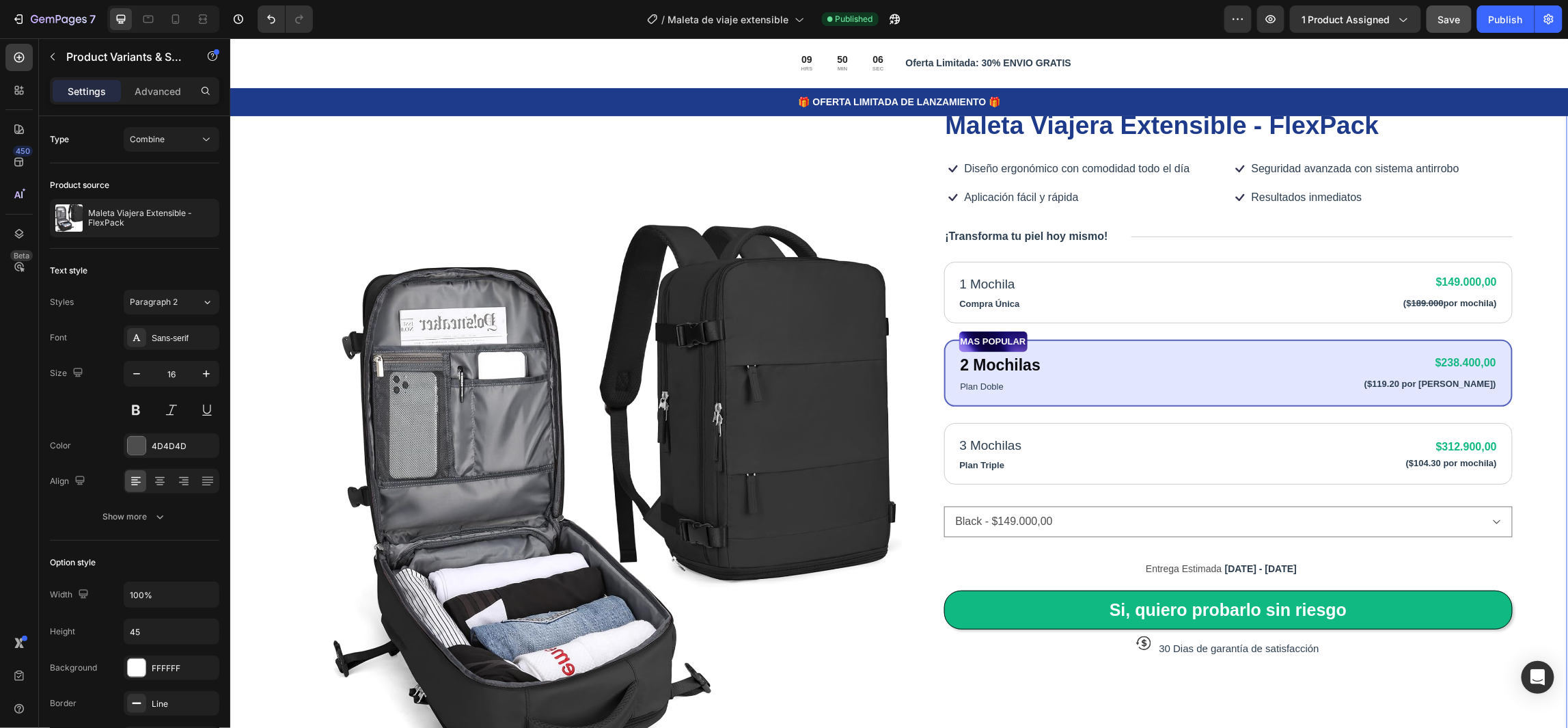
click at [1521, 483] on div "Product Images Icon Icon Icon Icon Icon Icon List 80,000+ Viajeros Felices Text…" at bounding box center [897, 508] width 1339 height 982
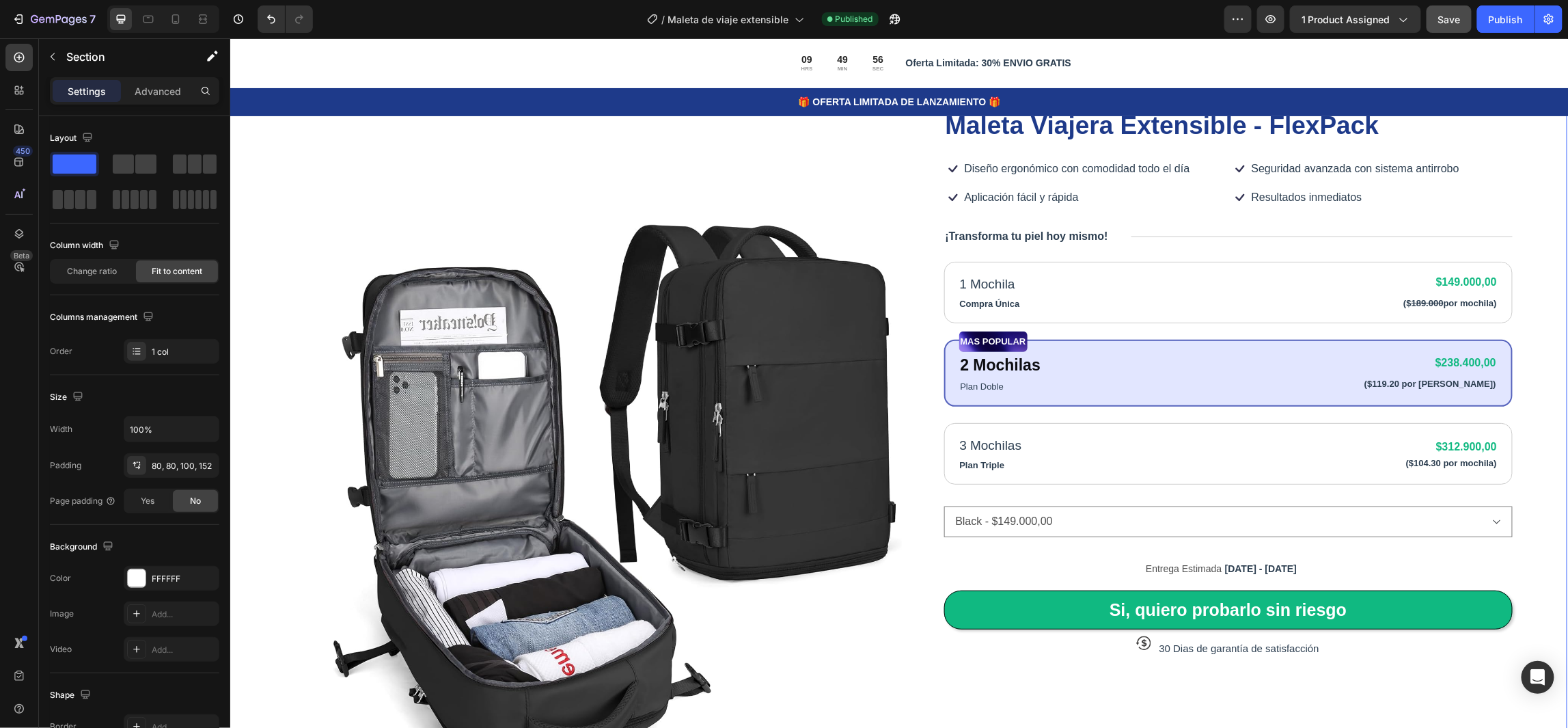
click at [1520, 505] on div "Product Images Icon Icon Icon Icon Icon Icon List 80,000+ Viajeros Felices Text…" at bounding box center [897, 508] width 1339 height 982
click at [1538, 372] on div "Product Images Icon Icon Icon Icon Icon Icon List 80,000+ Viajeros Felices Text…" at bounding box center [897, 508] width 1339 height 982
click at [1234, 399] on div "MAS POPULAR Text Block 2 Mochilas Text Block Plan Doble Text Block $238.400,00 …" at bounding box center [1228, 373] width 569 height 67
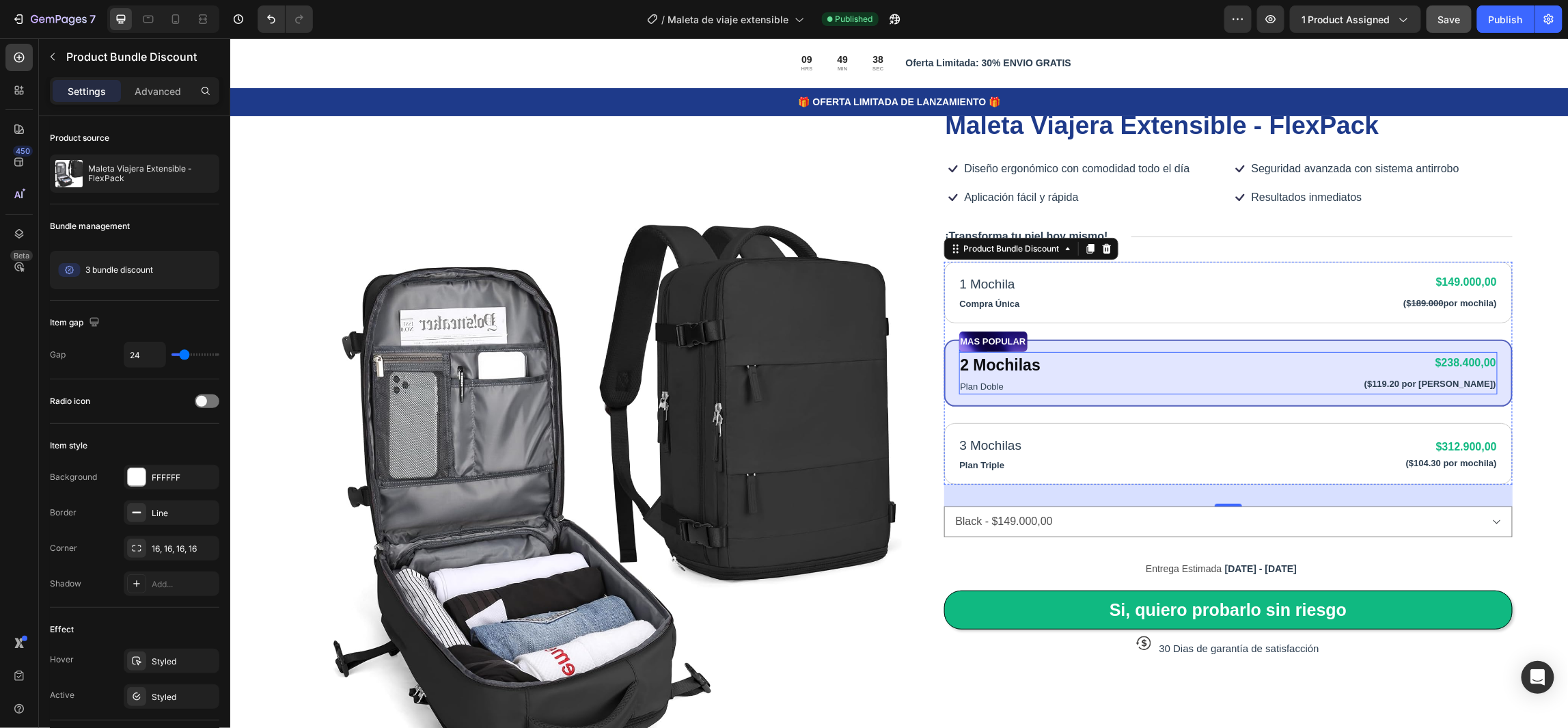
click at [1120, 373] on div "2 Mochilas Text Block Plan Doble Text Block $238.400,00 Product Price Product P…" at bounding box center [1228, 373] width 539 height 43
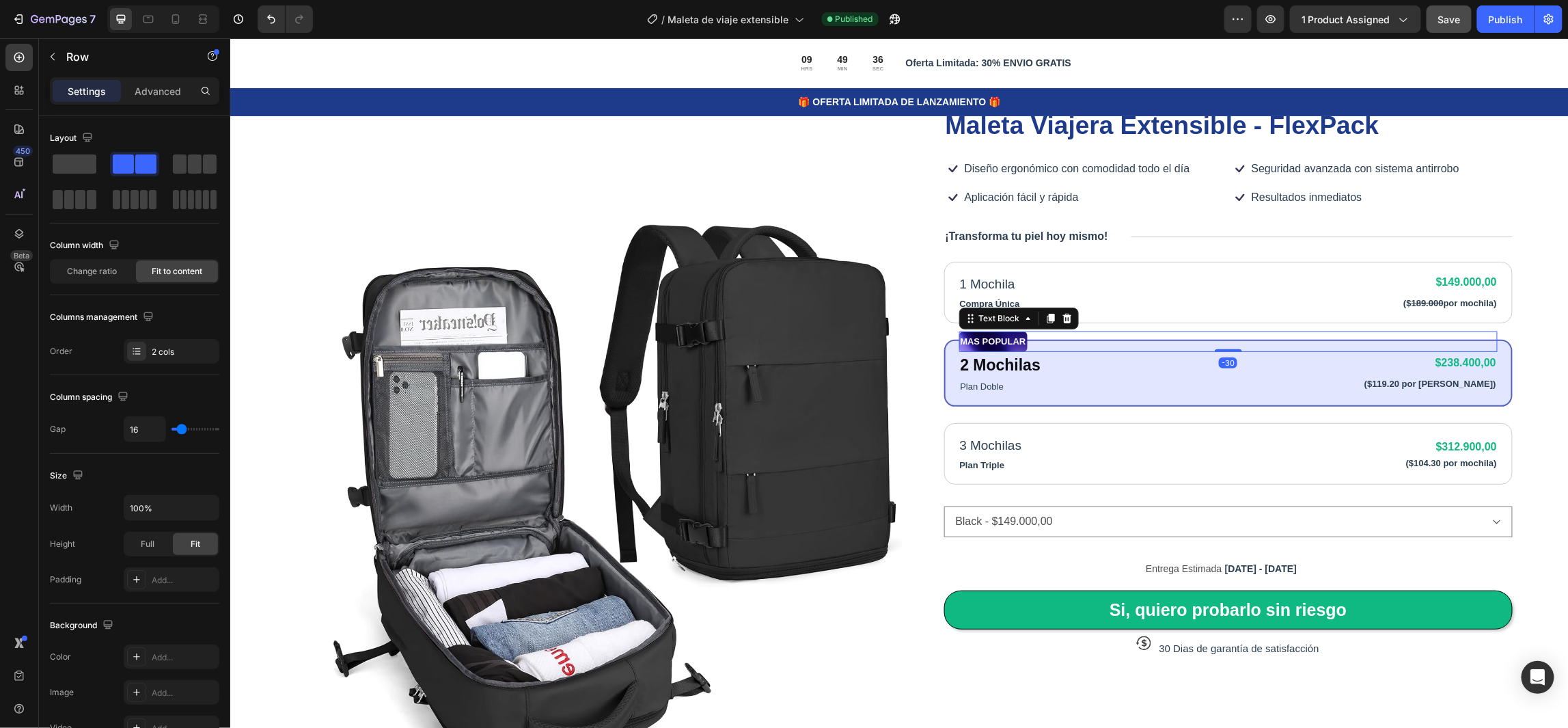
click at [1036, 338] on div "MAS POPULAR" at bounding box center [1228, 341] width 539 height 21
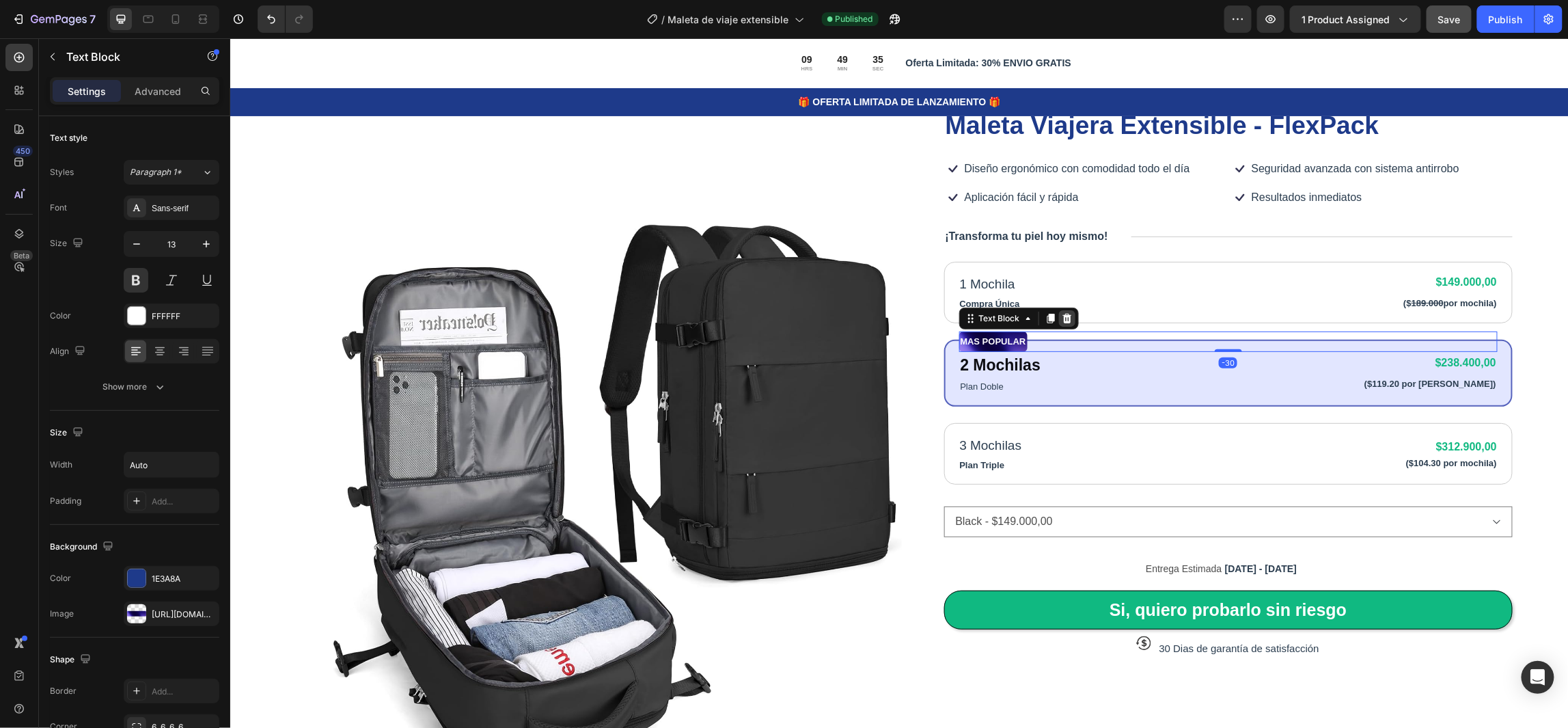
click at [1061, 318] on icon at bounding box center [1066, 318] width 11 height 11
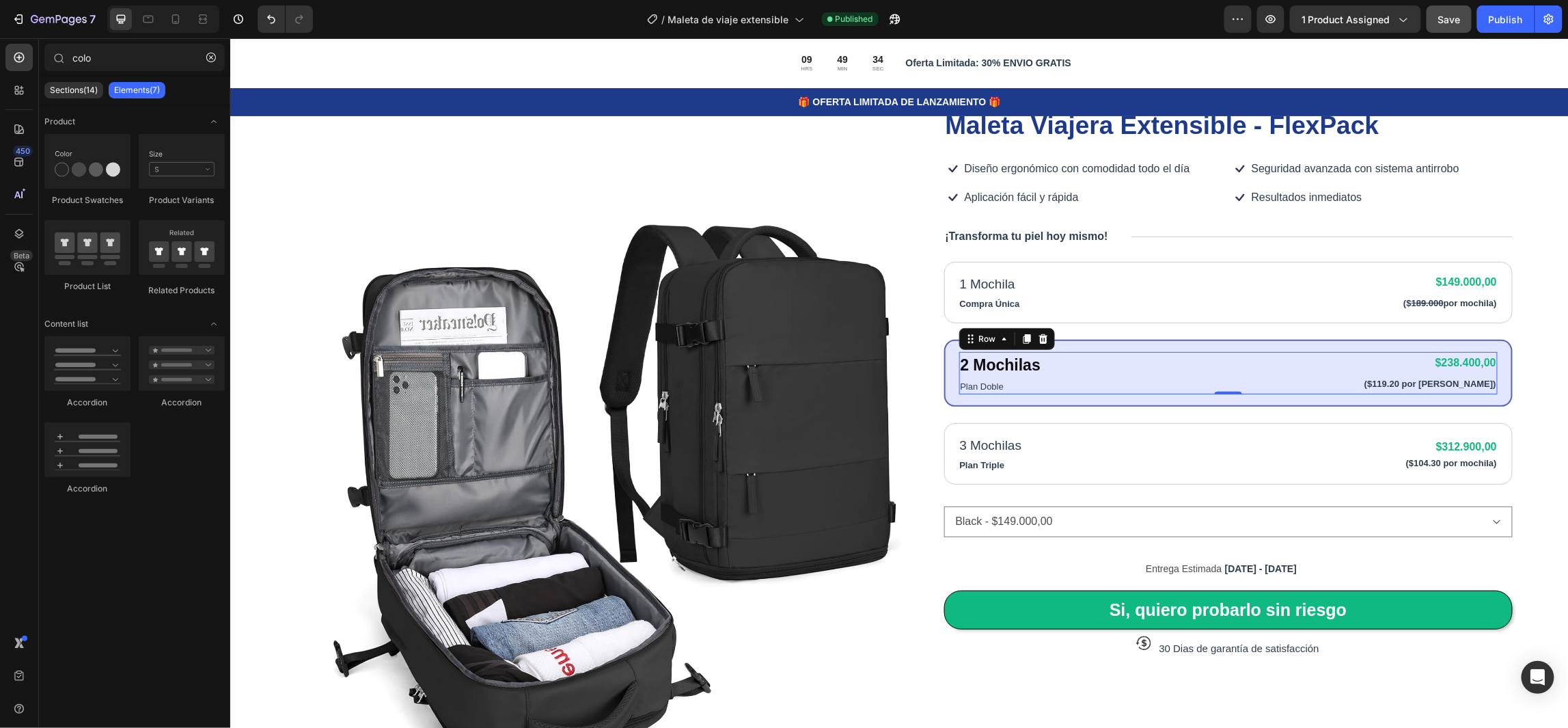
click at [1061, 361] on div "2 Mochilas Text Block Plan Doble Text Block $238.400,00 Product Price Product P…" at bounding box center [1228, 373] width 539 height 43
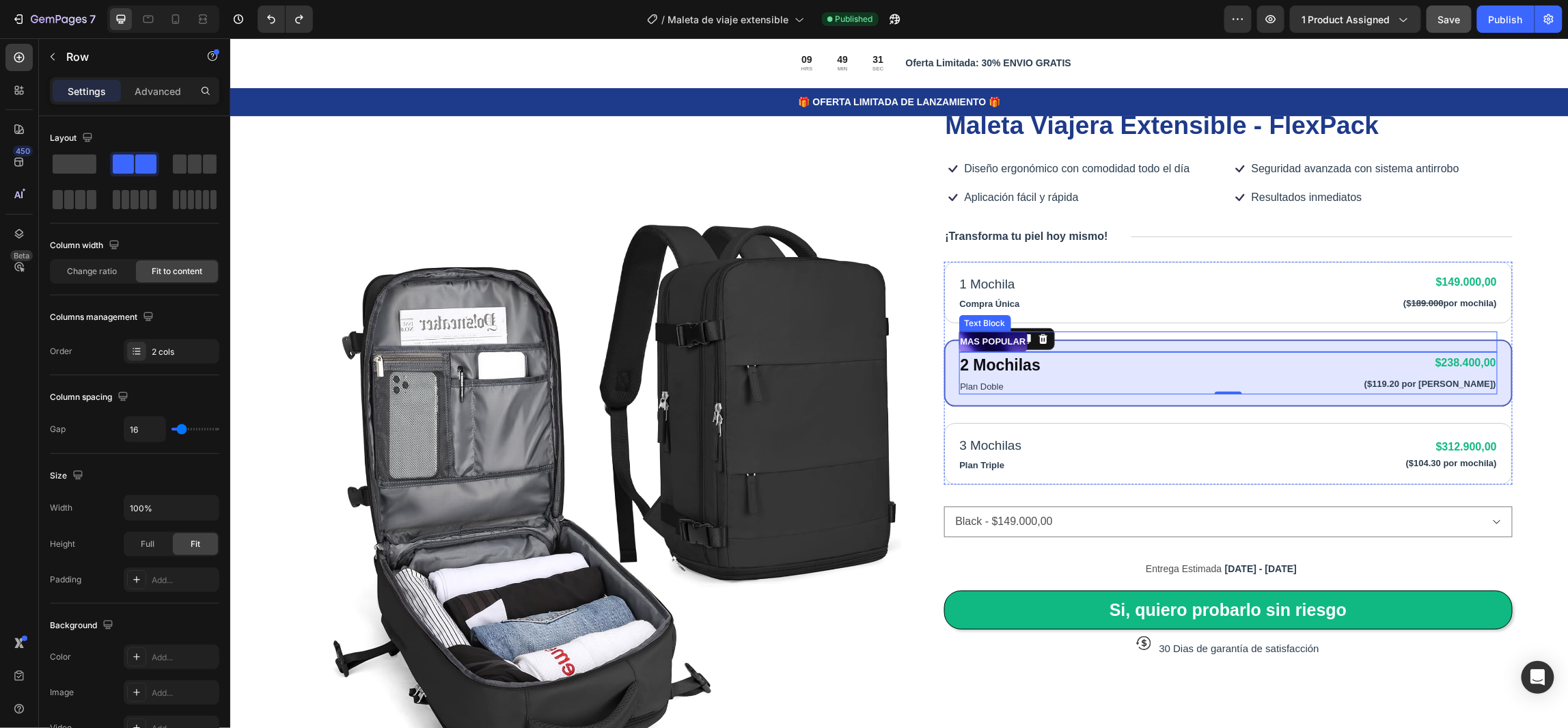
click at [1020, 339] on p "MAS POPULAR" at bounding box center [992, 341] width 66 height 18
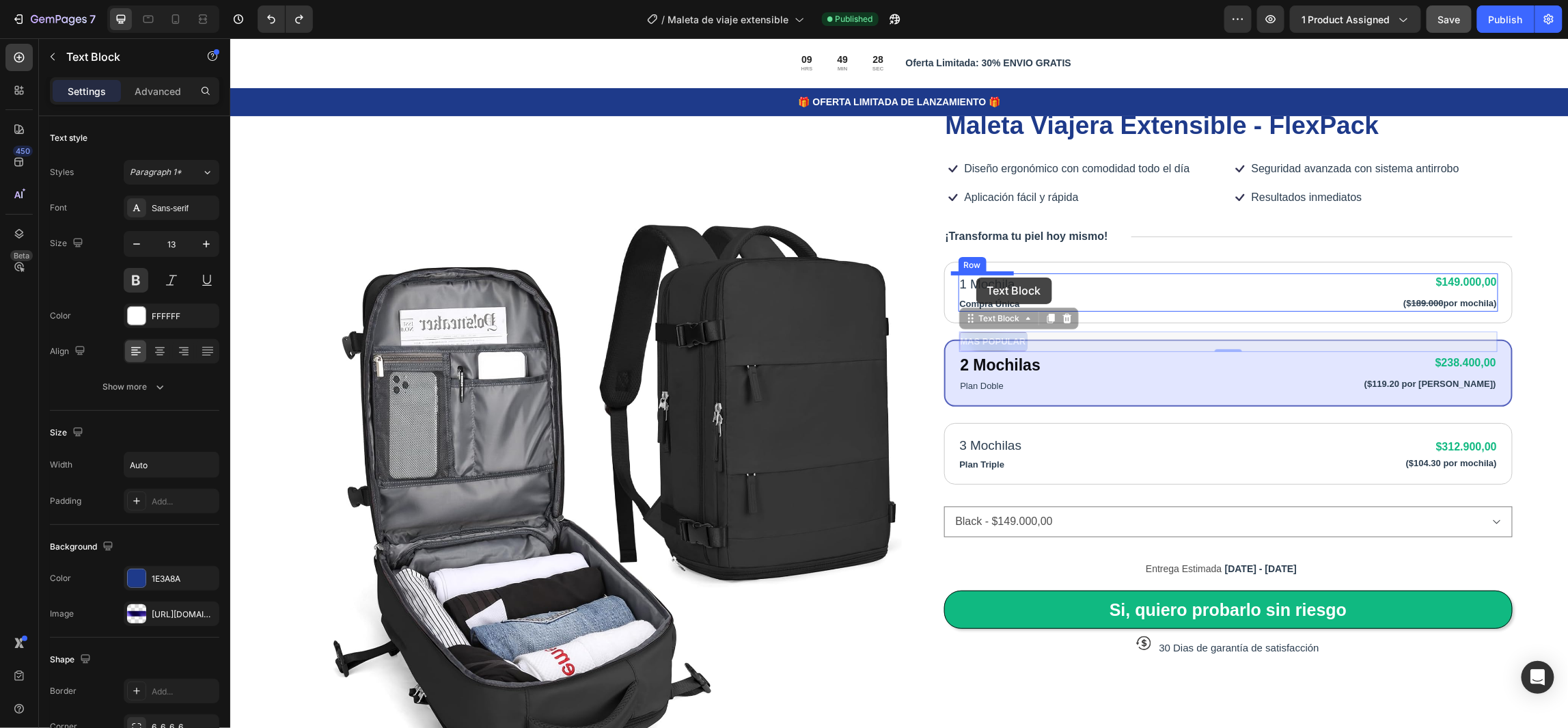
drag, startPoint x: 974, startPoint y: 342, endPoint x: 976, endPoint y: 277, distance: 65.0
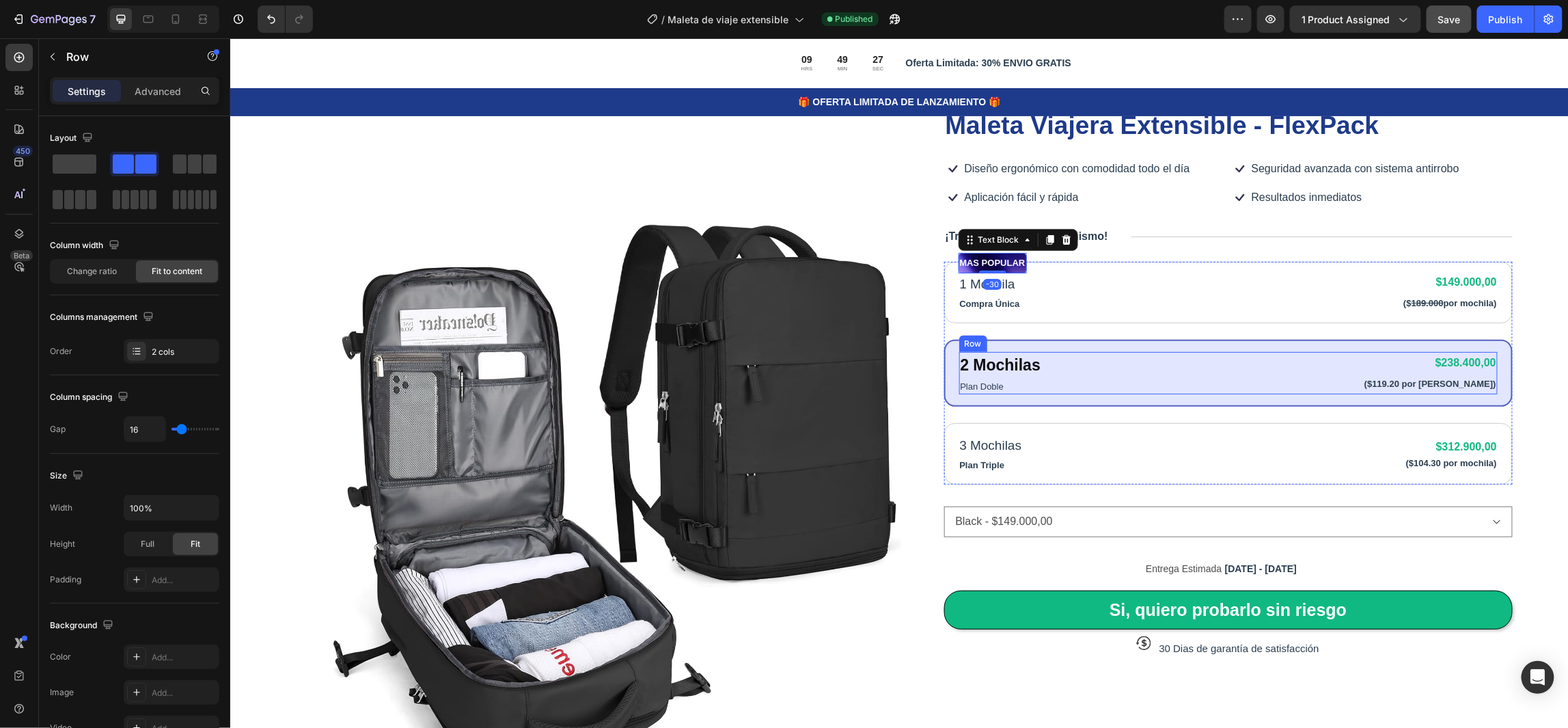
click at [1076, 379] on div "2 Mochilas Text Block Plan Doble Text Block $238.400,00 Product Price Product P…" at bounding box center [1228, 373] width 539 height 43
click at [1037, 334] on icon at bounding box center [1042, 338] width 9 height 10
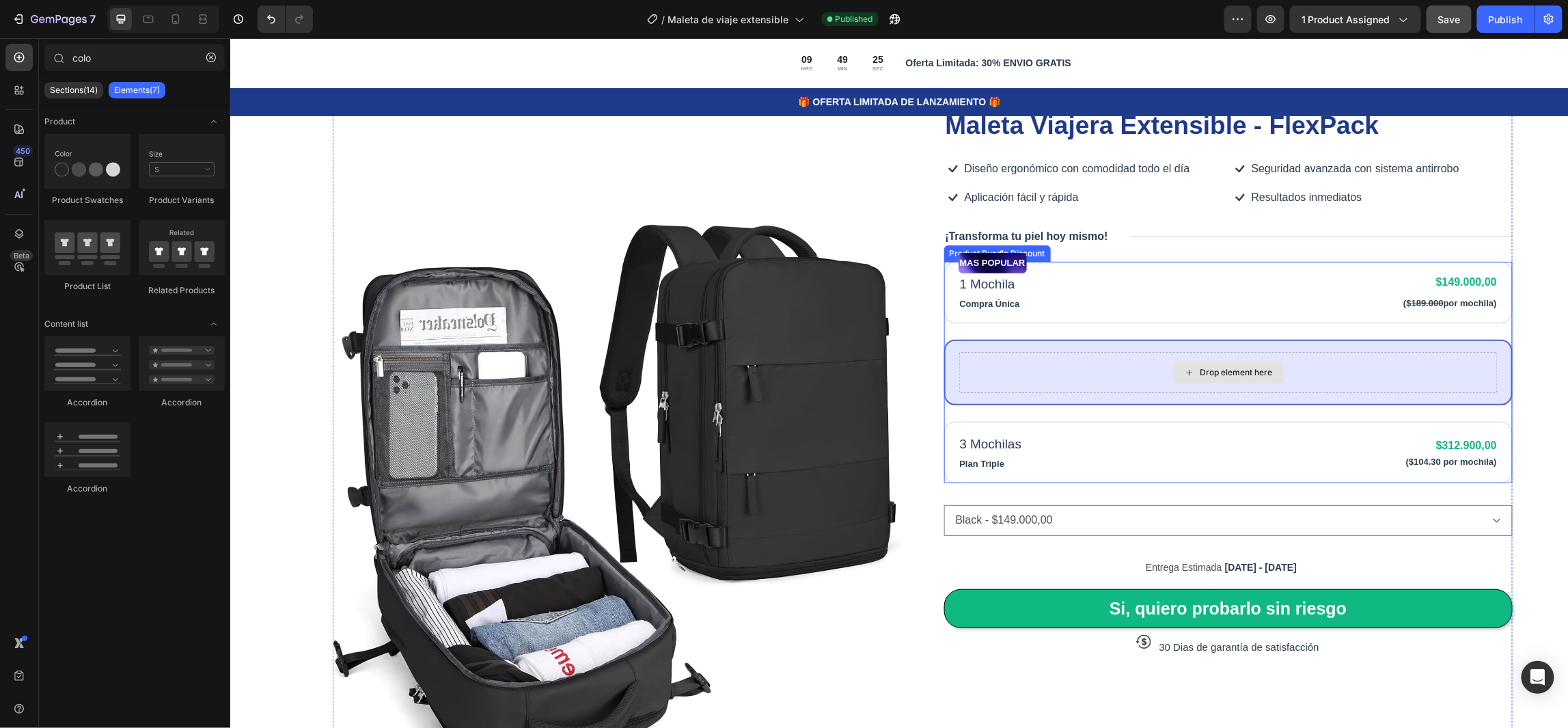
click at [1040, 363] on div "Drop element here" at bounding box center [1228, 372] width 539 height 41
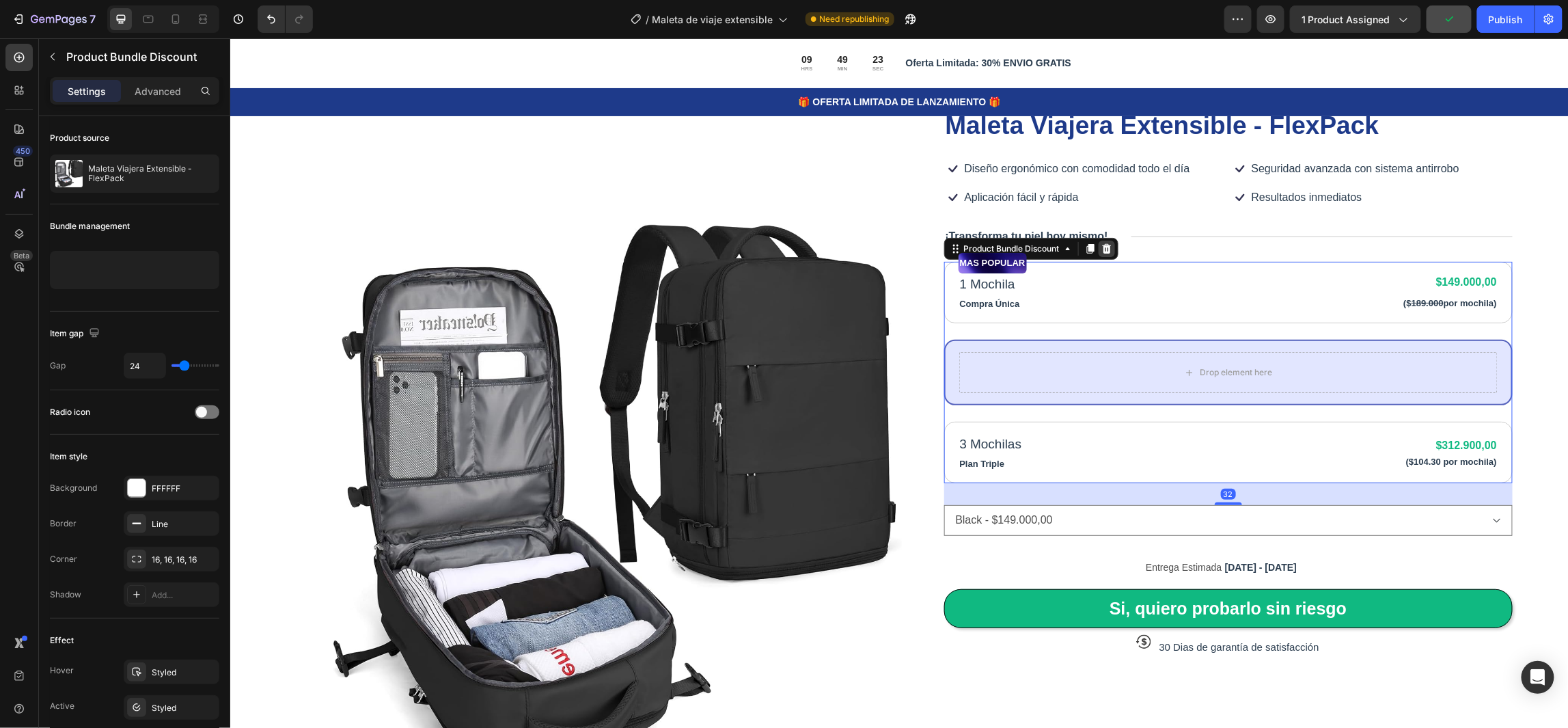
click at [1103, 247] on icon at bounding box center [1106, 248] width 9 height 10
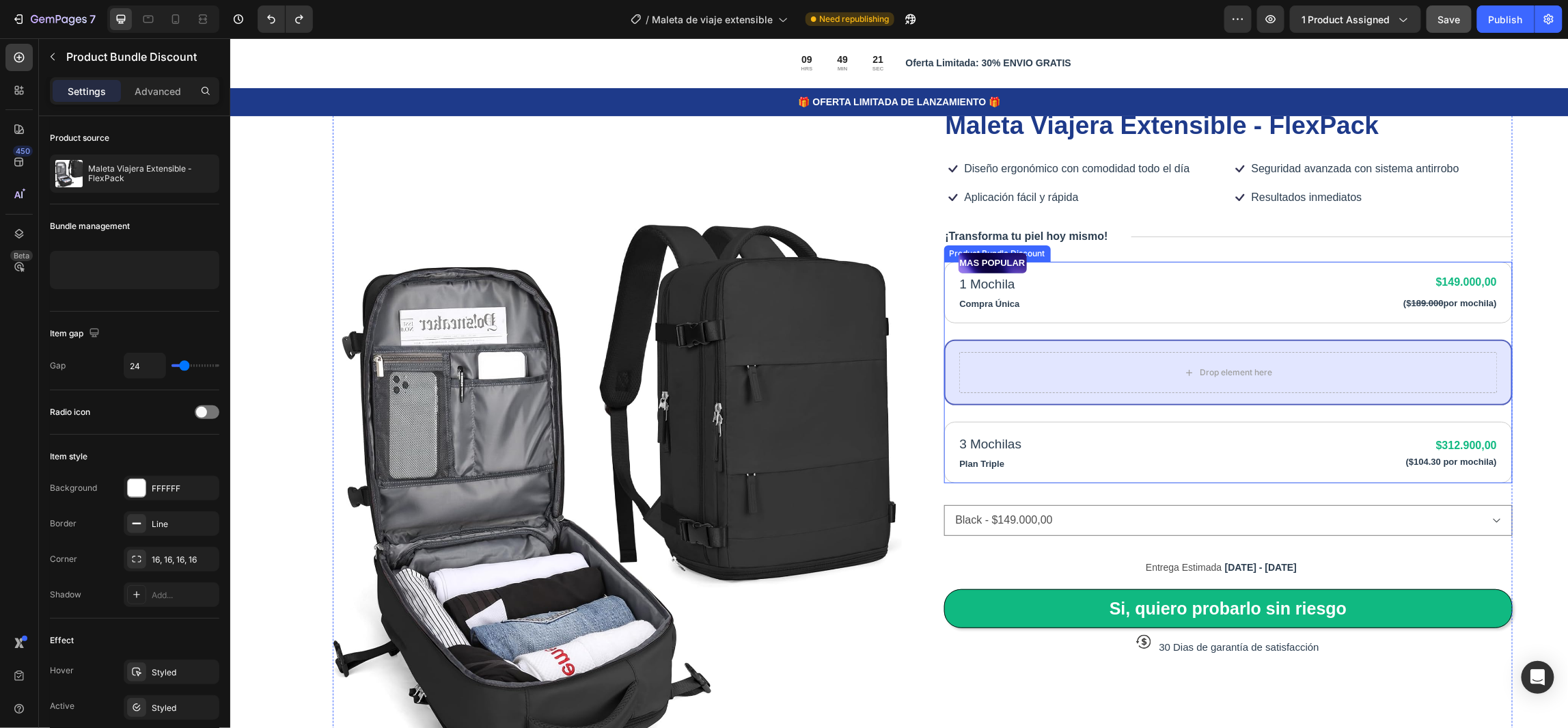
click at [945, 350] on div "Drop element here" at bounding box center [1228, 372] width 569 height 66
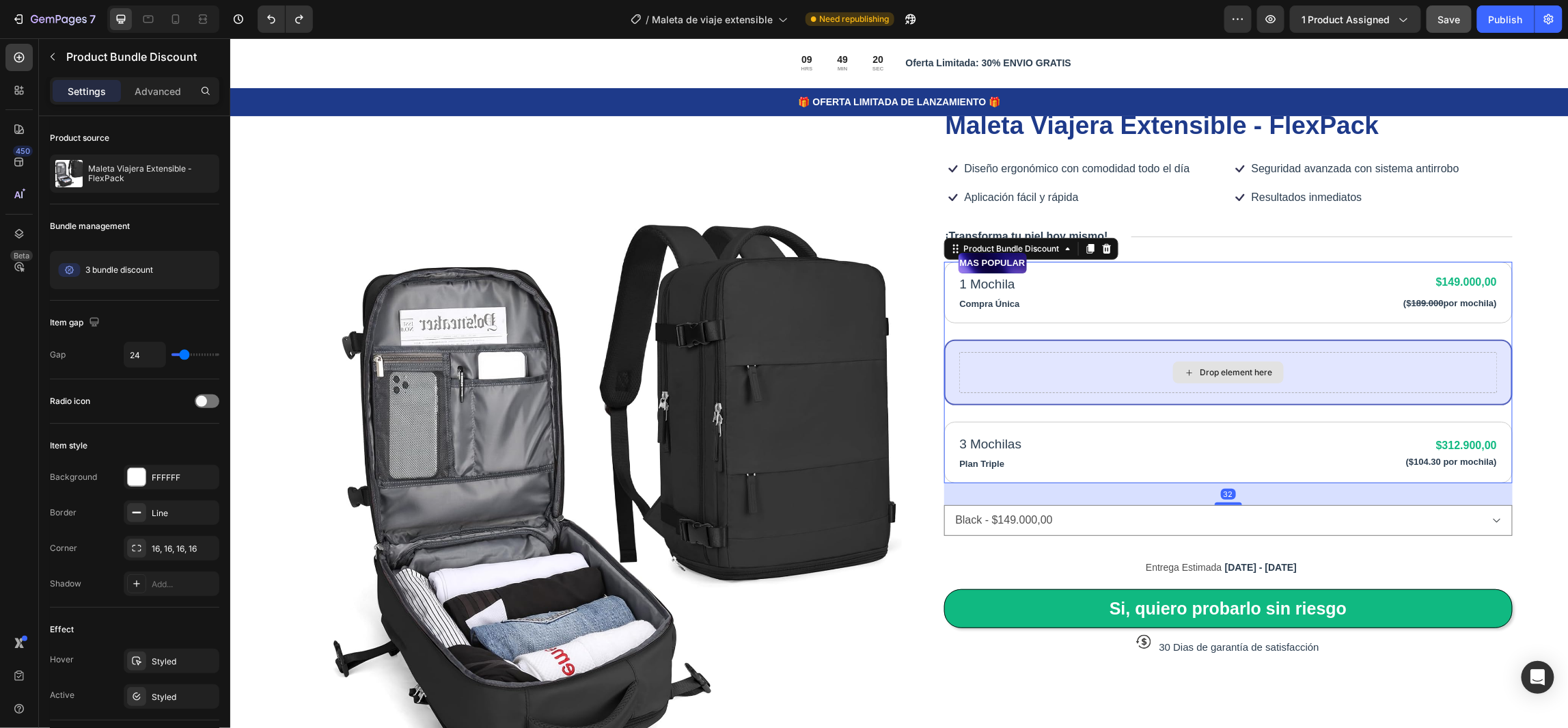
click at [1096, 363] on div "Drop element here" at bounding box center [1228, 372] width 539 height 41
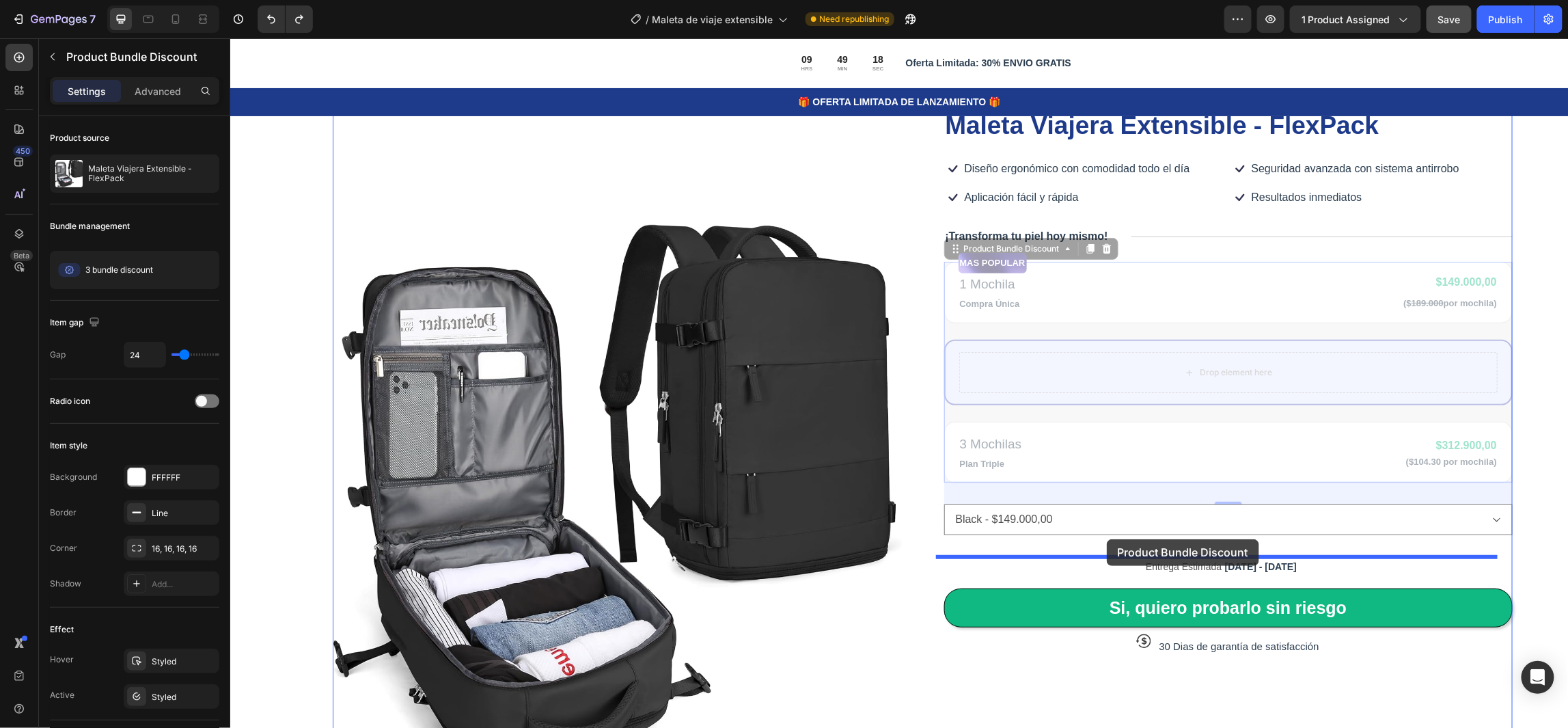
drag, startPoint x: 1101, startPoint y: 365, endPoint x: 1106, endPoint y: 538, distance: 173.1
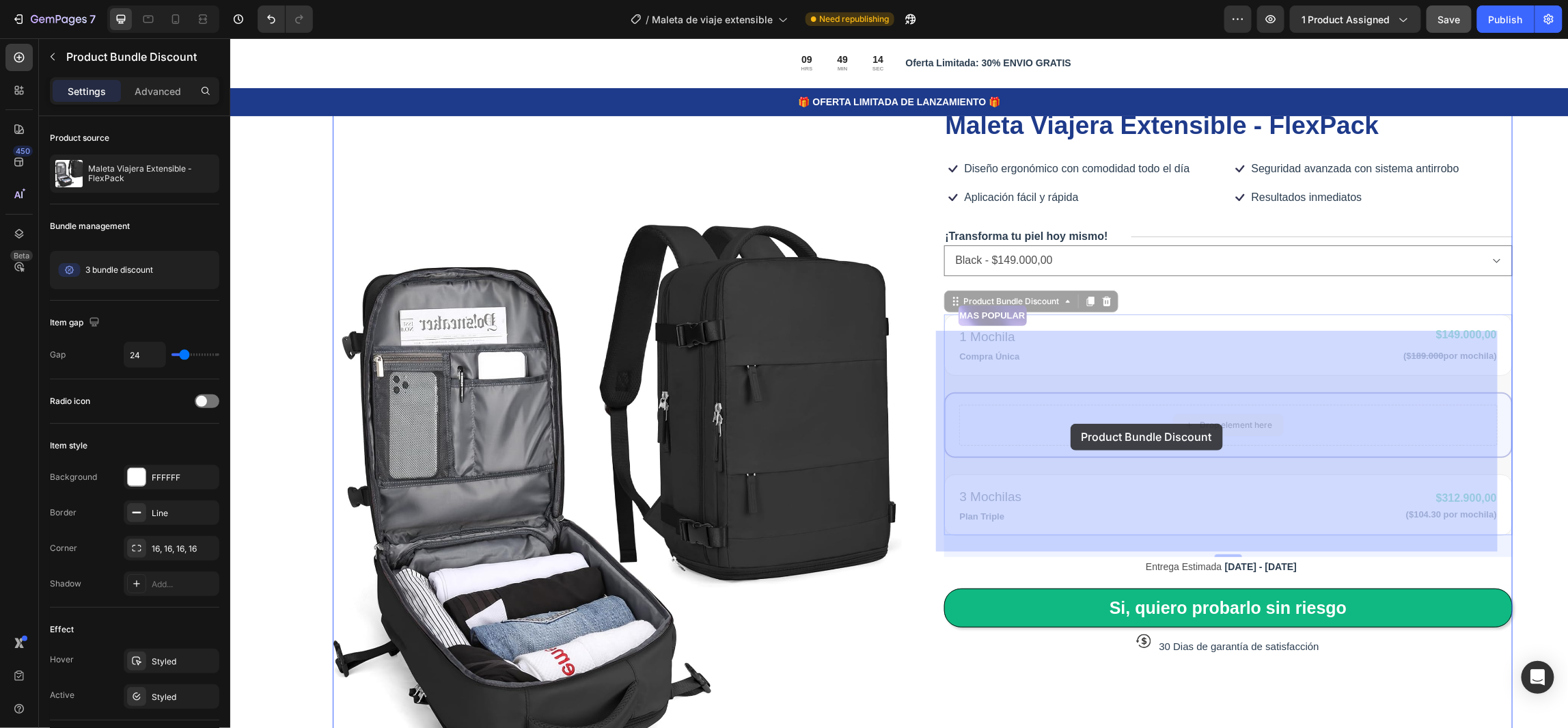
drag, startPoint x: 1052, startPoint y: 419, endPoint x: 1070, endPoint y: 423, distance: 18.4
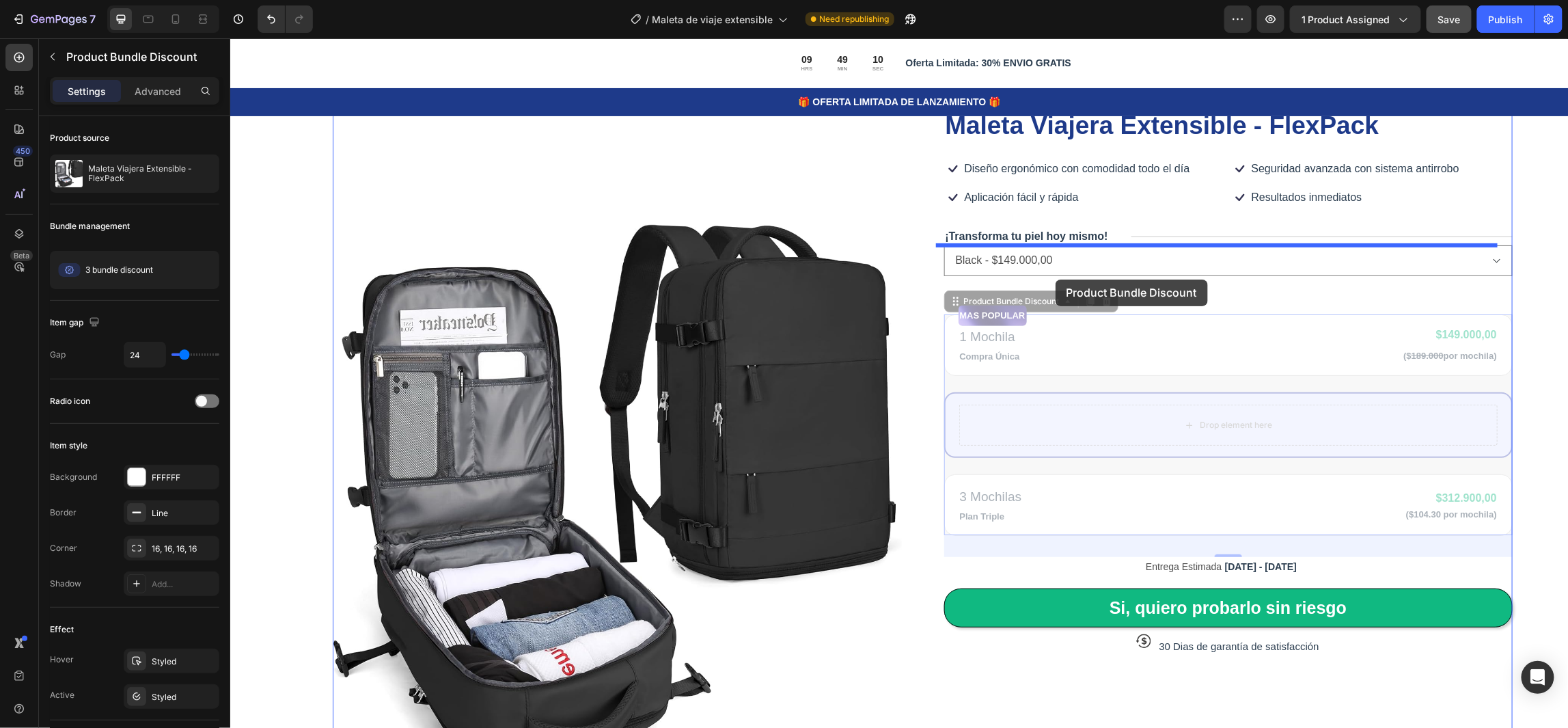
drag, startPoint x: 1053, startPoint y: 319, endPoint x: 1055, endPoint y: 279, distance: 40.0
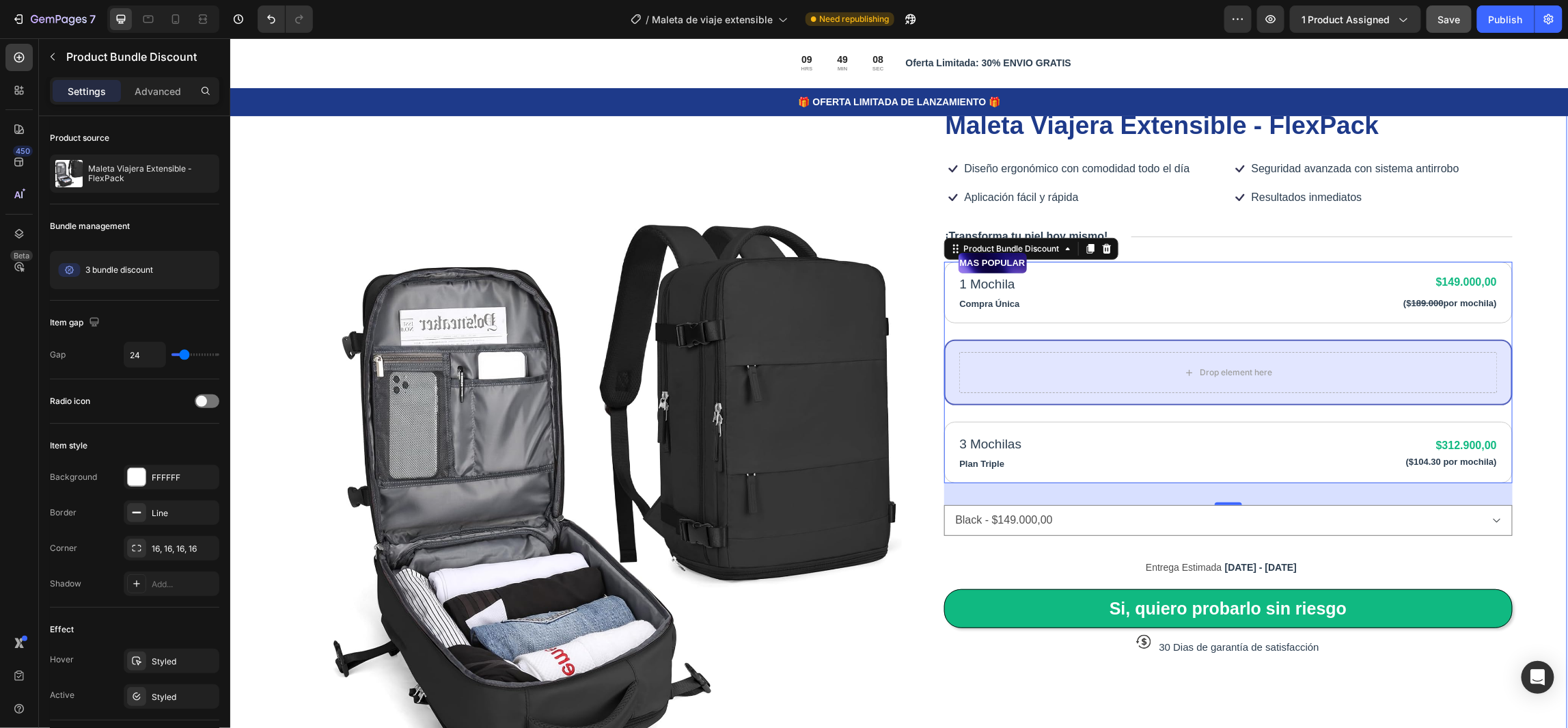
click at [1514, 321] on div "Product Images Icon Icon Icon Icon Icon Icon List 80,000+ Viajeros Felices Text…" at bounding box center [897, 508] width 1339 height 982
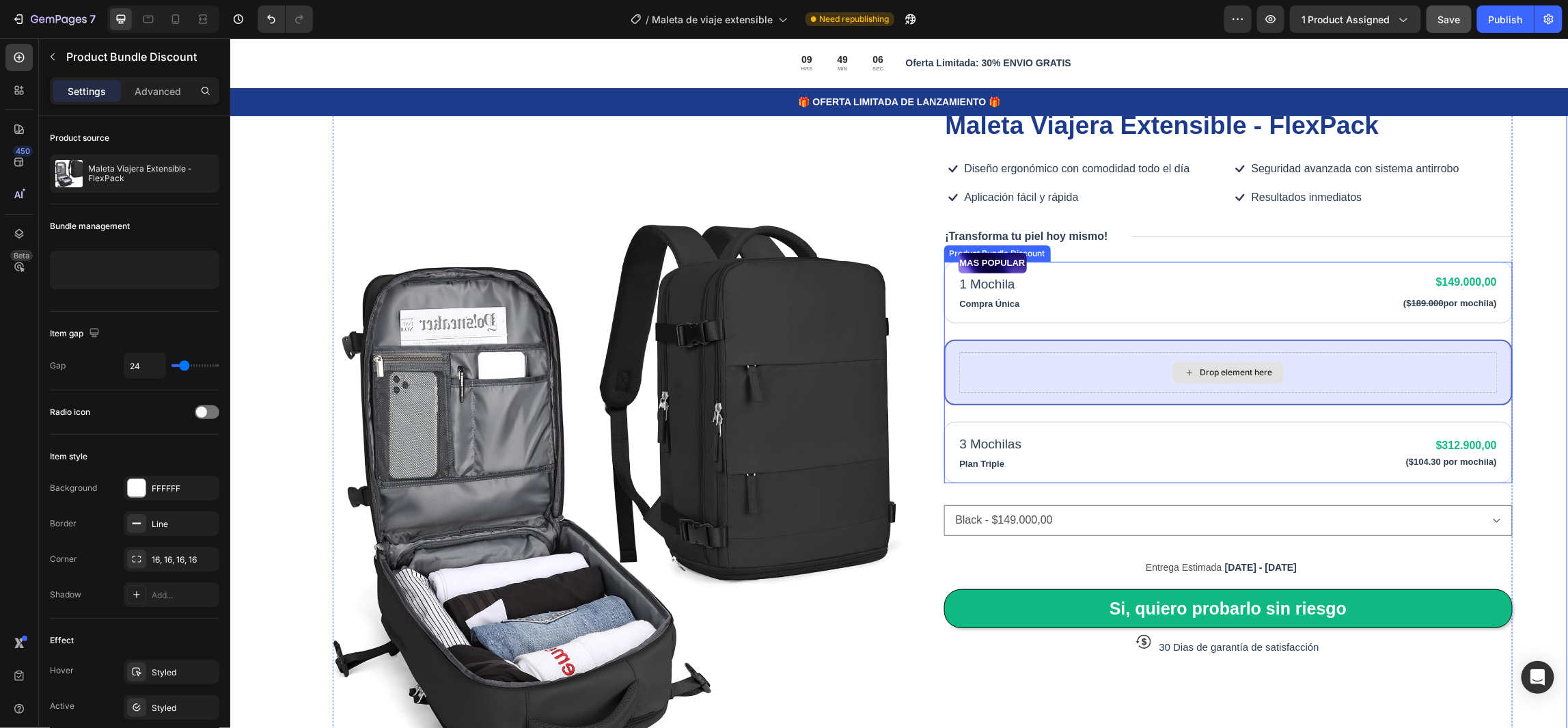
click at [1052, 368] on div "Drop element here" at bounding box center [1228, 372] width 539 height 41
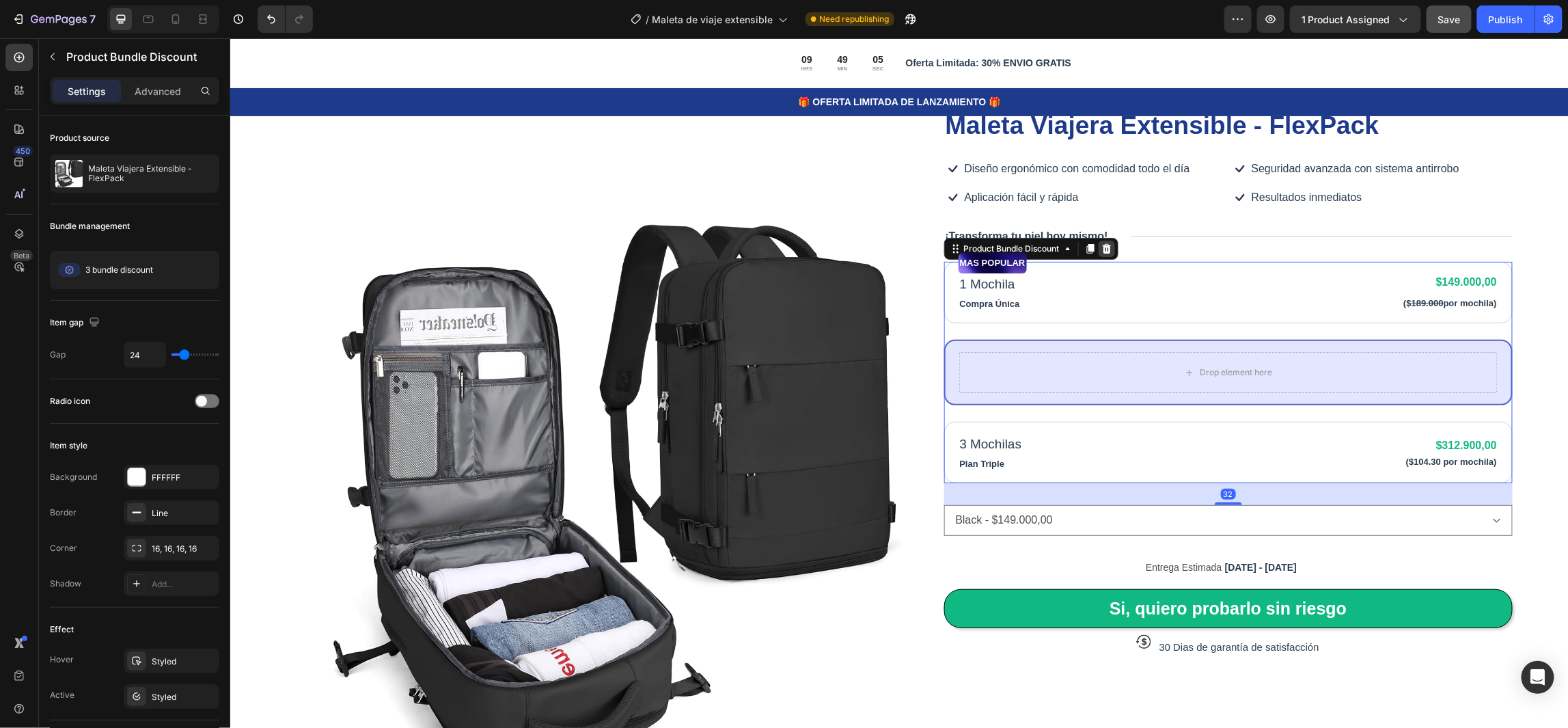
click at [1104, 246] on icon at bounding box center [1106, 248] width 11 height 11
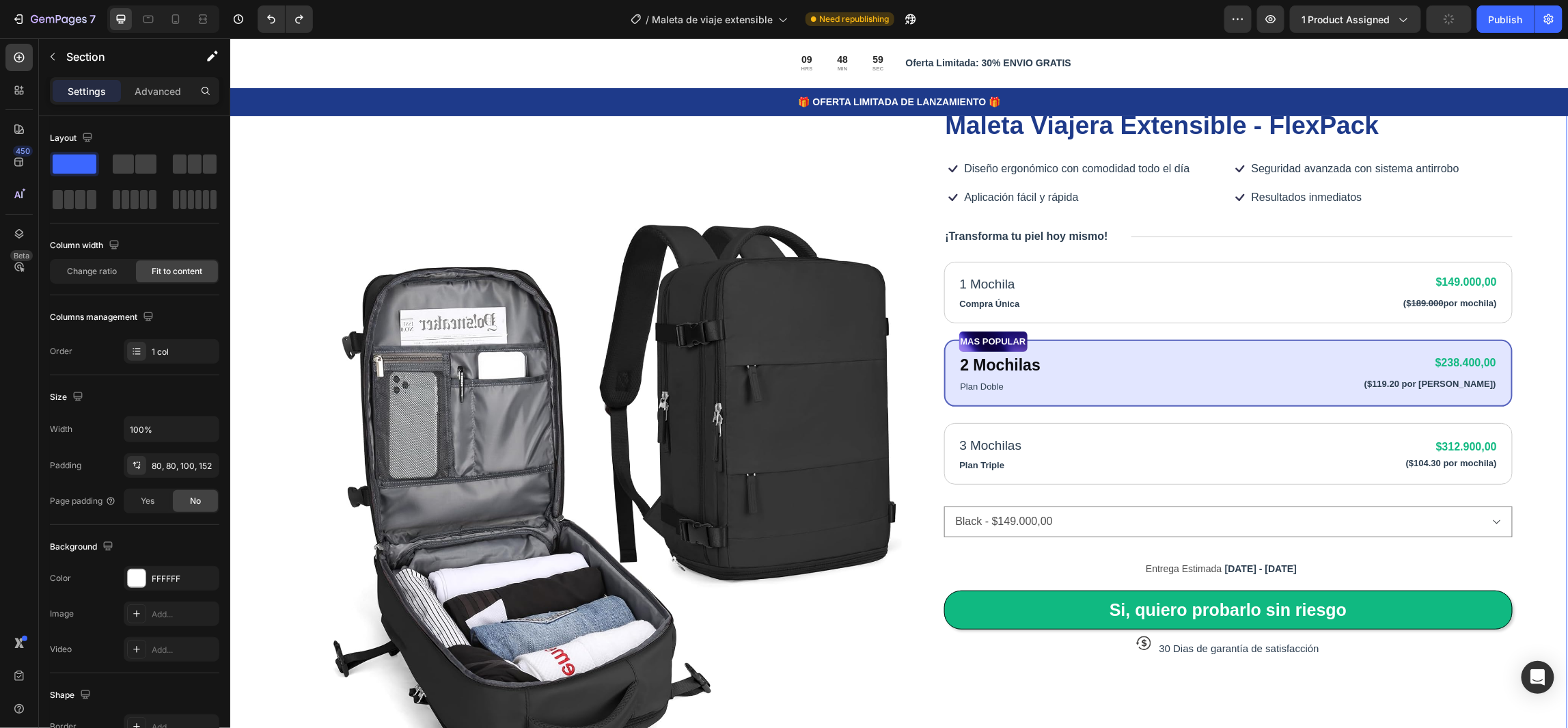
click at [1526, 375] on div "Product Images Icon Icon Icon Icon Icon Icon List 80,000+ Viajeros Felices Text…" at bounding box center [897, 508] width 1339 height 982
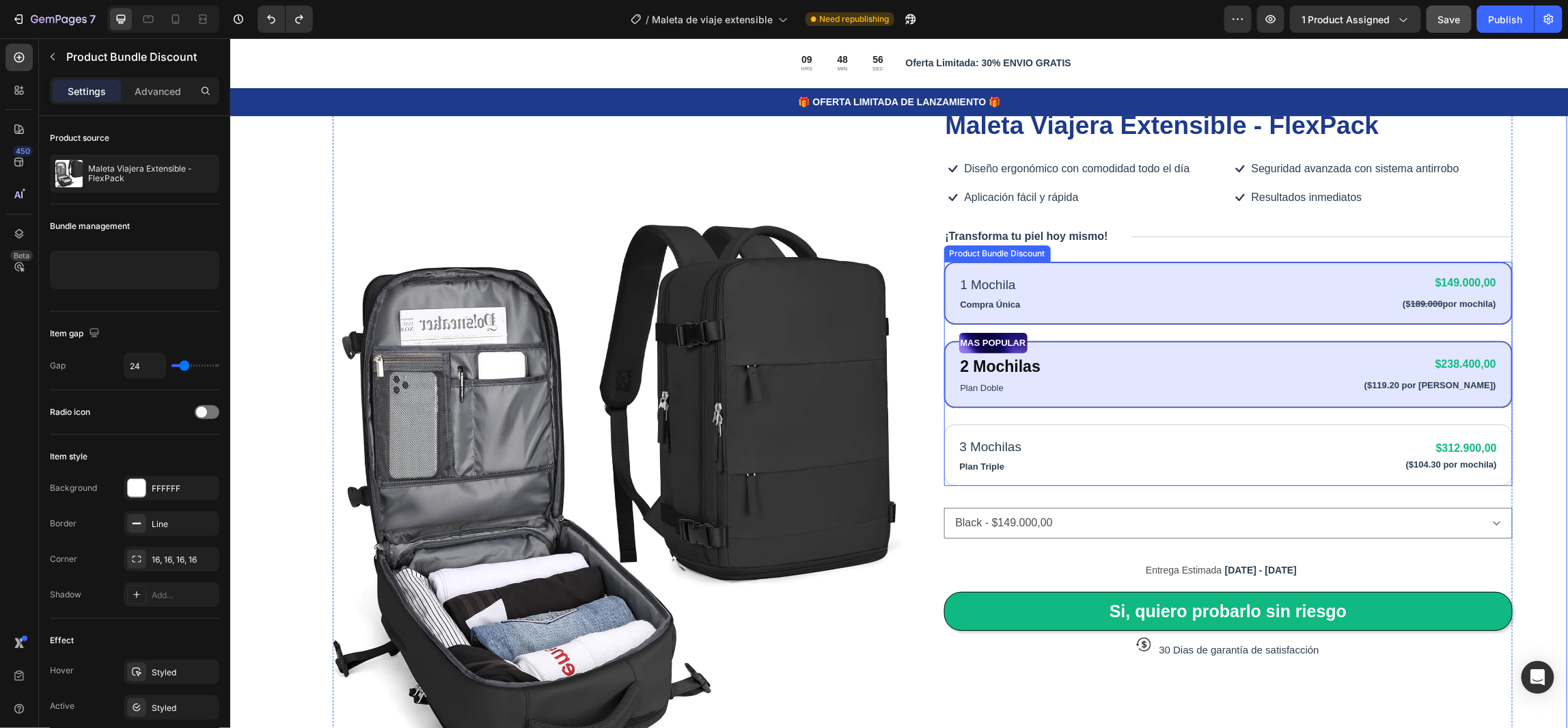
click at [1174, 267] on div "1 Mochila Text Block Compra Única Text Block $149.000,00 Product Price Product …" at bounding box center [1228, 292] width 569 height 63
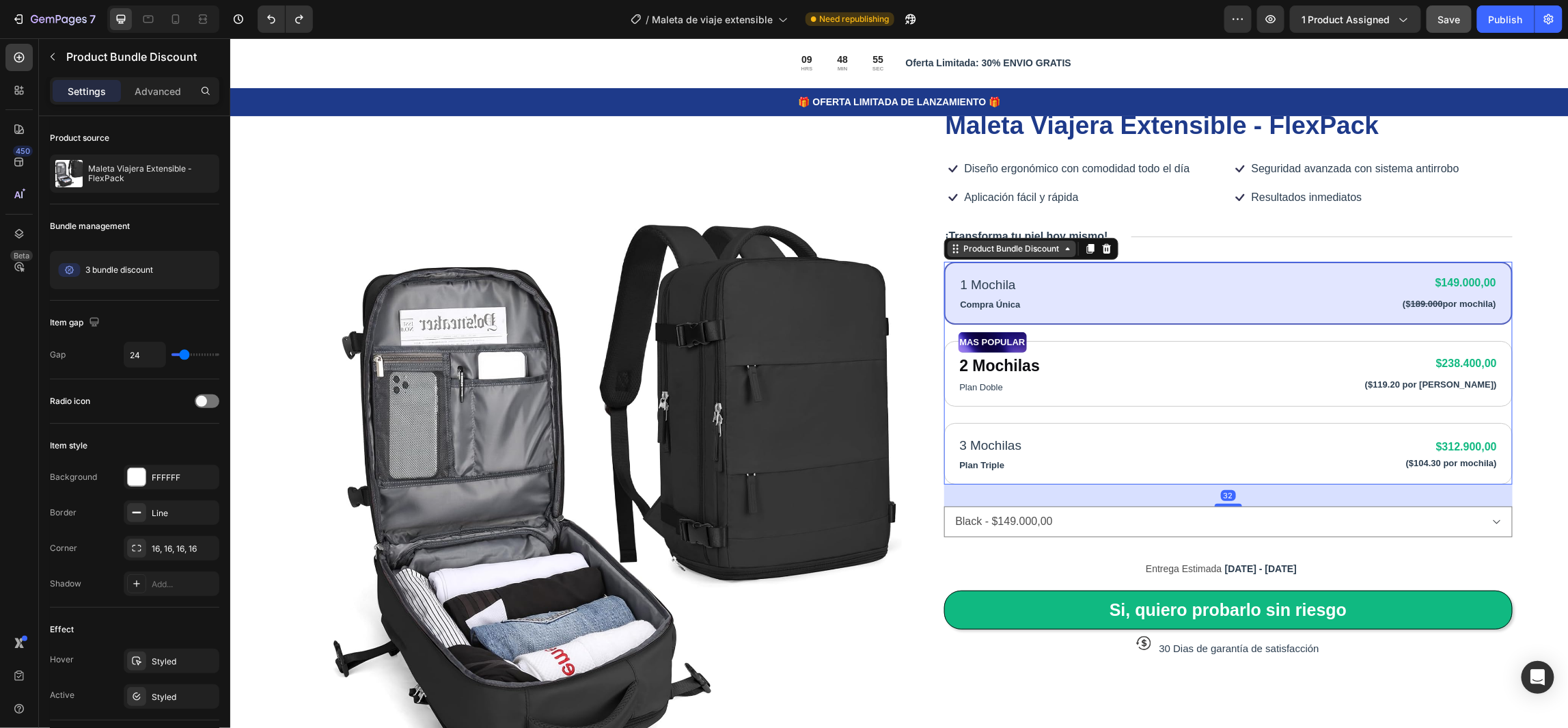
click at [1062, 250] on icon at bounding box center [1067, 248] width 11 height 11
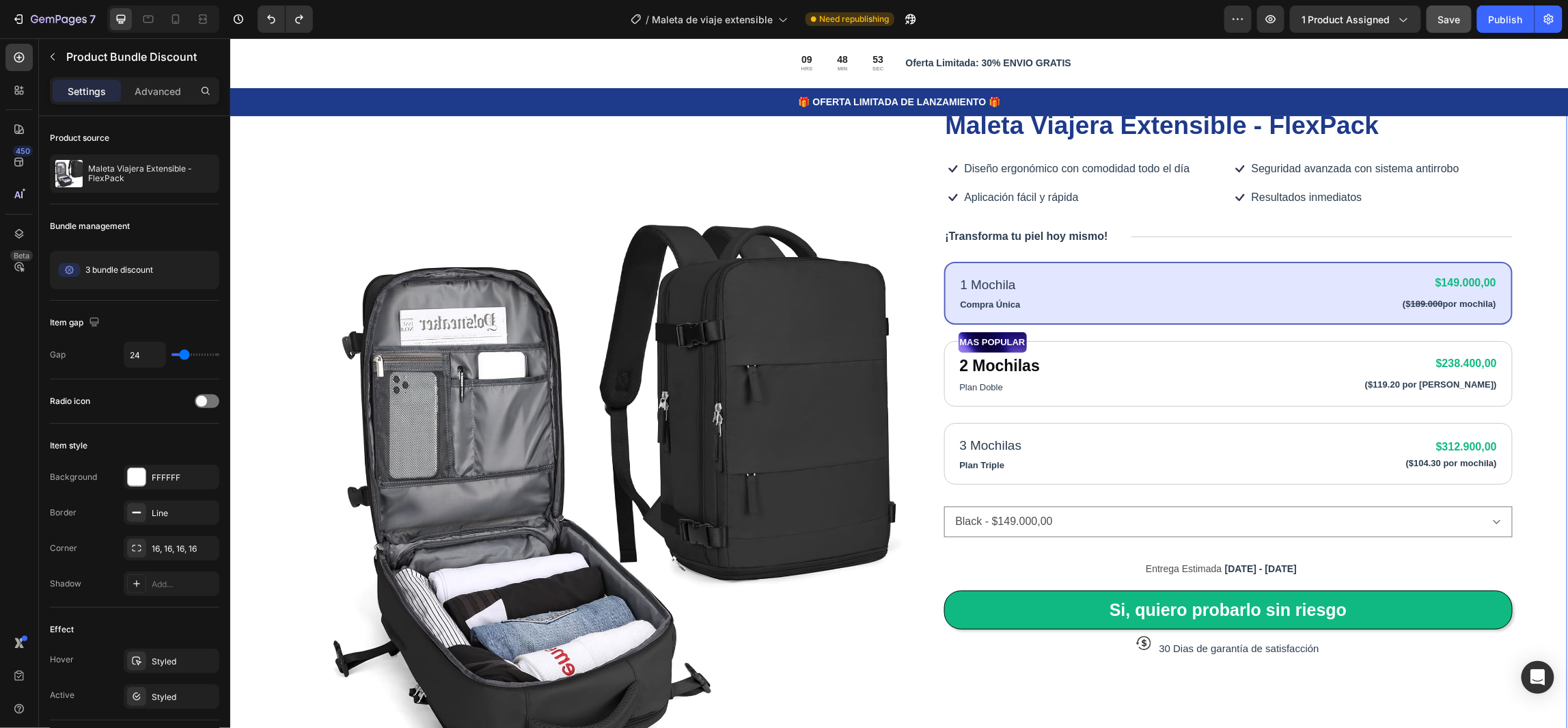
click at [1521, 241] on div "Product Images Icon Icon Icon Icon Icon Icon List 80,000+ Viajeros Felices Text…" at bounding box center [897, 508] width 1339 height 982
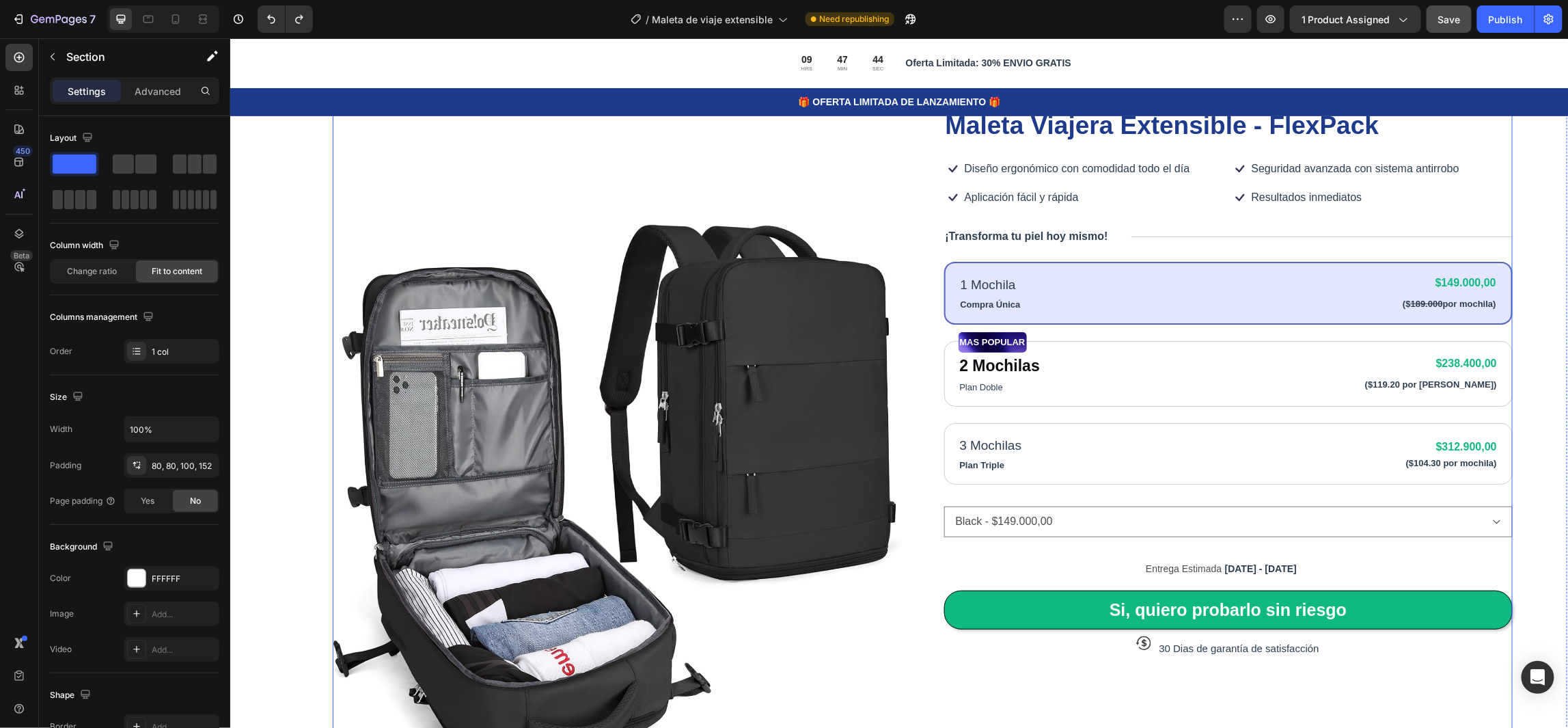
click at [1050, 251] on div "Icon Icon Icon Icon Icon Icon List 80,000+ Viajeros Felices Text Block Row Male…" at bounding box center [1228, 506] width 569 height 851
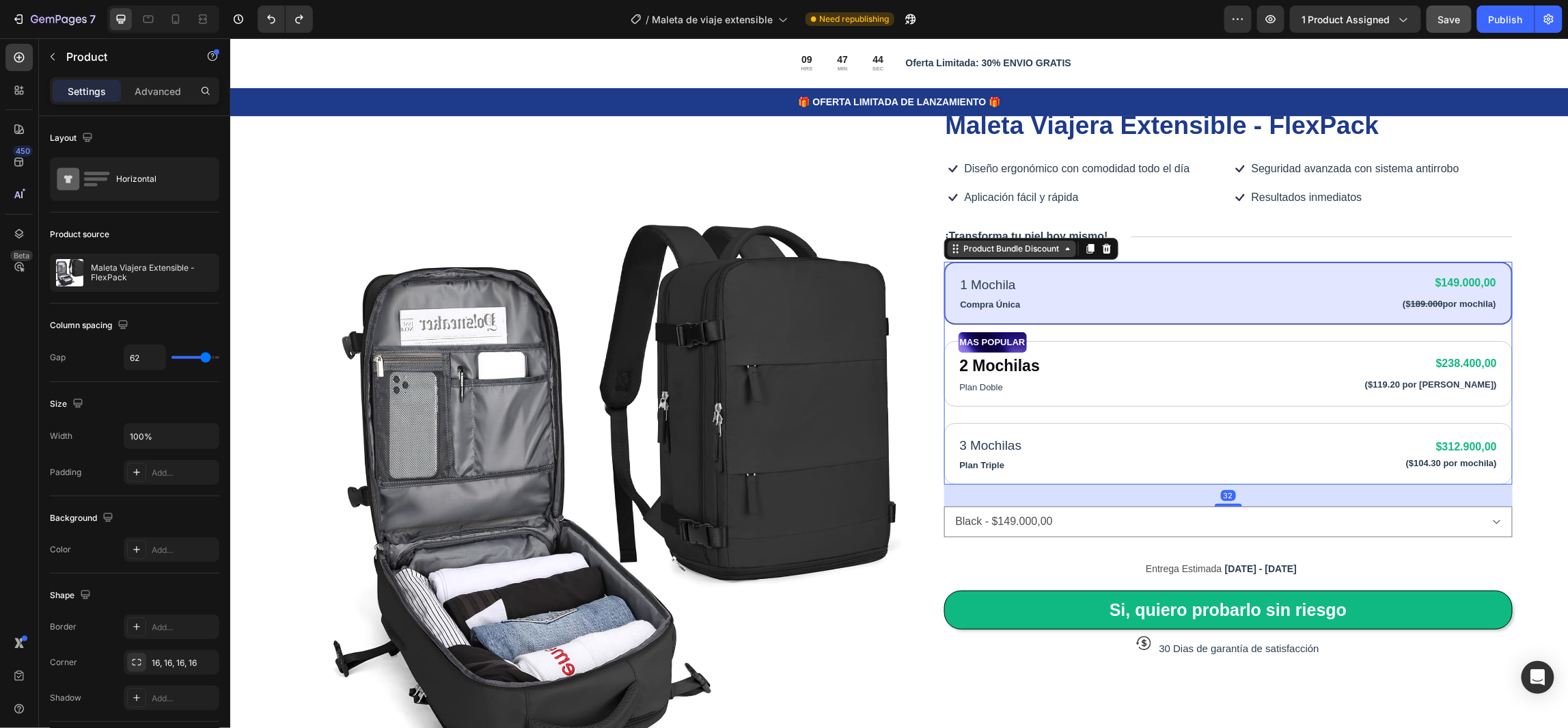
click at [1040, 270] on div "1 Mochila Text Block Compra Única Text Block $149.000,00 Product Price Product …" at bounding box center [1228, 292] width 569 height 63
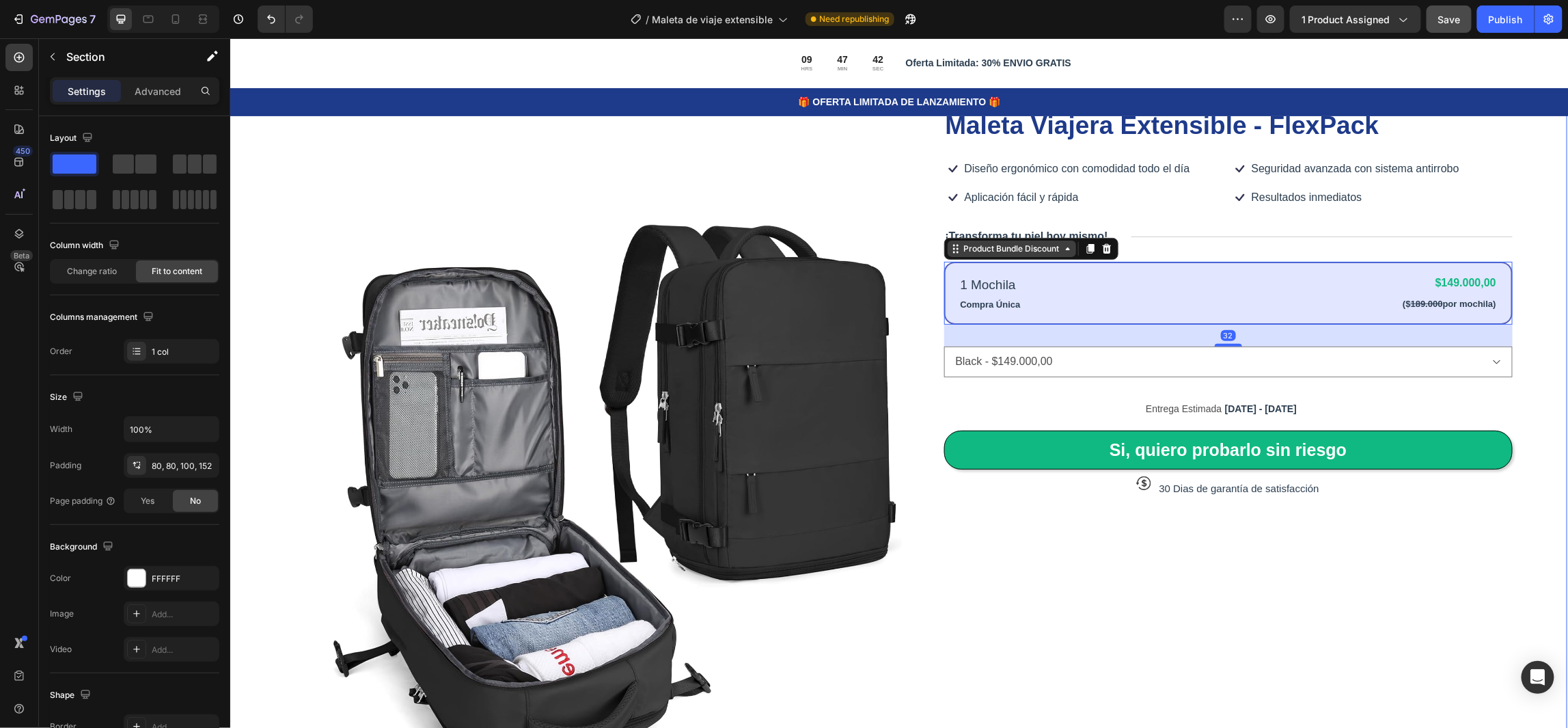
click at [1538, 311] on div "Product Images Icon Icon Icon Icon Icon Icon List 80,000+ Viajeros Felices Text…" at bounding box center [897, 508] width 1339 height 982
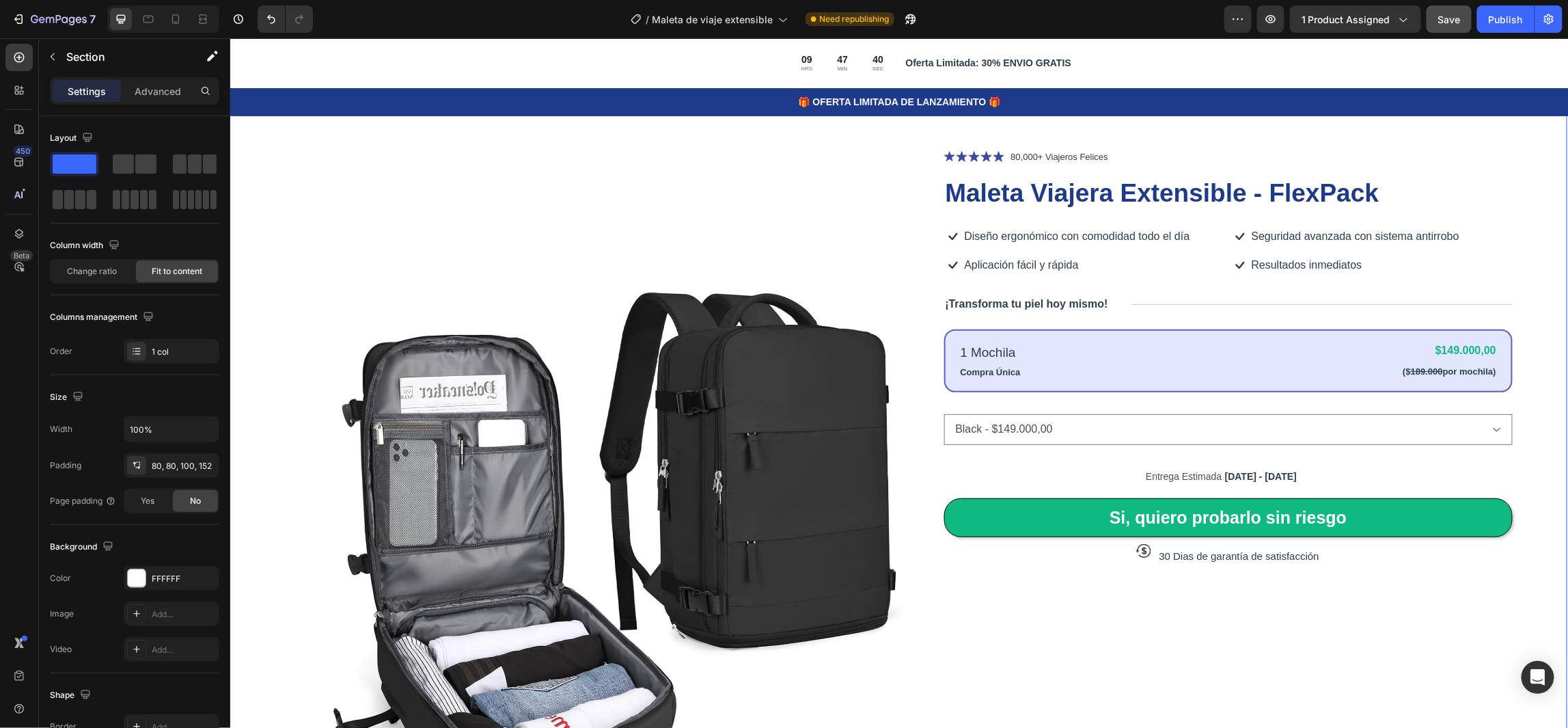
scroll to position [0, 0]
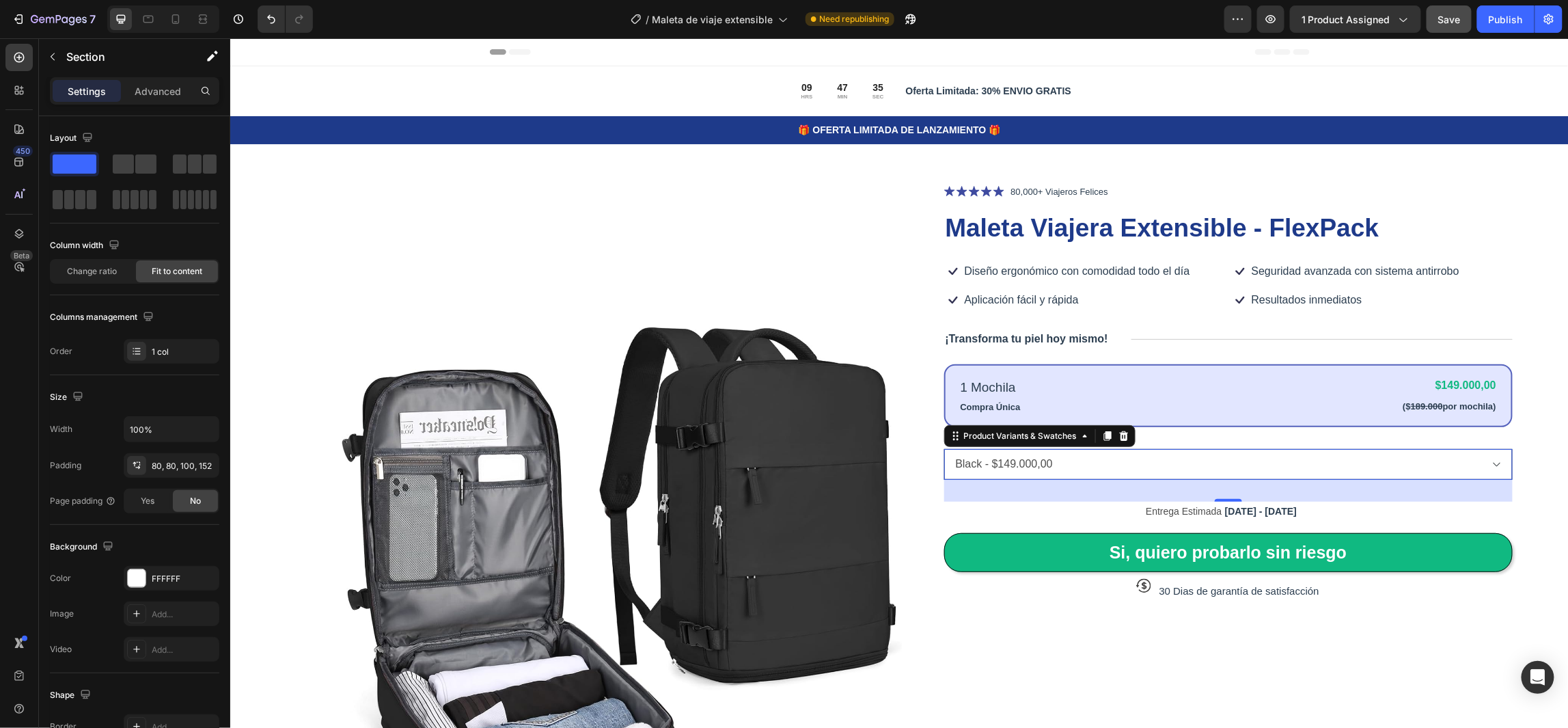
click at [1480, 464] on select "Black - $149.000,00 Green - $149.000,00 Beige - $149.000,00 Rose gold - $149.00…" at bounding box center [1228, 463] width 569 height 30
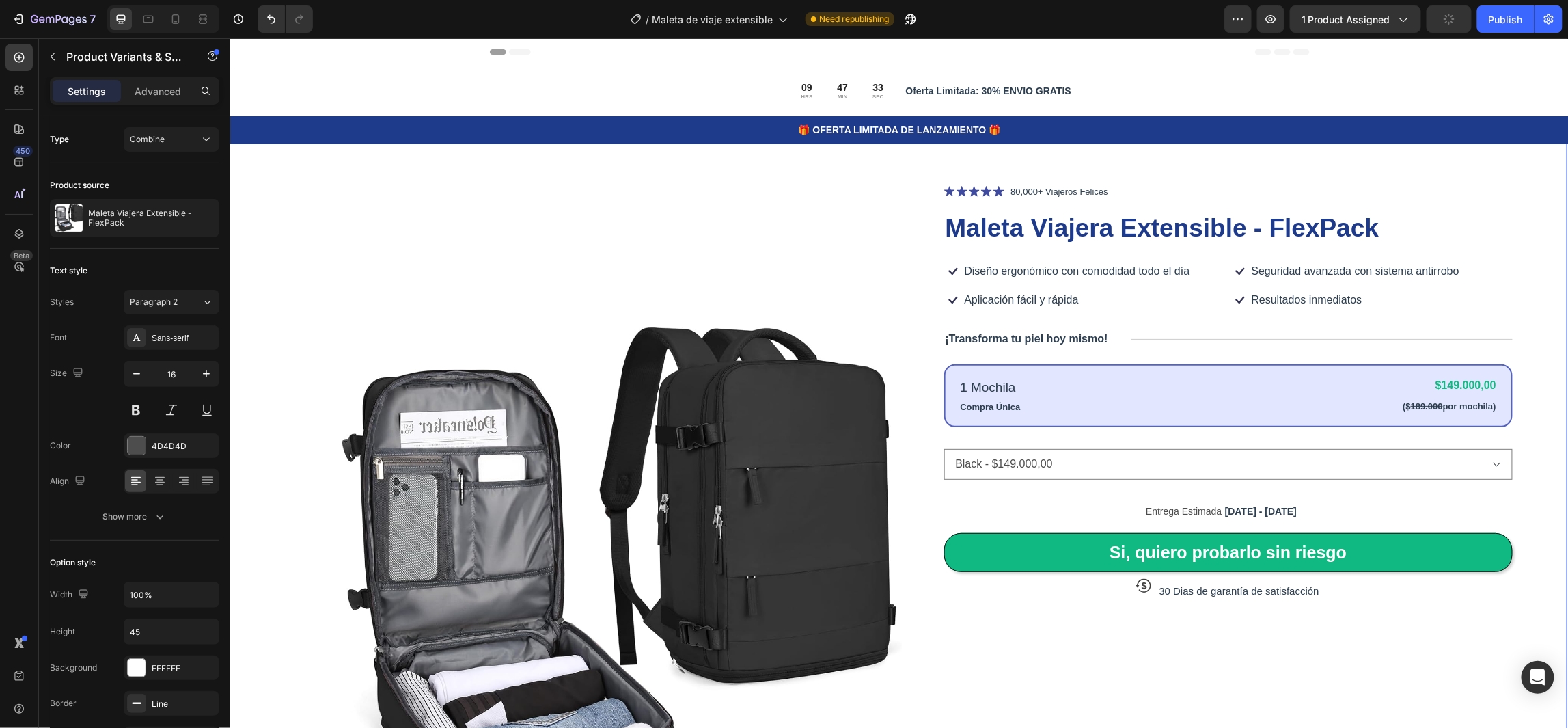
click at [1507, 416] on div "Product Images Icon Icon Icon Icon Icon Icon List 80,000+ Viajeros Felices Text…" at bounding box center [897, 611] width 1339 height 982
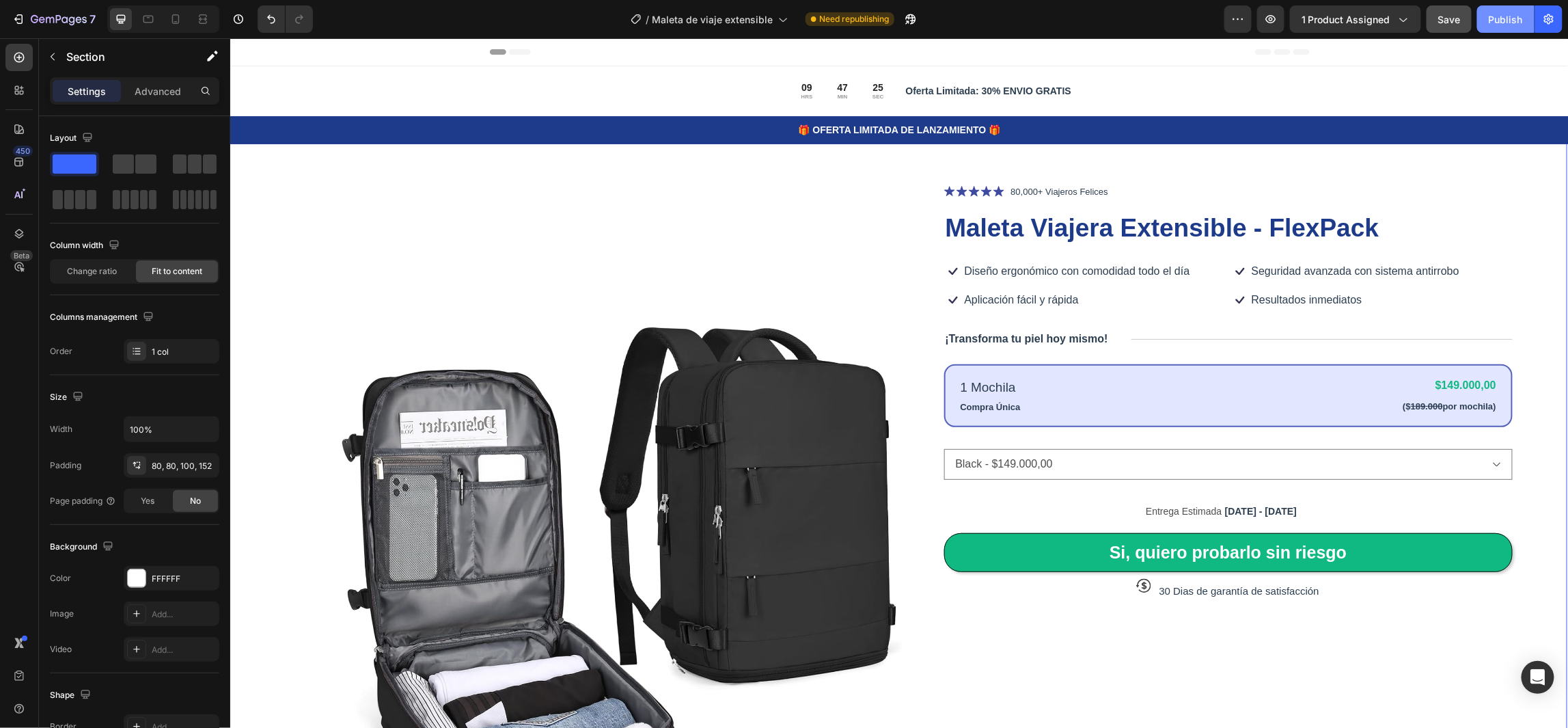
click at [1522, 21] on div "Publish" at bounding box center [1505, 19] width 34 height 14
click at [1515, 254] on div "Product Images Icon Icon Icon Icon Icon Icon List 80,000+ Viajeros Felices Text…" at bounding box center [897, 611] width 1339 height 982
click at [36, 24] on icon "button" at bounding box center [58, 20] width 56 height 11
